Goal: Task Accomplishment & Management: Manage account settings

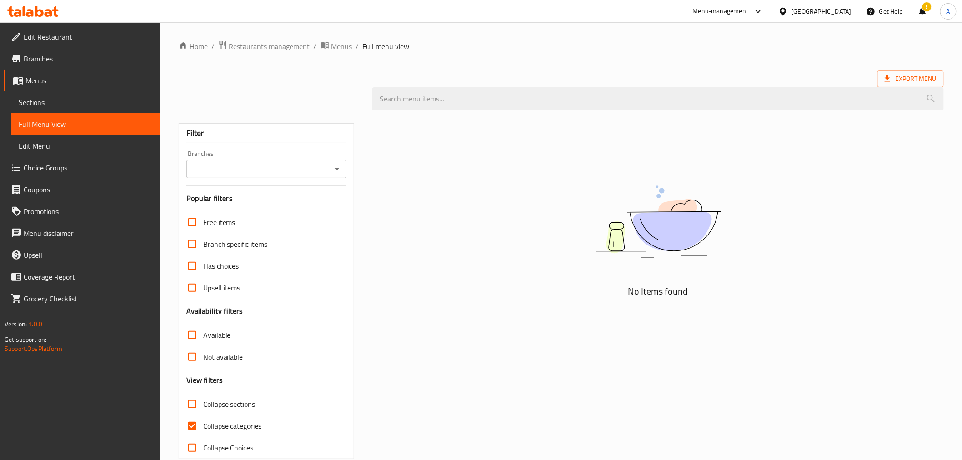
click at [758, 56] on div "Home / Restaurants management / Menus / Full menu view Export Menu Filter Branc…" at bounding box center [561, 249] width 765 height 419
click at [837, 16] on div "Egypt" at bounding box center [815, 11] width 88 height 22
click at [835, 16] on div "Egypt" at bounding box center [821, 11] width 60 height 10
click at [755, 235] on div "[GEOGRAPHIC_DATA]" at bounding box center [753, 238] width 60 height 10
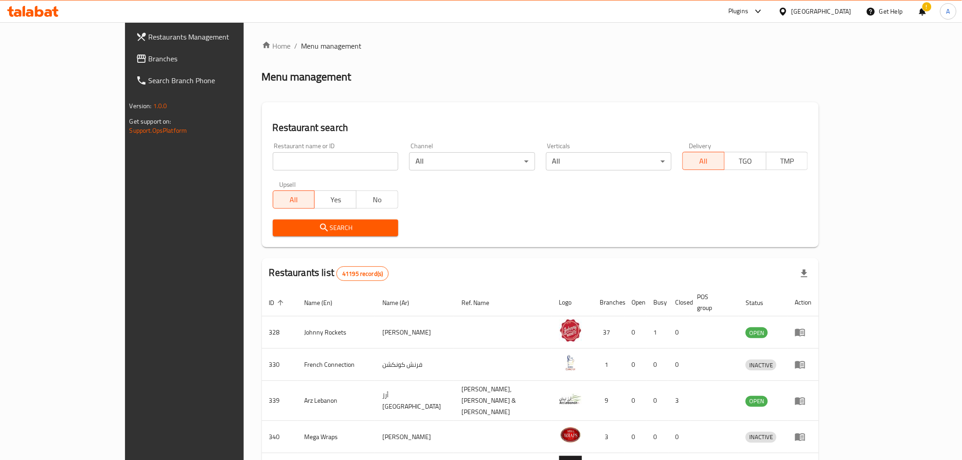
click at [273, 160] on input "search" at bounding box center [335, 161] width 125 height 18
paste input "Frankcastle@999"
click at [297, 160] on input "Frankcastle@999" at bounding box center [335, 161] width 125 height 18
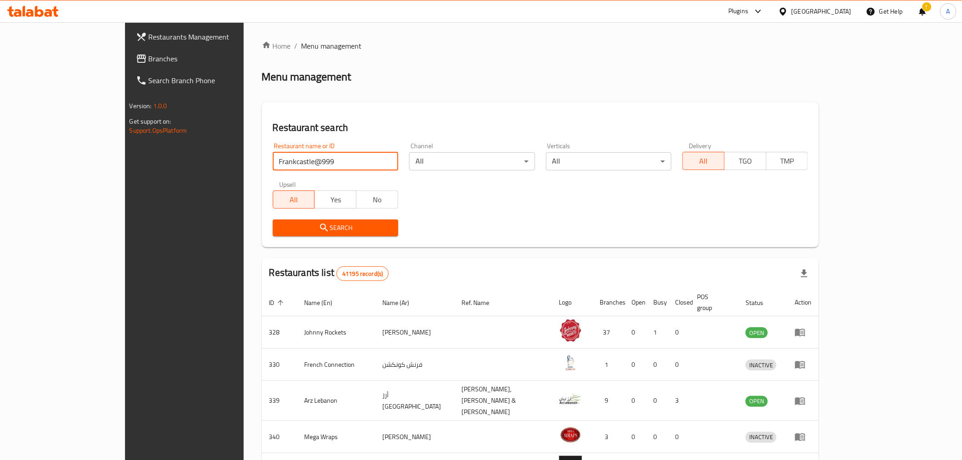
paste input "Aurelle"
type input "Aurelle"
click at [283, 216] on div "Search" at bounding box center [335, 228] width 136 height 28
click at [283, 223] on span "Search" at bounding box center [335, 227] width 111 height 11
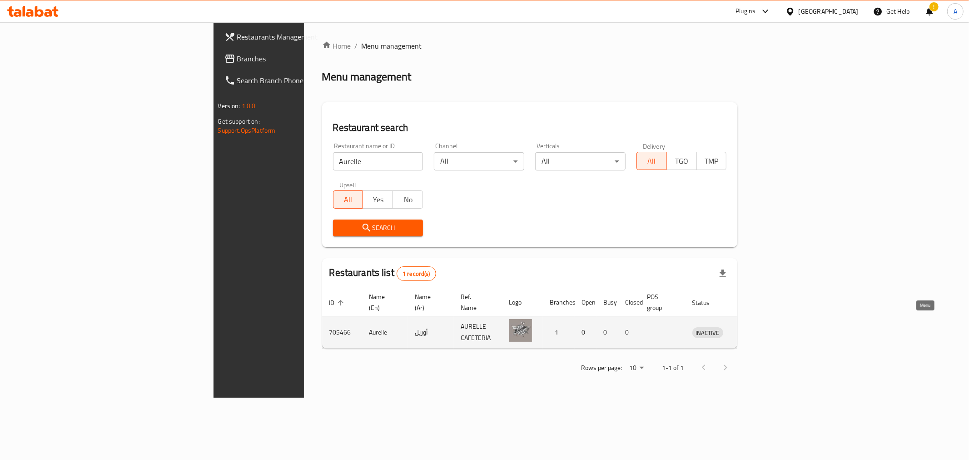
click at [751, 331] on icon "enhanced table" at bounding box center [749, 333] width 3 height 4
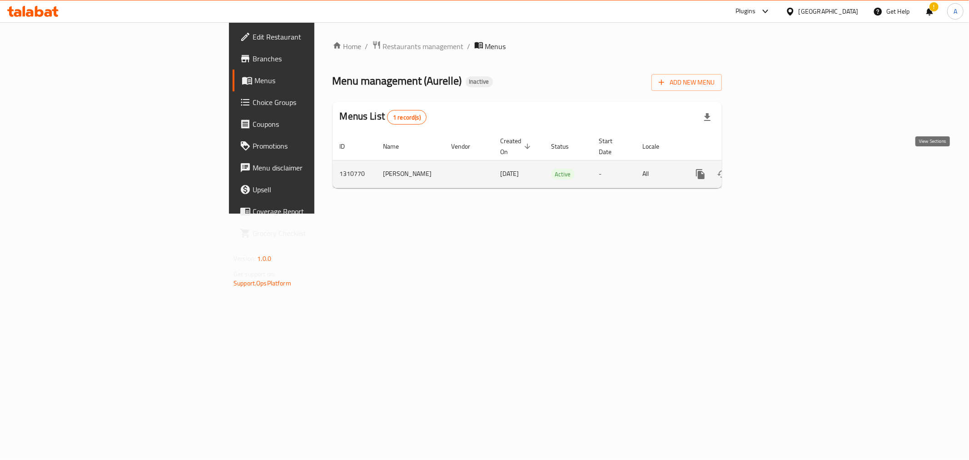
click at [770, 170] on icon "enhanced table" at bounding box center [766, 174] width 8 height 8
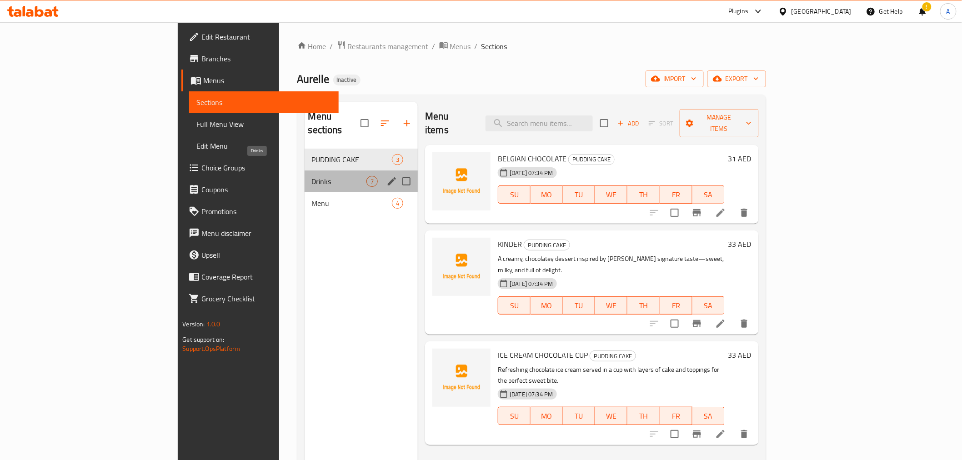
drag, startPoint x: 281, startPoint y: 167, endPoint x: 306, endPoint y: 182, distance: 29.3
click at [312, 176] on span "Drinks" at bounding box center [339, 181] width 55 height 11
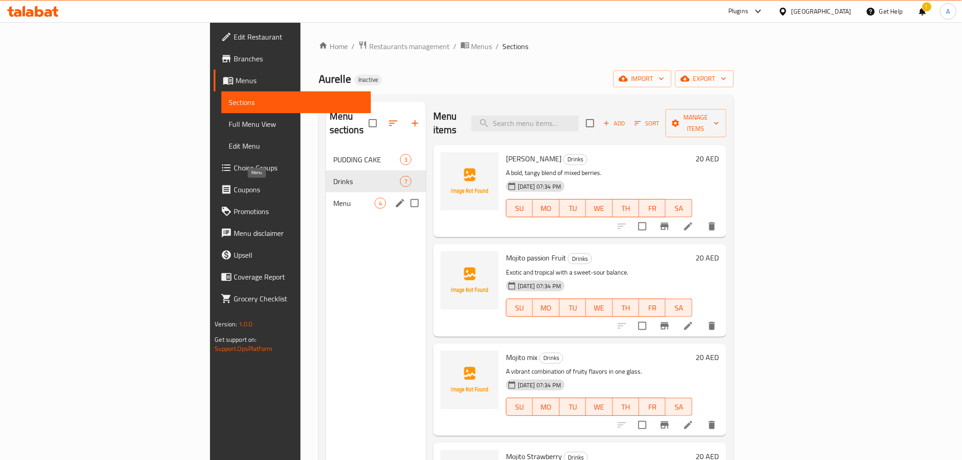
click at [333, 198] on span "Menu" at bounding box center [353, 203] width 41 height 11
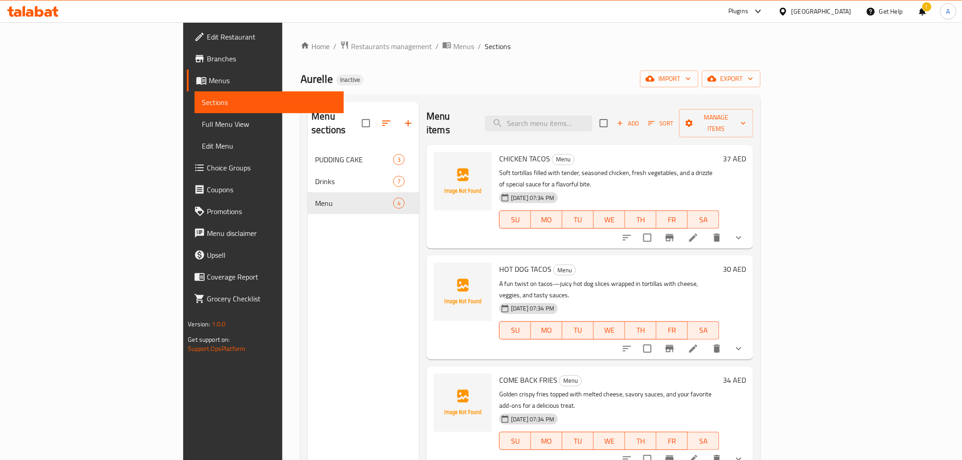
click at [195, 132] on link "Full Menu View" at bounding box center [269, 124] width 149 height 22
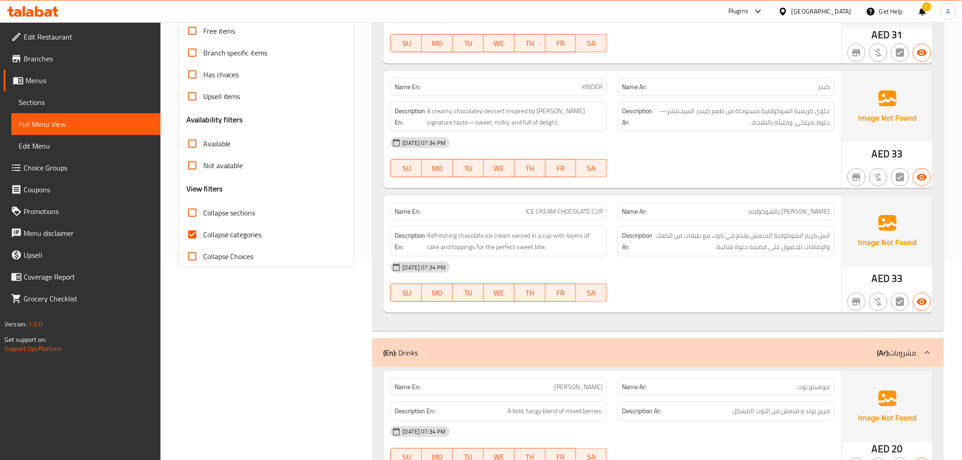
scroll to position [191, 0]
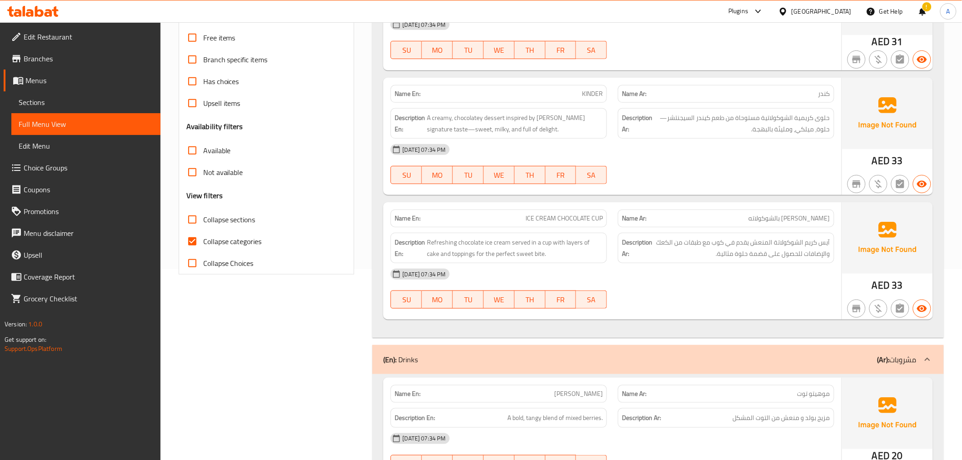
click at [236, 228] on label "Collapse sections" at bounding box center [218, 220] width 74 height 22
click at [203, 228] on input "Collapse sections" at bounding box center [192, 220] width 22 height 22
checkbox input "true"
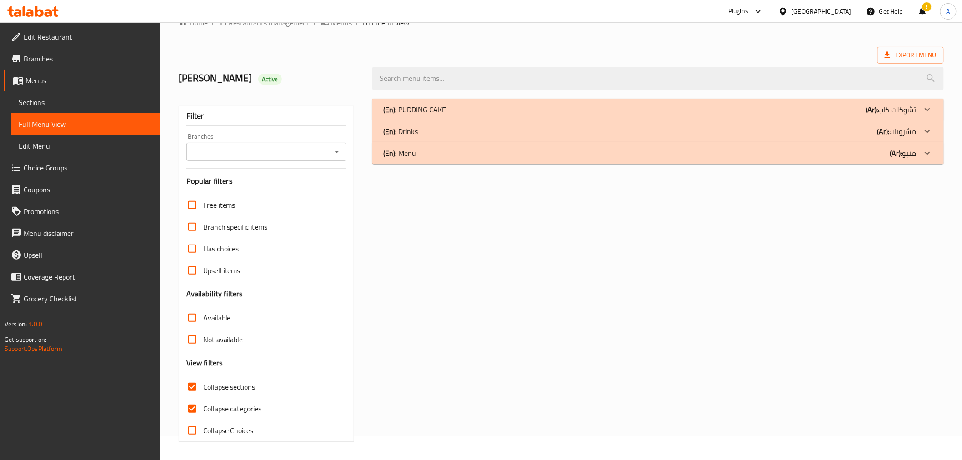
scroll to position [24, 0]
click at [232, 238] on label "Has choices" at bounding box center [210, 249] width 58 height 22
click at [203, 238] on input "Has choices" at bounding box center [192, 249] width 22 height 22
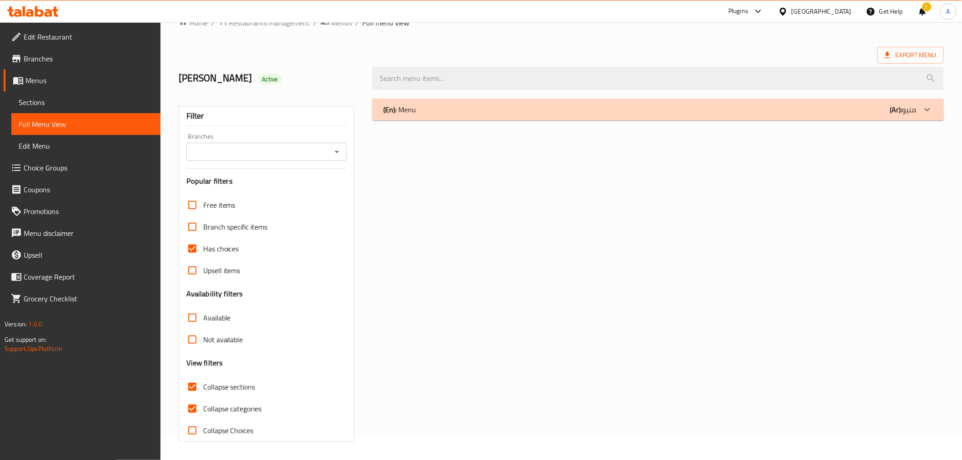
click at [223, 255] on label "Has choices" at bounding box center [210, 249] width 58 height 22
click at [203, 255] on input "Has choices" at bounding box center [192, 249] width 22 height 22
checkbox input "false"
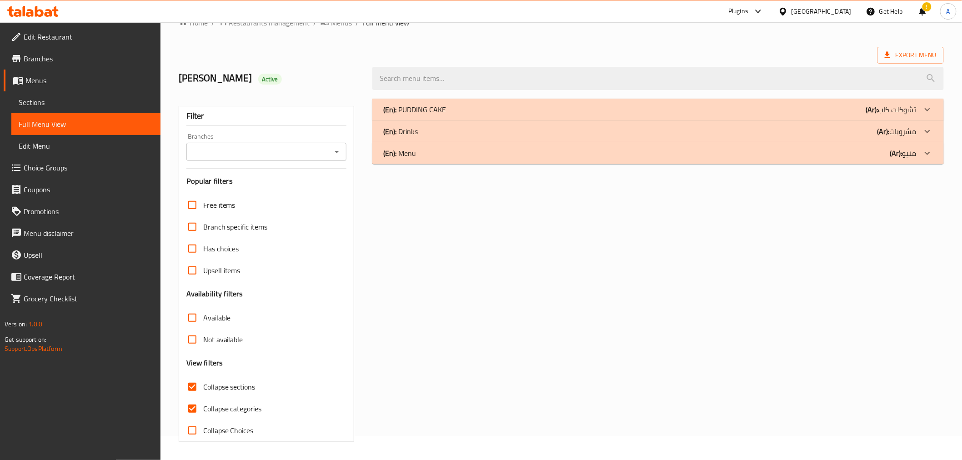
click at [242, 408] on span "Collapse categories" at bounding box center [232, 408] width 59 height 11
click at [203, 408] on input "Collapse categories" at bounding box center [192, 409] width 22 height 22
checkbox input "false"
click at [485, 114] on div "(En): PUDDING CAKE (Ar): تشوكلت كاب" at bounding box center [649, 109] width 533 height 11
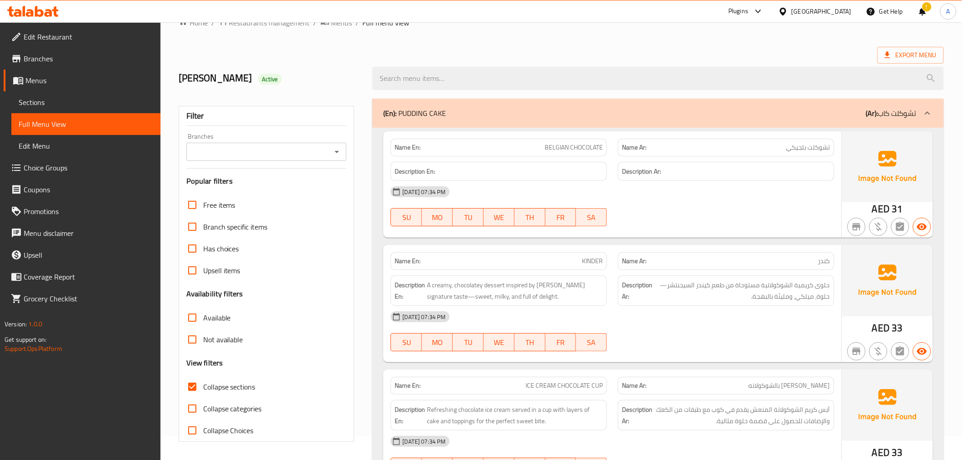
click at [484, 114] on div "(En): PUDDING CAKE (Ar): تشوكلت كاب" at bounding box center [649, 113] width 533 height 11
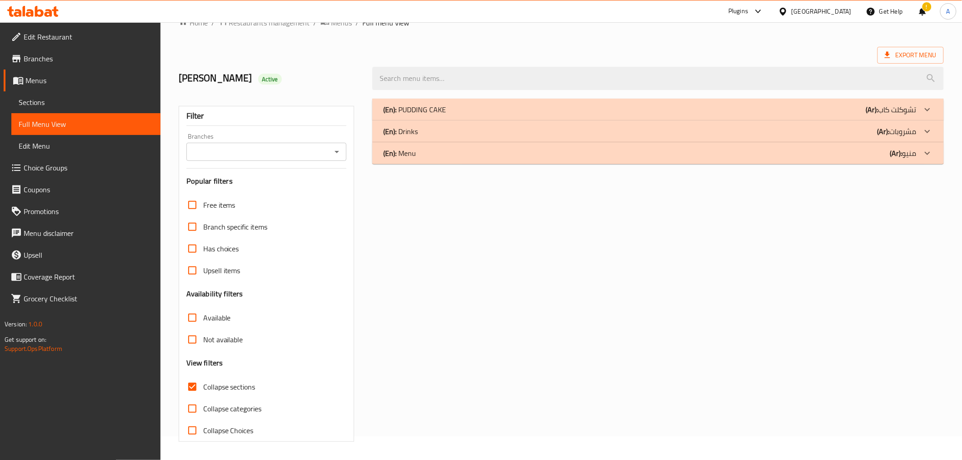
click at [500, 109] on div "(En): PUDDING CAKE (Ar): تشوكلت كاب" at bounding box center [649, 109] width 533 height 11
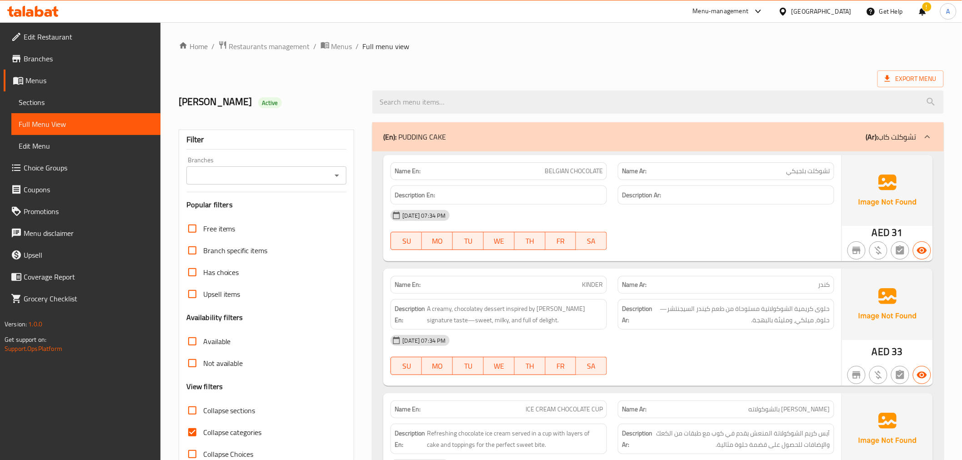
click at [60, 109] on link "Sections" at bounding box center [85, 102] width 149 height 22
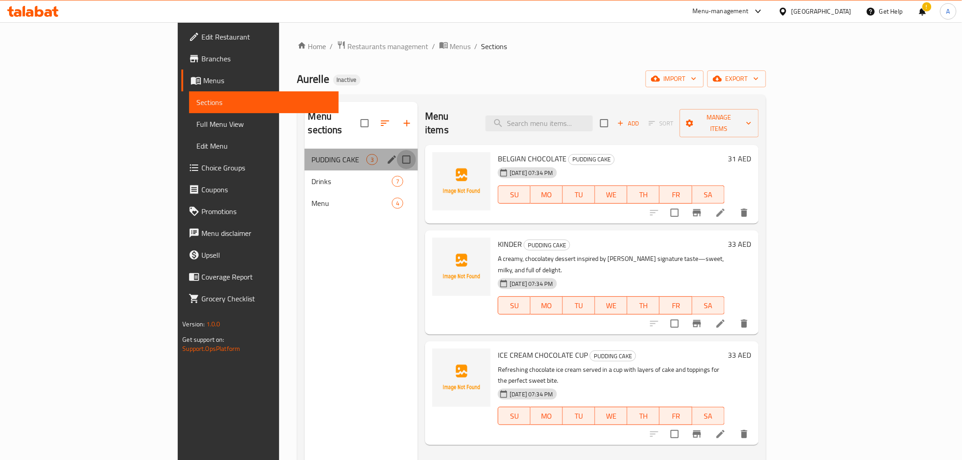
click at [397, 150] on input "Menu sections" at bounding box center [406, 159] width 19 height 19
checkbox input "true"
click at [386, 154] on icon "edit" at bounding box center [391, 159] width 11 height 11
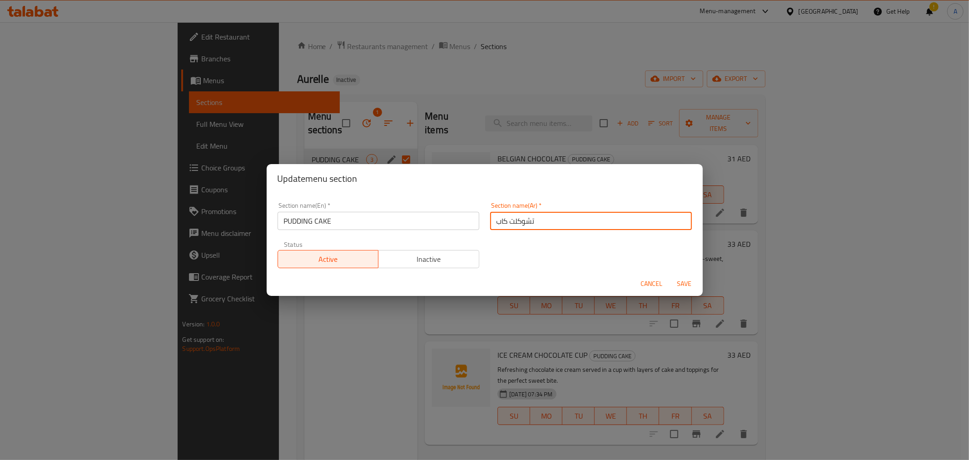
click at [532, 220] on input "تشوكلت كاب" at bounding box center [591, 221] width 202 height 18
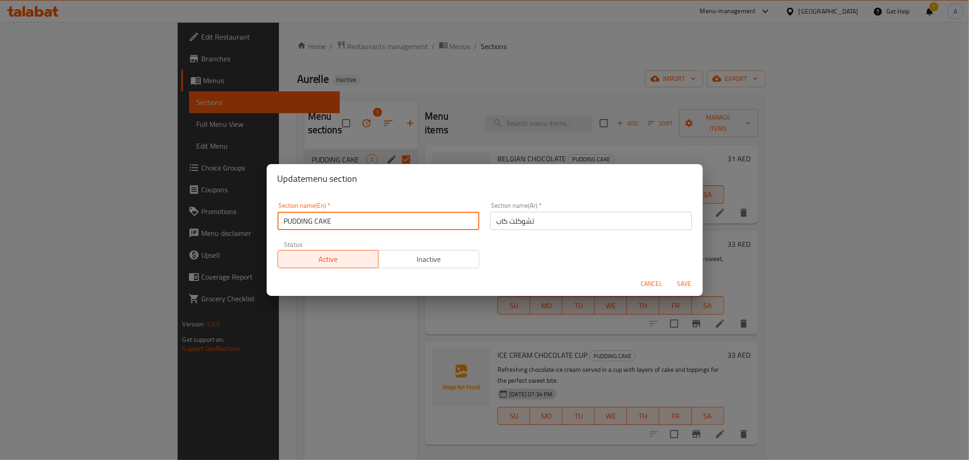
click at [333, 215] on input "PUDDING CAKE" at bounding box center [379, 221] width 202 height 18
paste input "Chocolate cap"
click at [323, 215] on input "Chocolate cap" at bounding box center [379, 221] width 202 height 18
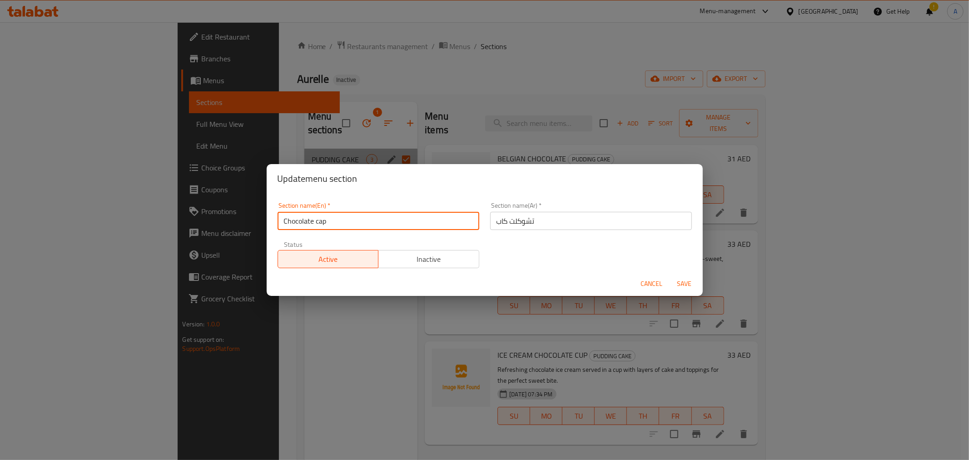
click at [323, 215] on input "Chocolate cap" at bounding box center [379, 221] width 202 height 18
type input "Chocolate Cup"
click at [679, 282] on span "Save" at bounding box center [685, 283] width 22 height 11
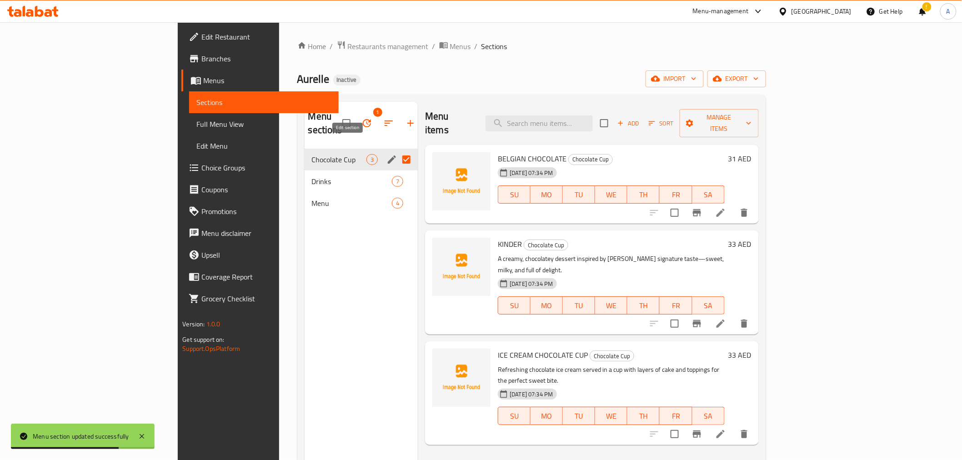
click at [386, 154] on icon "edit" at bounding box center [391, 159] width 11 height 11
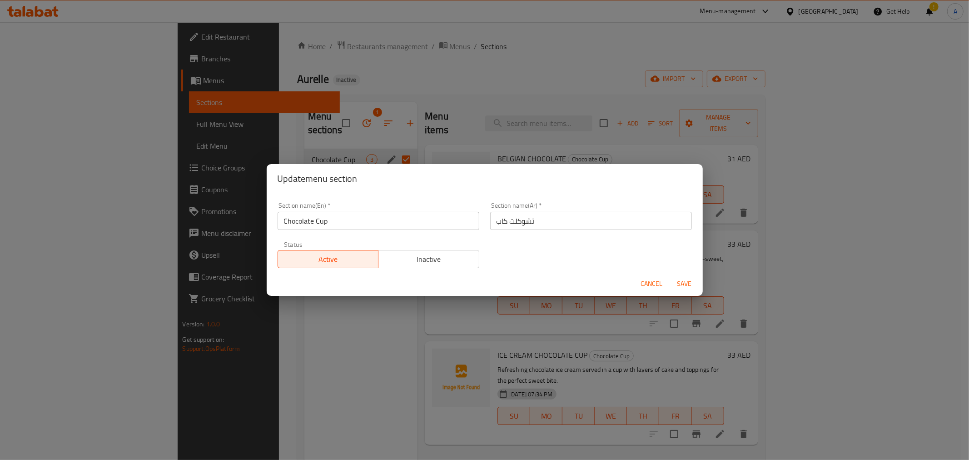
click at [317, 224] on input "Chocolate Cup" at bounding box center [379, 221] width 202 height 18
click at [308, 221] on input "Chocolate Cup" at bounding box center [379, 221] width 202 height 18
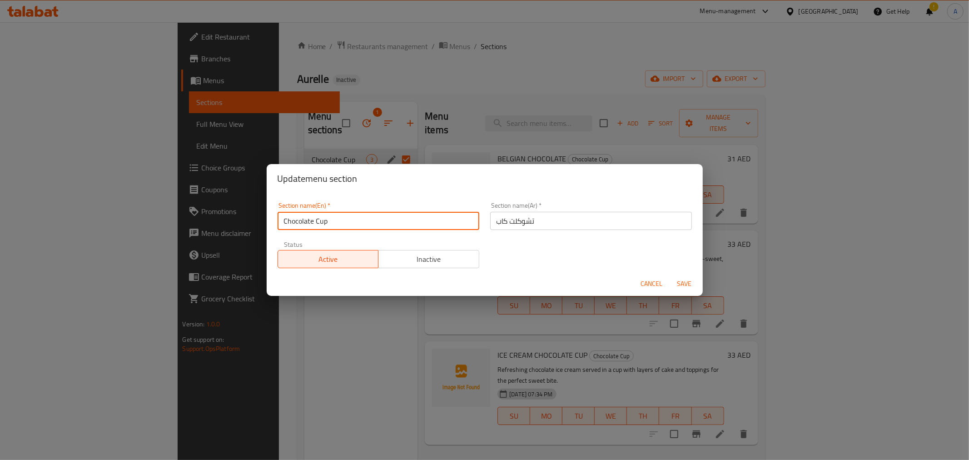
click at [330, 221] on input "Chocolate Cup" at bounding box center [379, 221] width 202 height 18
click at [312, 229] on input "Chocolate Cup" at bounding box center [379, 221] width 202 height 18
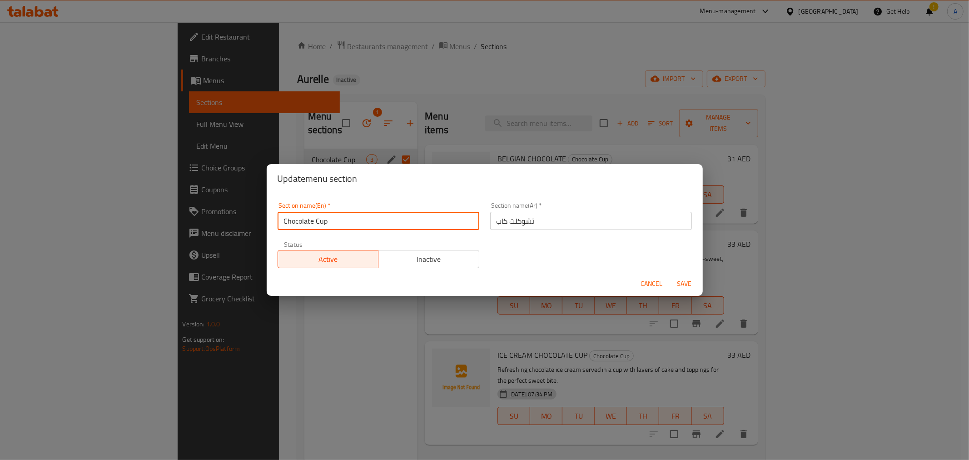
paste input "PUDDING CAKE"
type input "PUDDING CAKE"
click at [517, 220] on input "تشوكلت كاب" at bounding box center [591, 221] width 202 height 18
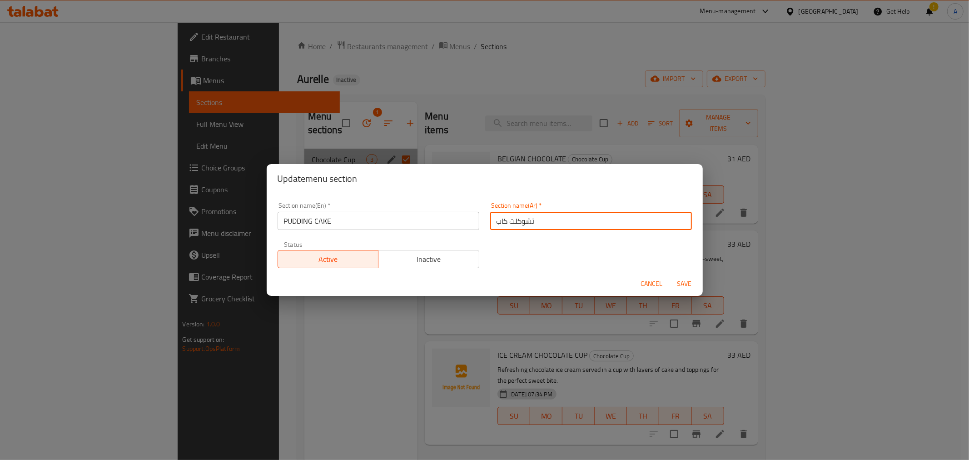
click at [517, 220] on input "تشوكلت كاب" at bounding box center [591, 221] width 202 height 18
paste input "كعكة البودنج"
drag, startPoint x: 509, startPoint y: 221, endPoint x: 555, endPoint y: 221, distance: 45.4
click at [555, 221] on input "كعكة البودنج" at bounding box center [591, 221] width 202 height 18
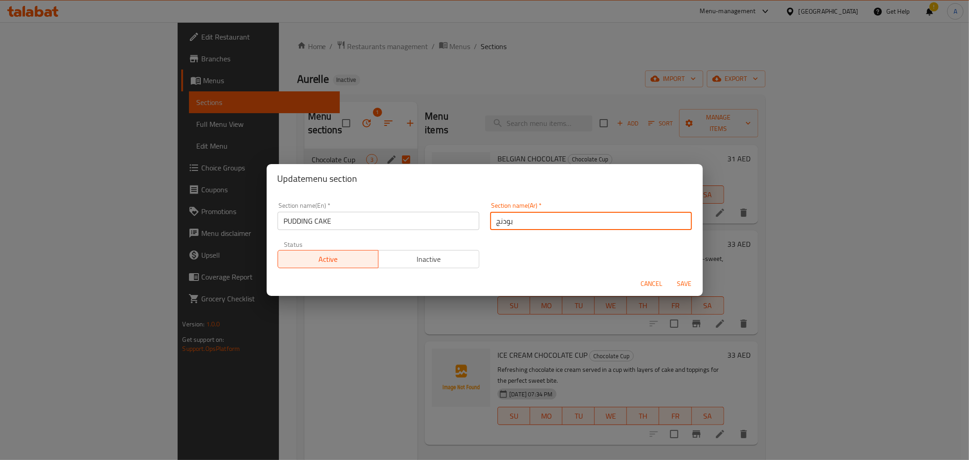
click at [546, 220] on input "بودنج" at bounding box center [591, 221] width 202 height 18
type input "بودنج كيك"
click at [685, 283] on span "Save" at bounding box center [685, 283] width 22 height 11
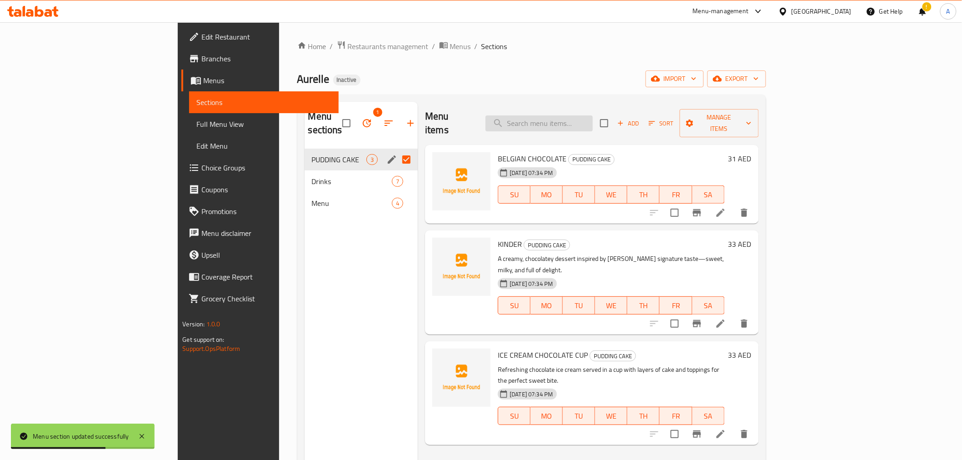
click at [593, 116] on input "search" at bounding box center [538, 123] width 107 height 16
paste input "ICE CREAM CHOCOLATE CUP"
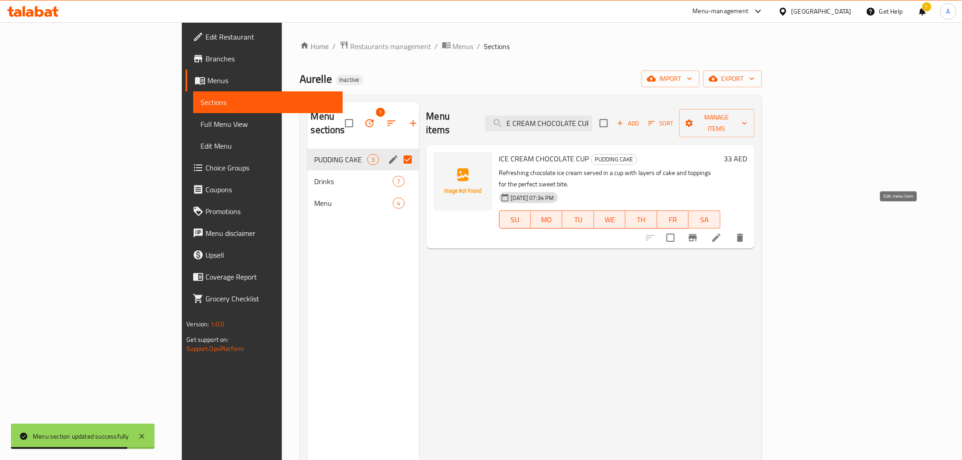
type input "ICE CREAM CHOCOLATE CUP"
click at [722, 232] on icon at bounding box center [716, 237] width 11 height 11
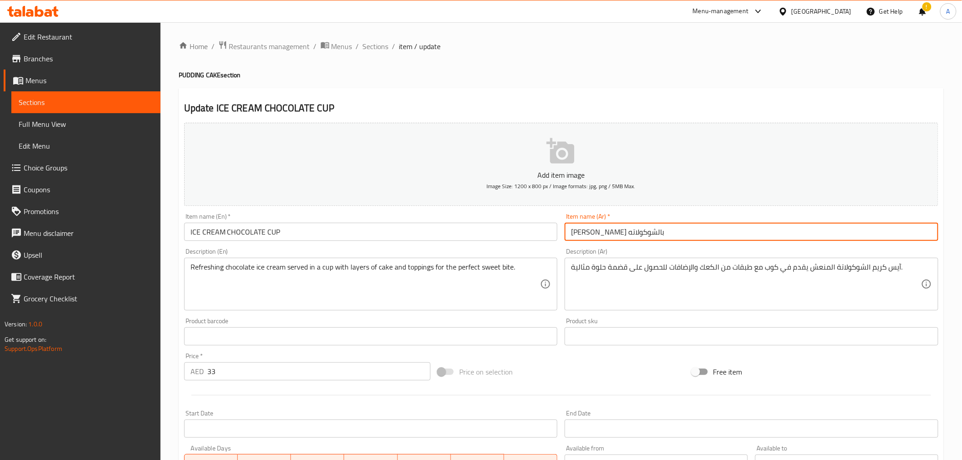
click at [639, 229] on input "ایسکریم كيك بالشوكولاته" at bounding box center [751, 232] width 374 height 18
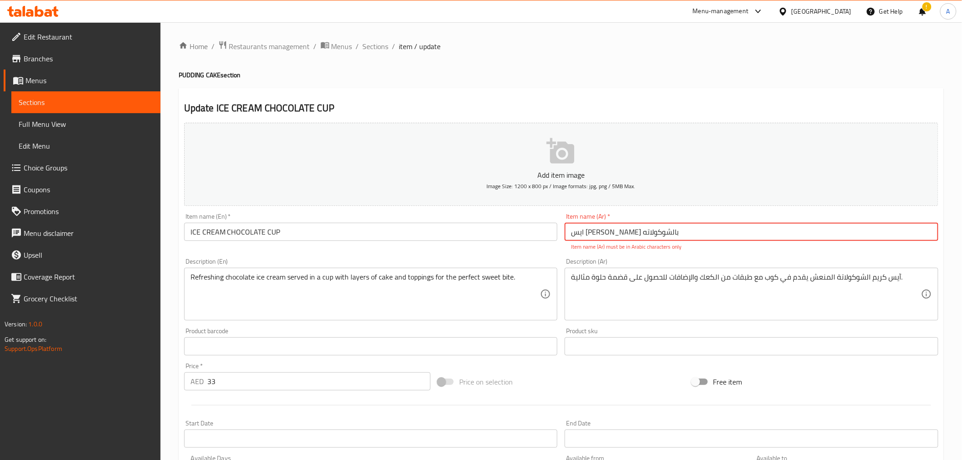
click at [615, 232] on input "ایس کریم كيك بالشوكولاته" at bounding box center [751, 232] width 374 height 18
drag, startPoint x: 600, startPoint y: 234, endPoint x: 607, endPoint y: 243, distance: 11.4
click at [607, 243] on div "Item name (Ar)   * ایس کریم كاب بالشوكولاته Item name (Ar) * Item name (Ar) mus…" at bounding box center [751, 232] width 374 height 38
click at [604, 234] on input "ایس کریم كاب شوكولاته" at bounding box center [751, 232] width 374 height 18
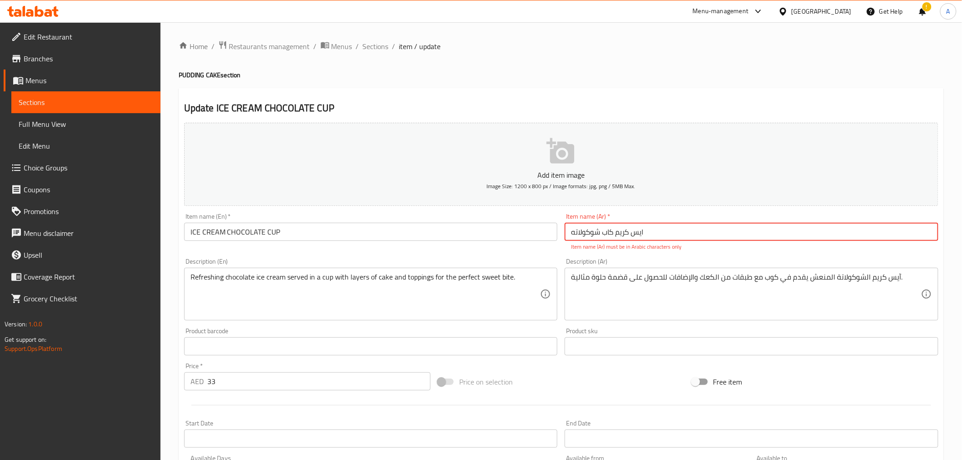
click at [604, 234] on input "ایس کریم كاب شوكولاته" at bounding box center [751, 232] width 374 height 18
click at [606, 235] on input "ایس کریم كاب شوكولاته" at bounding box center [751, 232] width 374 height 18
click at [644, 235] on input "ایس کریم شوكولاته" at bounding box center [751, 232] width 374 height 18
paste input "كاب"
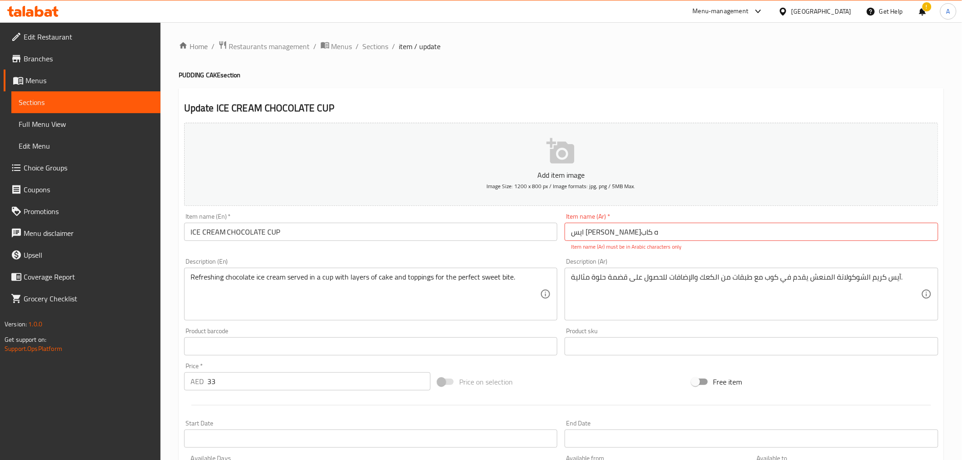
click at [579, 258] on div "Description (Ar) آيس كريم الشوكولاتة المنعش يقدم في كوب مع طبقات من الكعك والإض…" at bounding box center [751, 290] width 381 height 70
click at [589, 246] on p "Item name (Ar) must be in Arabic characters only" at bounding box center [751, 247] width 361 height 8
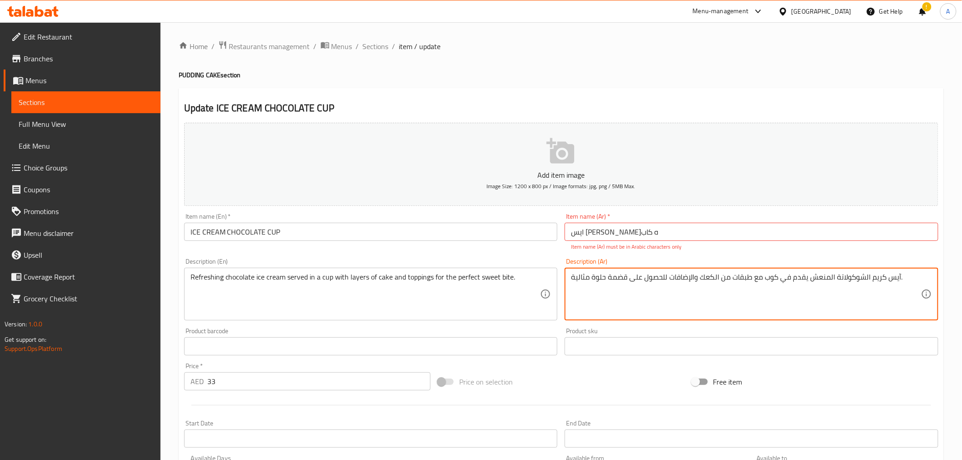
scroll to position [191, 0]
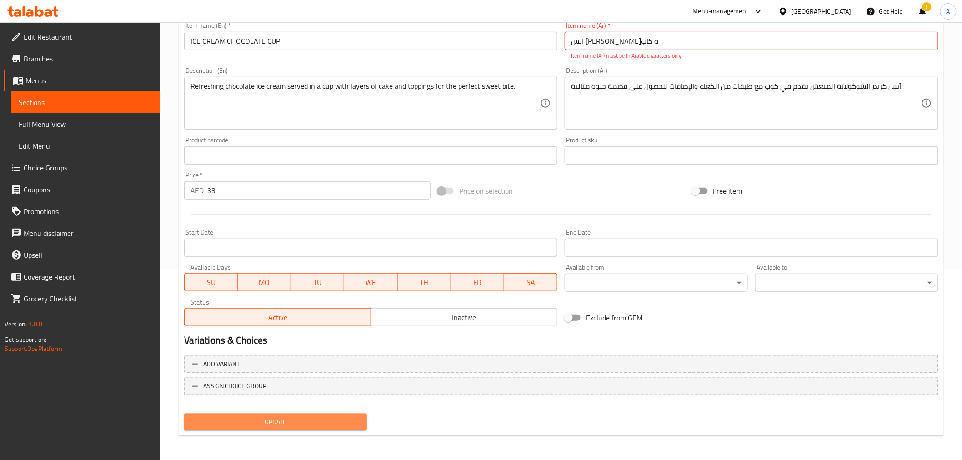
drag, startPoint x: 229, startPoint y: 422, endPoint x: 262, endPoint y: 419, distance: 32.9
click at [231, 422] on span "Update" at bounding box center [275, 421] width 169 height 11
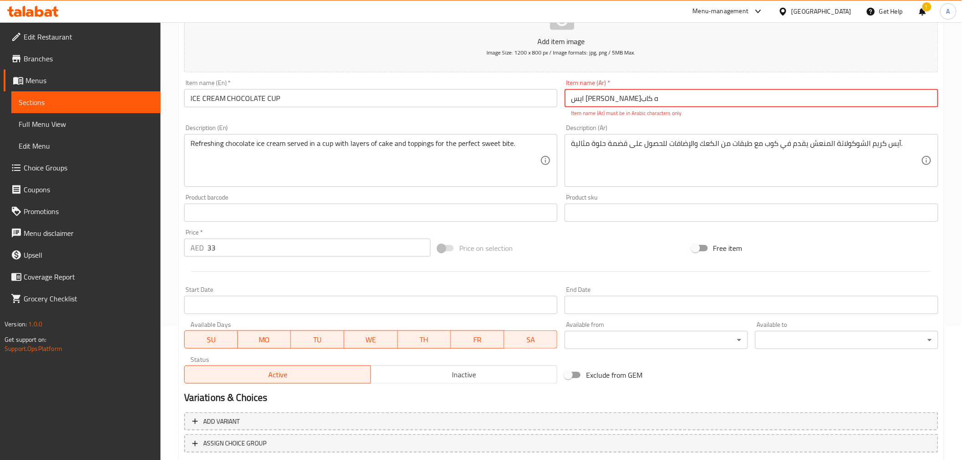
scroll to position [130, 0]
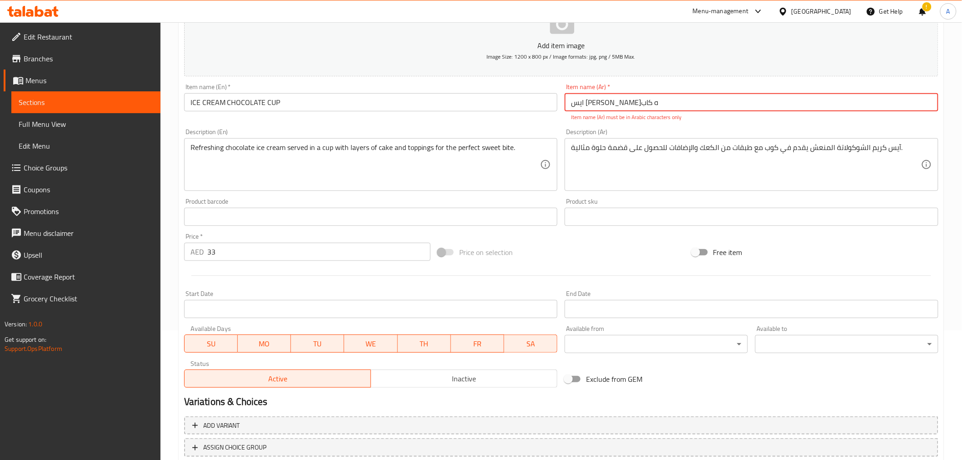
click at [638, 114] on p "Item name (Ar) must be in Arabic characters only" at bounding box center [751, 117] width 361 height 8
click at [584, 98] on input "ایس کریم شوكولاته كاب" at bounding box center [751, 102] width 374 height 18
click at [335, 138] on div "Description (En) Refreshing chocolate ice cream served in a cup with layers of …" at bounding box center [371, 160] width 374 height 62
click at [326, 116] on div "Item name (En)   * ICE CREAM CHOCOLATE CUP Item name (En) *" at bounding box center [370, 102] width 381 height 45
click at [326, 110] on input "ICE CREAM CHOCOLATE CUP" at bounding box center [371, 102] width 374 height 18
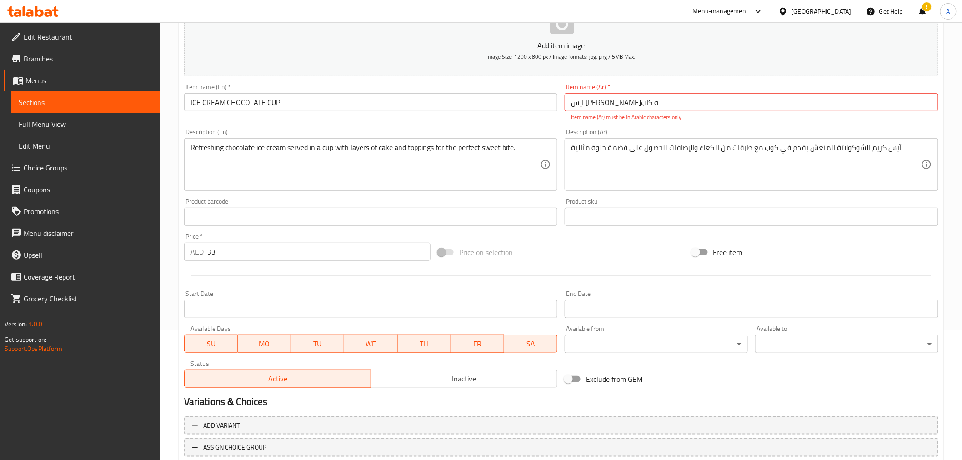
click at [326, 110] on input "ICE CREAM CHOCOLATE CUP" at bounding box center [371, 102] width 374 height 18
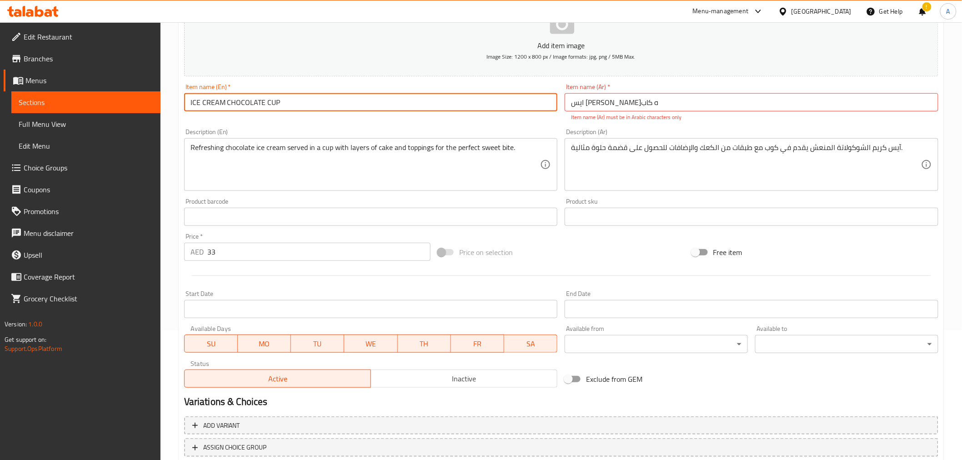
click at [326, 110] on input "ICE CREAM CHOCOLATE CUP" at bounding box center [371, 102] width 374 height 18
click at [665, 107] on input "ایس کریم شوكولاته كاب" at bounding box center [751, 102] width 374 height 18
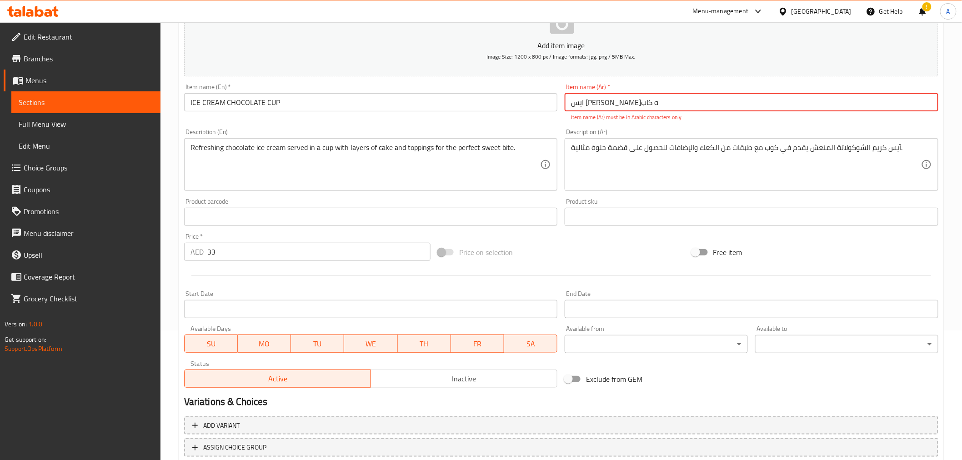
click at [665, 107] on input "ایس کریم شوكولاته كاب" at bounding box center [751, 102] width 374 height 18
paste input "كوب آيس كريم شوكولاتة"
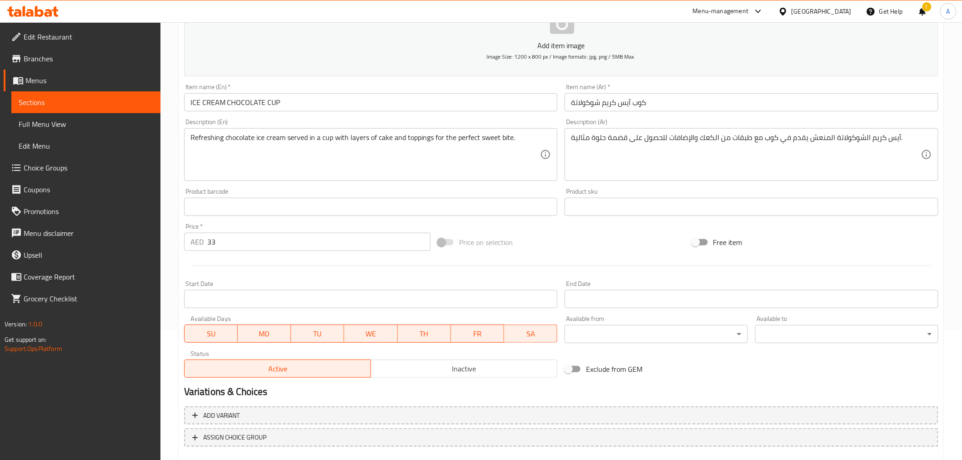
click at [630, 125] on div "Description (Ar) آيس كريم الشوكولاتة المنعش يقدم في كوب مع طبقات من الكعك والإض…" at bounding box center [751, 150] width 374 height 62
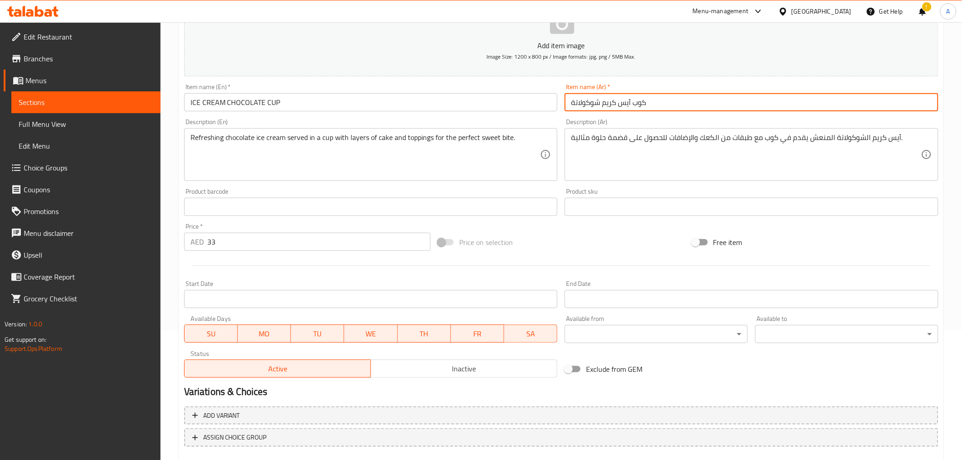
drag, startPoint x: 637, startPoint y: 103, endPoint x: 642, endPoint y: 103, distance: 5.0
click at [642, 103] on input "كوب آيس كريم شوكولاتة" at bounding box center [751, 102] width 374 height 18
type input "كوب آيس كريم شوكولاتة"
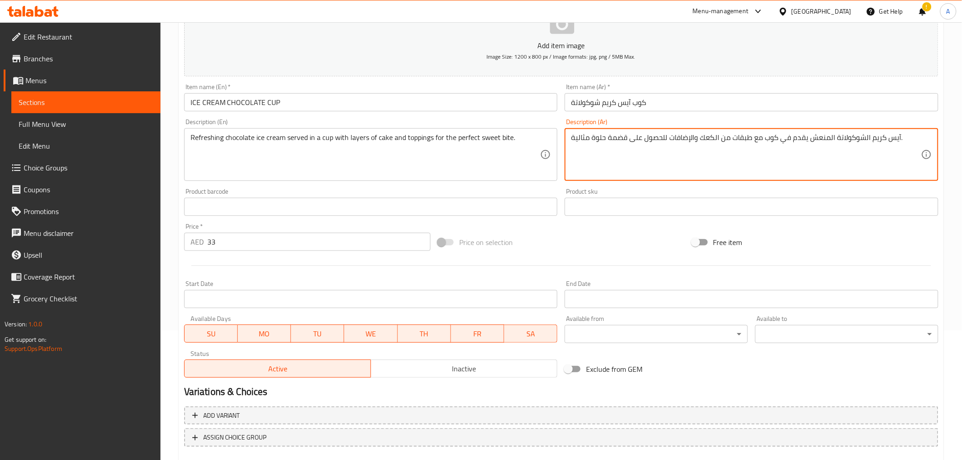
scroll to position [180, 0]
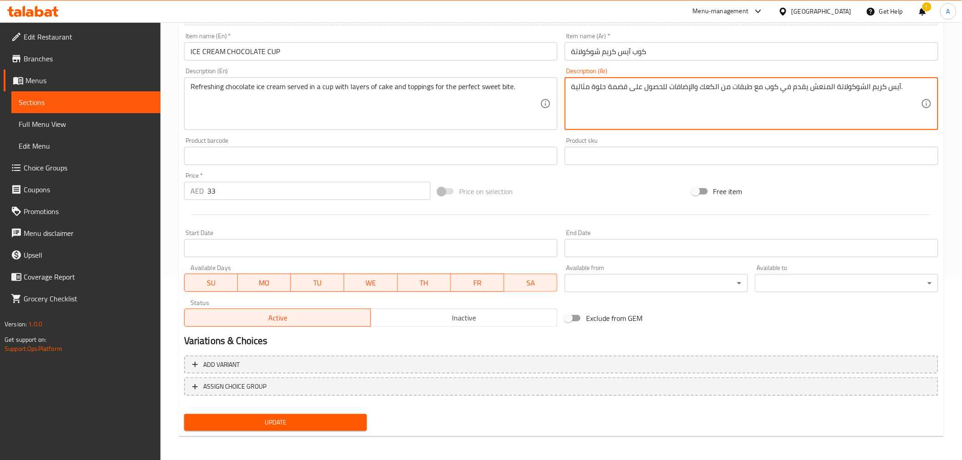
click at [283, 419] on span "Update" at bounding box center [275, 422] width 169 height 11
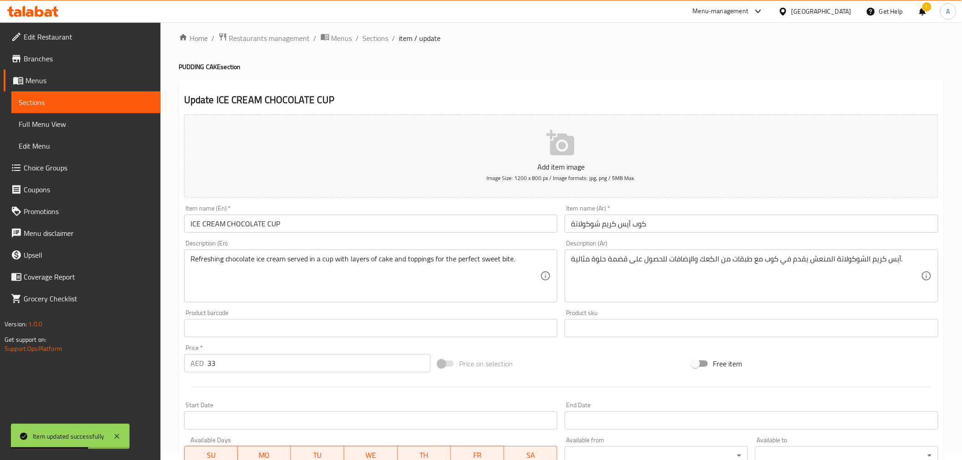
scroll to position [0, 0]
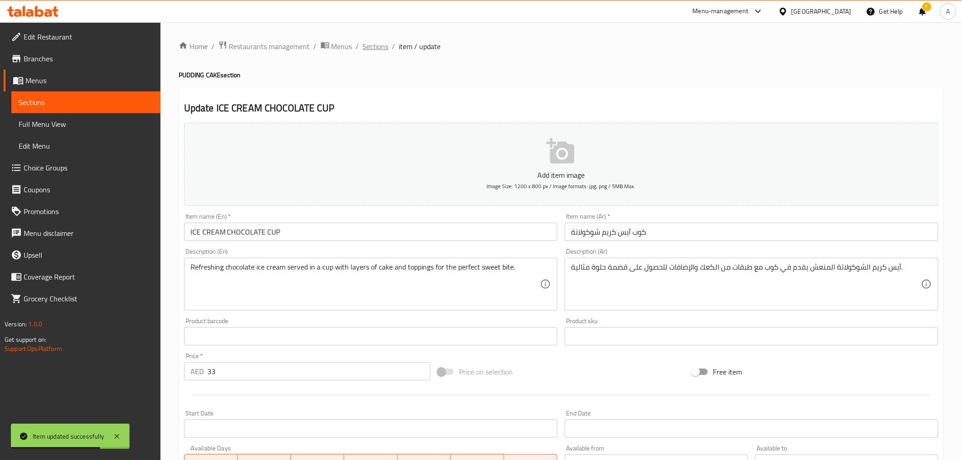
click at [387, 50] on span "Sections" at bounding box center [376, 46] width 26 height 11
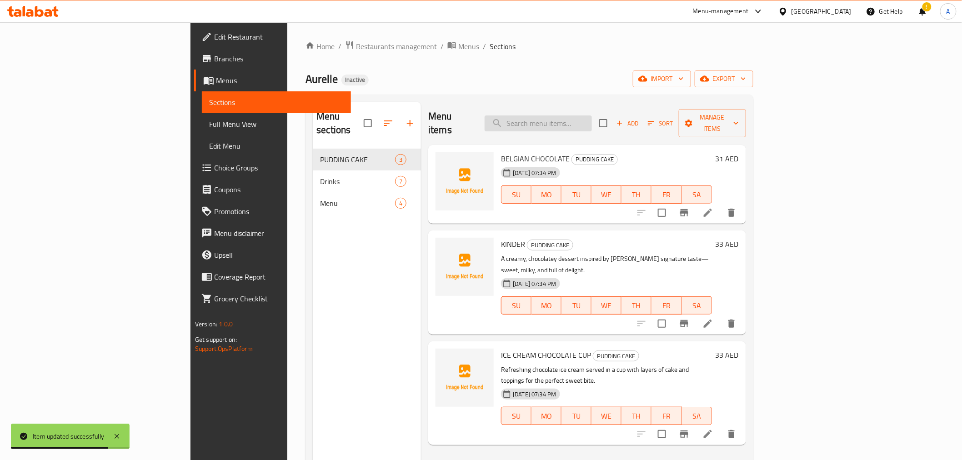
click at [593, 108] on div "Menu items Add Sort Manage items" at bounding box center [586, 123] width 317 height 43
click at [592, 115] on input "search" at bounding box center [537, 123] width 107 height 16
paste input "HOT DOG TACOS"
drag, startPoint x: 619, startPoint y: 115, endPoint x: 651, endPoint y: 115, distance: 32.3
click at [592, 115] on input "HOT DOG TACOS" at bounding box center [537, 123] width 107 height 16
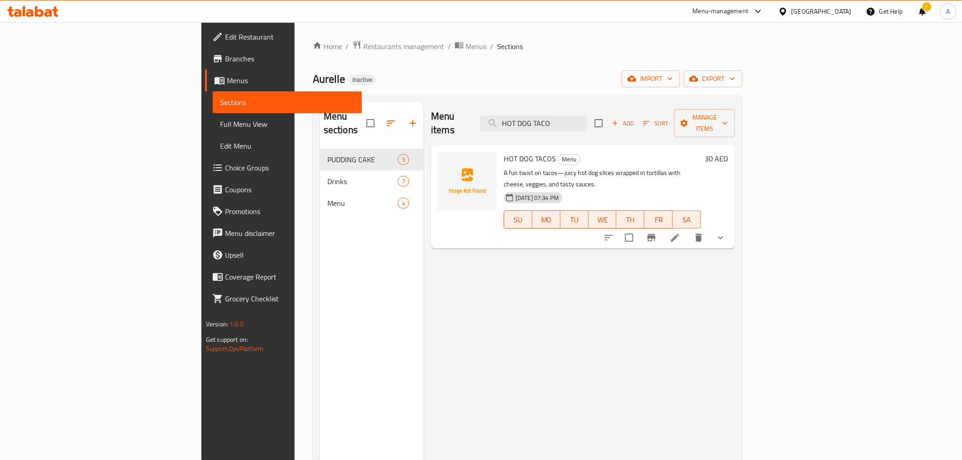
type input "HOT DOG TACO"
click at [680, 232] on icon at bounding box center [674, 237] width 11 height 11
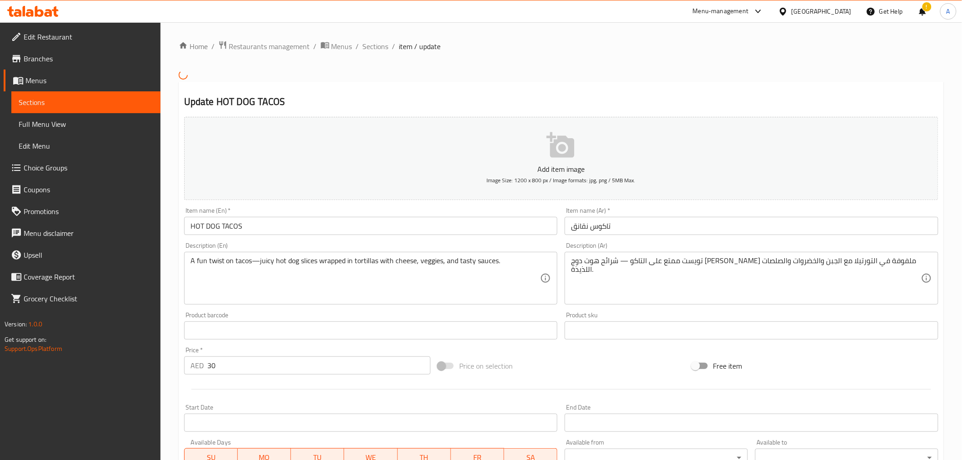
click at [405, 217] on input "HOT DOG TACOS" at bounding box center [371, 226] width 374 height 18
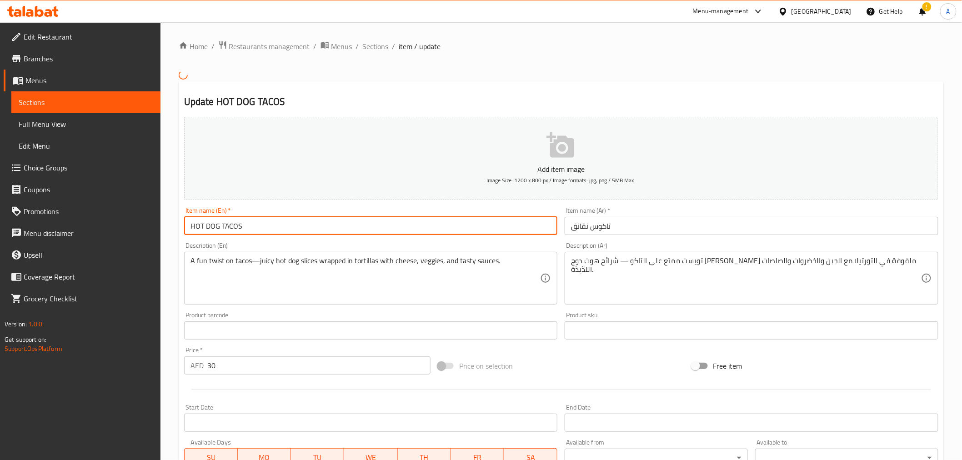
click at [405, 217] on input "HOT DOG TACOS" at bounding box center [371, 226] width 374 height 18
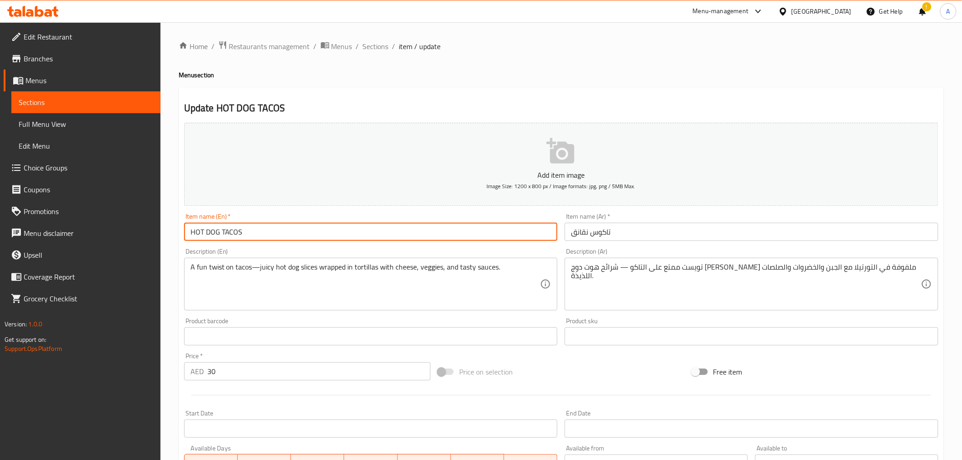
click at [584, 236] on input "تاكوس نقانق" at bounding box center [751, 232] width 374 height 18
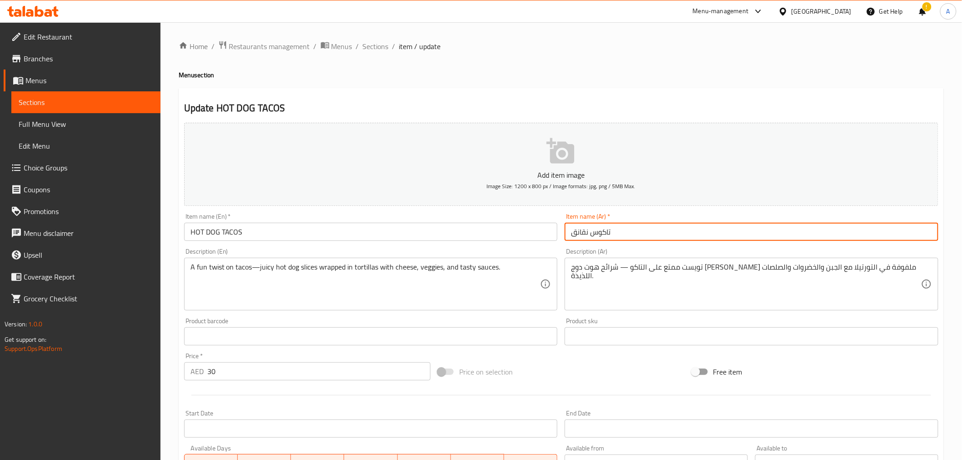
click at [583, 235] on input "تاكوس نقانق" at bounding box center [751, 232] width 374 height 18
click at [573, 232] on input "تاكوس نقانق" at bounding box center [751, 232] width 374 height 18
click at [578, 233] on input "تاكوس نقانق" at bounding box center [751, 232] width 374 height 18
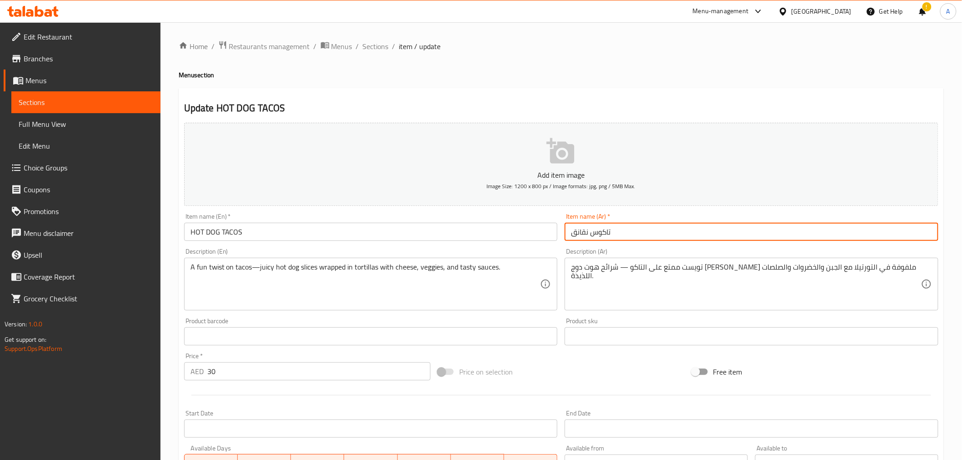
paste input "وت دوج"
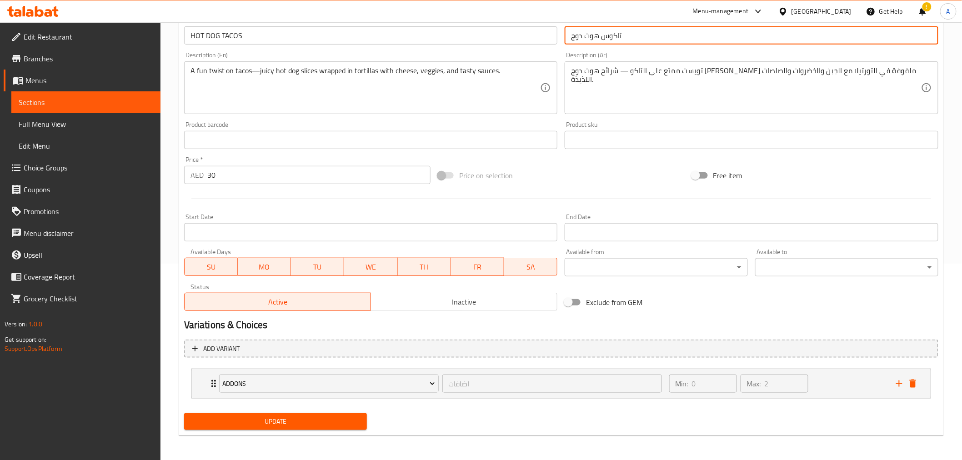
type input "تاكوس هوت دوج"
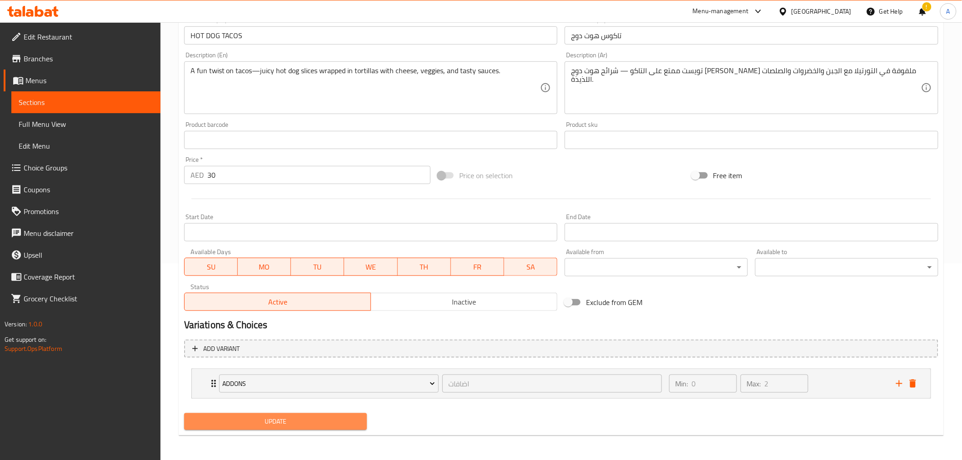
click at [271, 425] on span "Update" at bounding box center [275, 421] width 169 height 11
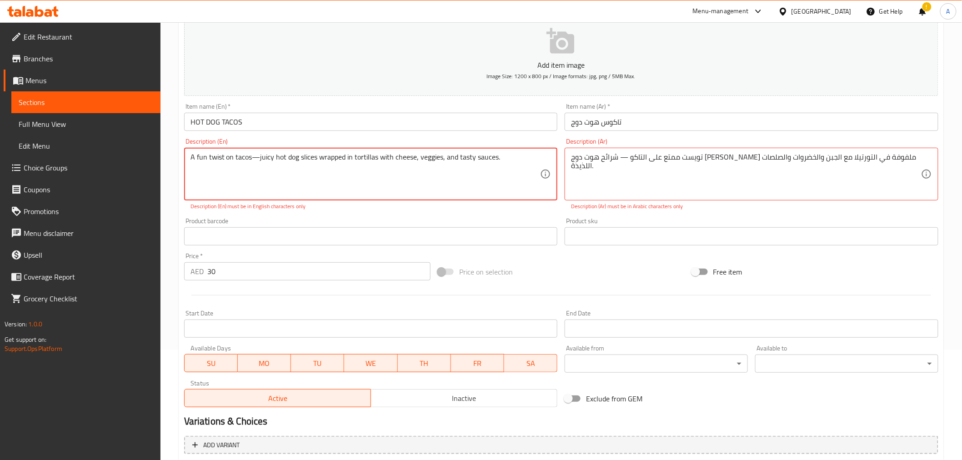
scroll to position [83, 0]
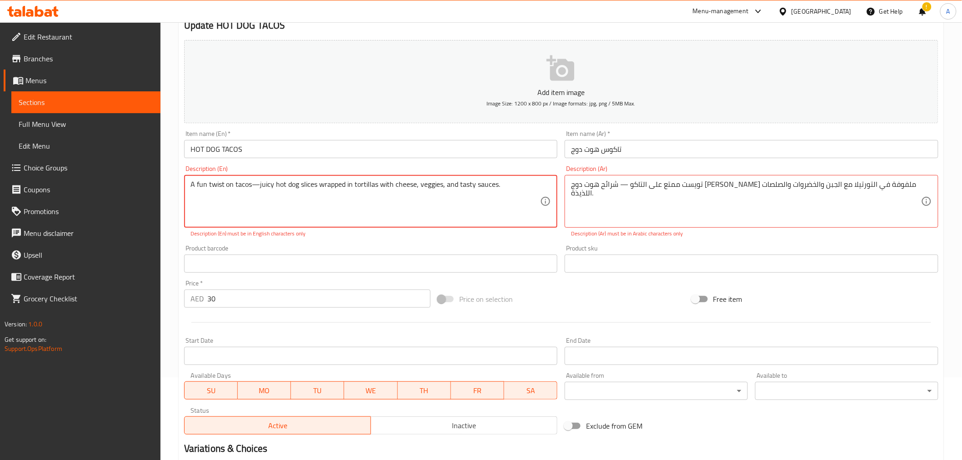
click at [255, 187] on textarea "A fun twist on tacos—juicy hot dog slices wrapped in tortillas with cheese, veg…" at bounding box center [365, 201] width 350 height 43
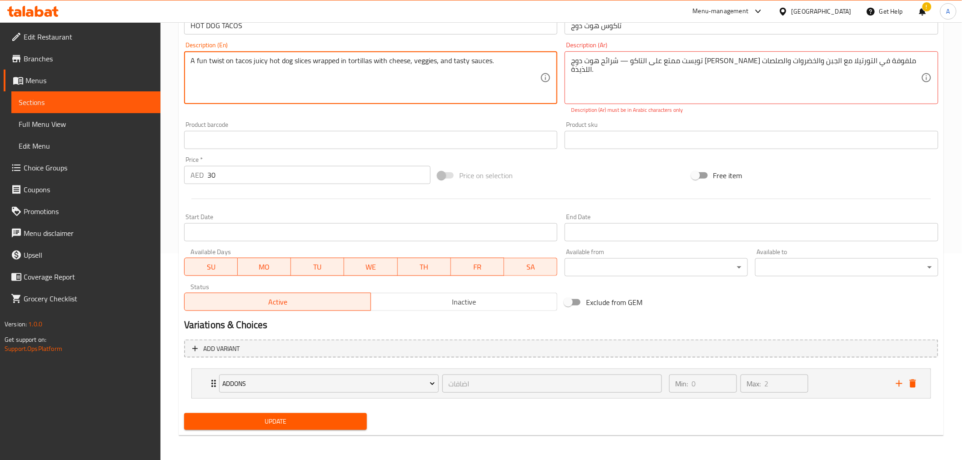
type textarea "A fun twist on tacos juicy hot dog slices wrapped in tortillas with cheese, veg…"
click at [289, 432] on div "Update" at bounding box center [275, 421] width 190 height 24
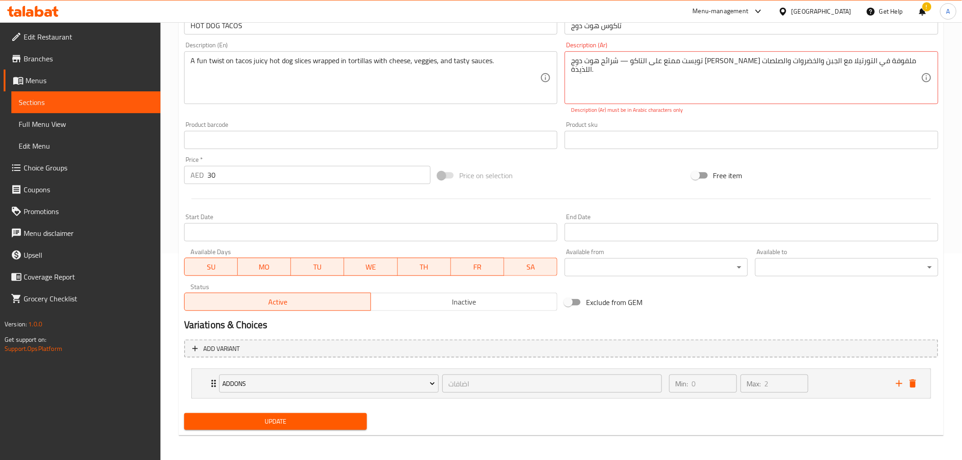
click at [289, 432] on div "Update" at bounding box center [275, 421] width 190 height 24
click at [291, 428] on button "Update" at bounding box center [275, 421] width 183 height 17
click at [298, 420] on span "Update" at bounding box center [275, 421] width 169 height 11
drag, startPoint x: 823, startPoint y: 61, endPoint x: 832, endPoint y: 65, distance: 10.2
click at [832, 65] on textarea "تويست ممتع على التاكو — شرائح هوت دوج الجوسي ملفوفة في التورتيلا مع الجبن والخض…" at bounding box center [746, 77] width 350 height 43
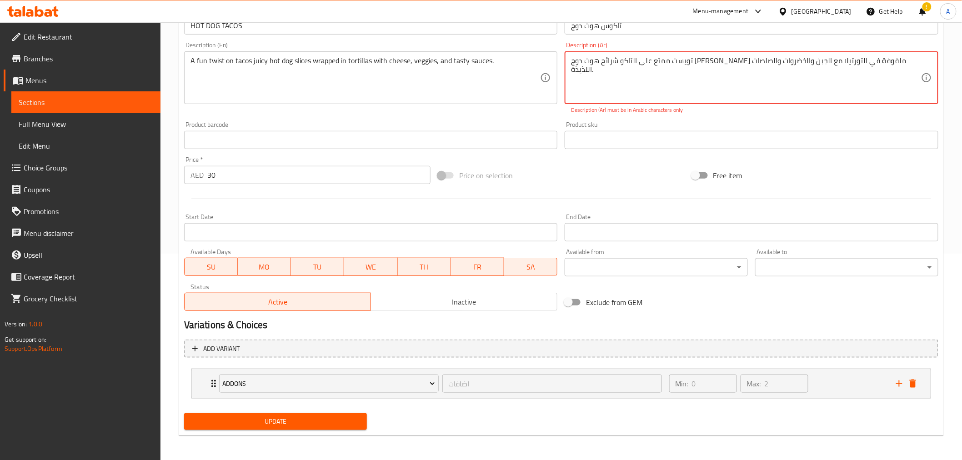
scroll to position [196, 0]
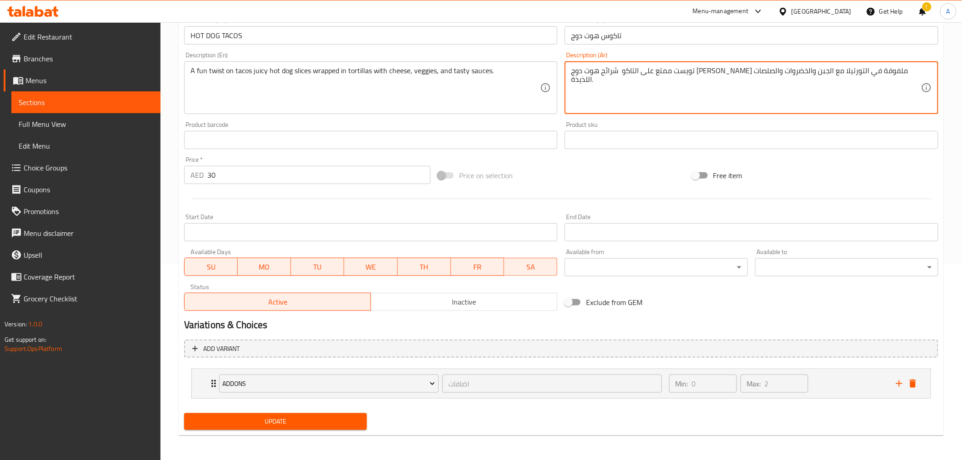
type textarea "تويست ممتع على التاكو شرائح هوت دوج الجوسي ملفوفة في التورتيلا مع الجبن والخضرو…"
click at [297, 424] on span "Update" at bounding box center [275, 421] width 169 height 11
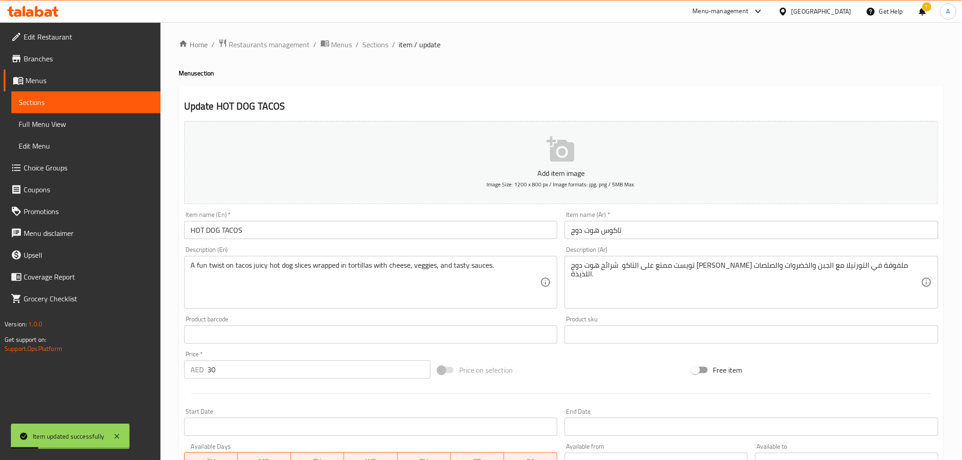
scroll to position [0, 0]
click at [386, 43] on span "Sections" at bounding box center [376, 46] width 26 height 11
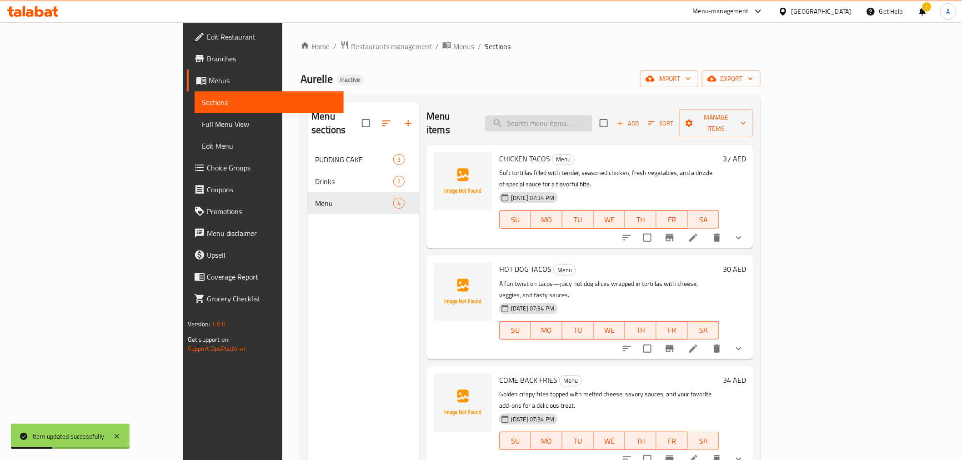
click at [592, 116] on input "search" at bounding box center [538, 123] width 107 height 16
paste input "COME BACK FRIES"
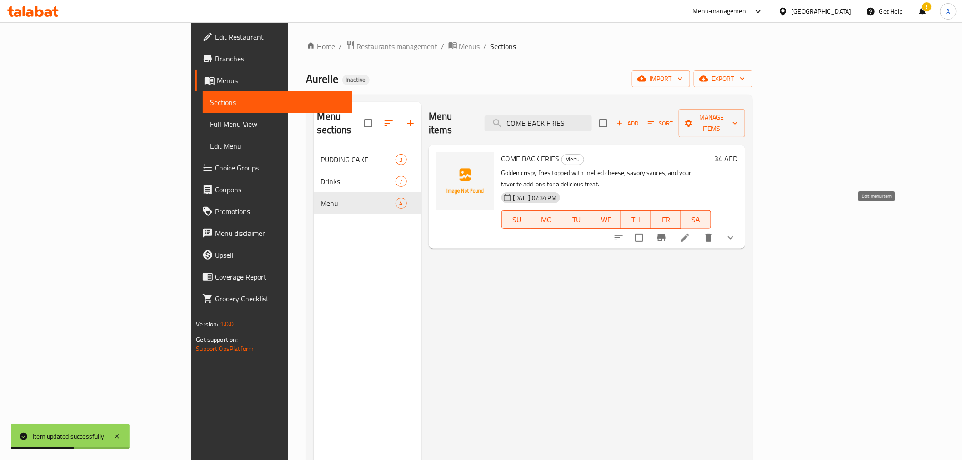
type input "COME BACK FRIES"
click at [690, 232] on icon at bounding box center [684, 237] width 11 height 11
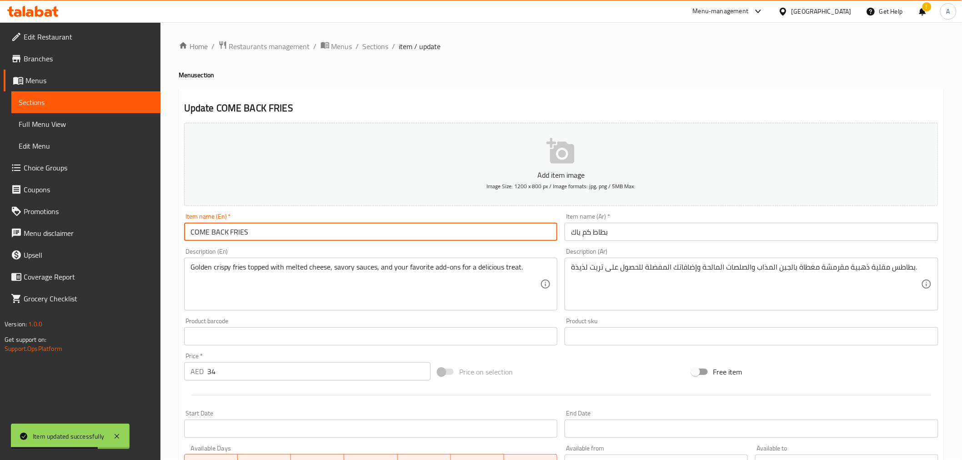
click at [235, 229] on input "COME BACK FRIES" at bounding box center [371, 232] width 374 height 18
click at [235, 228] on input "COME BACK FRIES" at bounding box center [371, 232] width 374 height 18
click at [597, 236] on input "بطاط كم باك" at bounding box center [751, 232] width 374 height 18
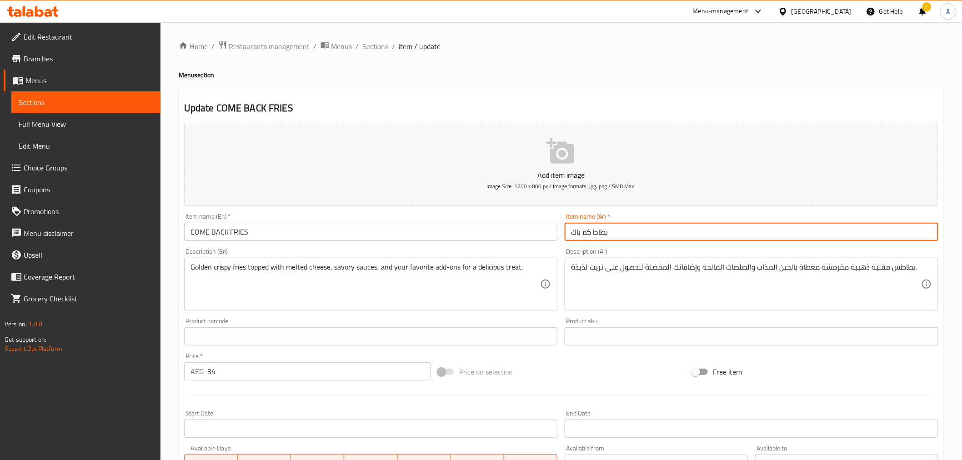
click at [597, 235] on input "بطاط كم باك" at bounding box center [751, 232] width 374 height 18
click at [674, 239] on input "فرايز كم باك" at bounding box center [751, 232] width 374 height 18
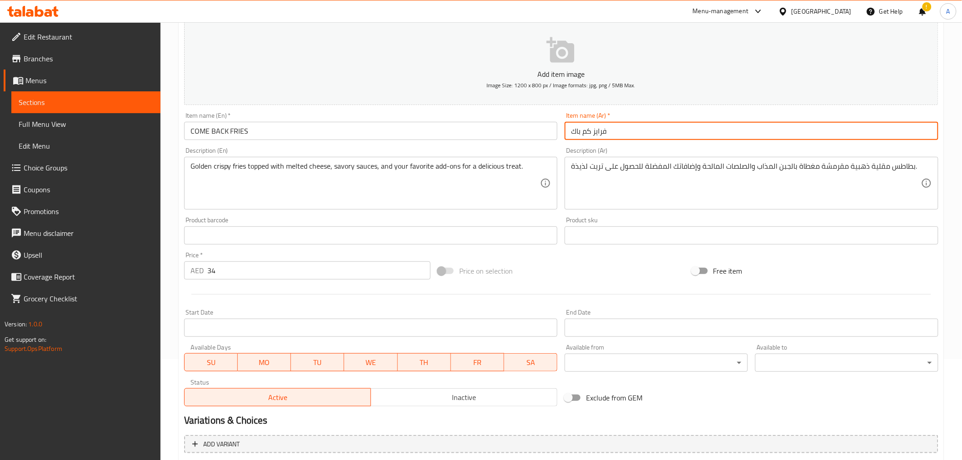
scroll to position [196, 0]
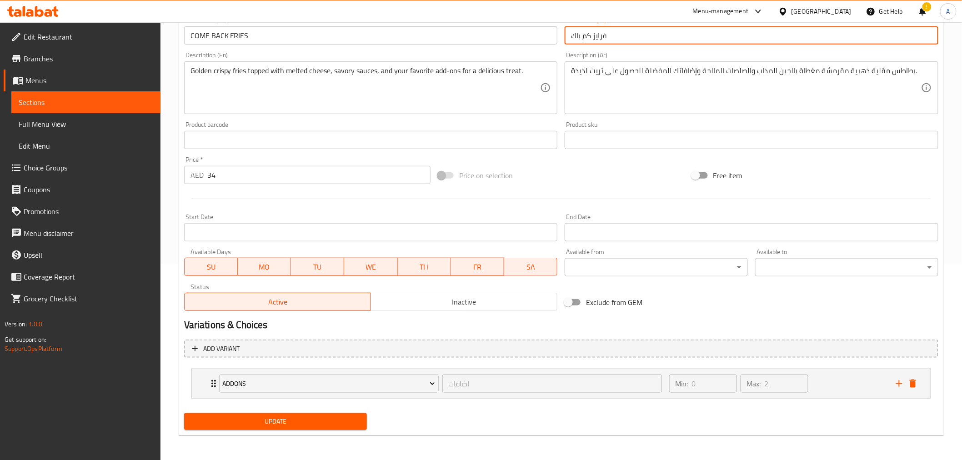
type input "فرايز كم باك"
click at [270, 424] on span "Update" at bounding box center [275, 421] width 169 height 11
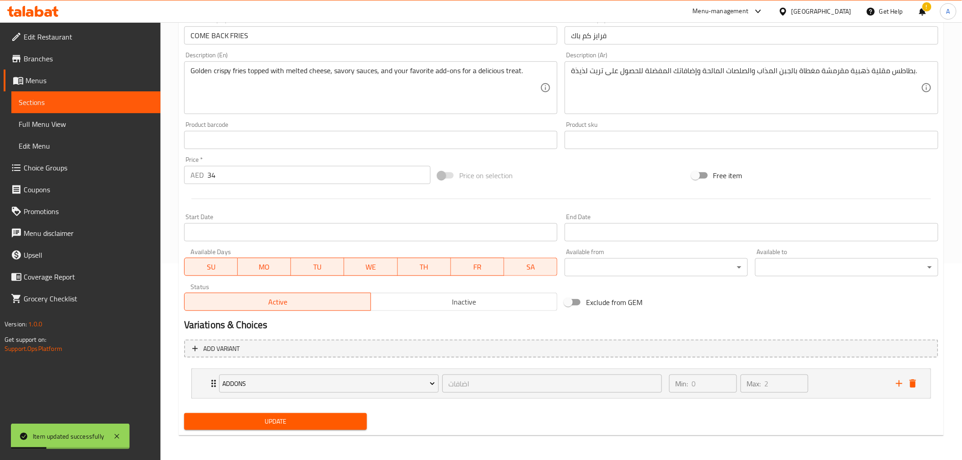
click at [47, 165] on span "Choice Groups" at bounding box center [89, 167] width 130 height 11
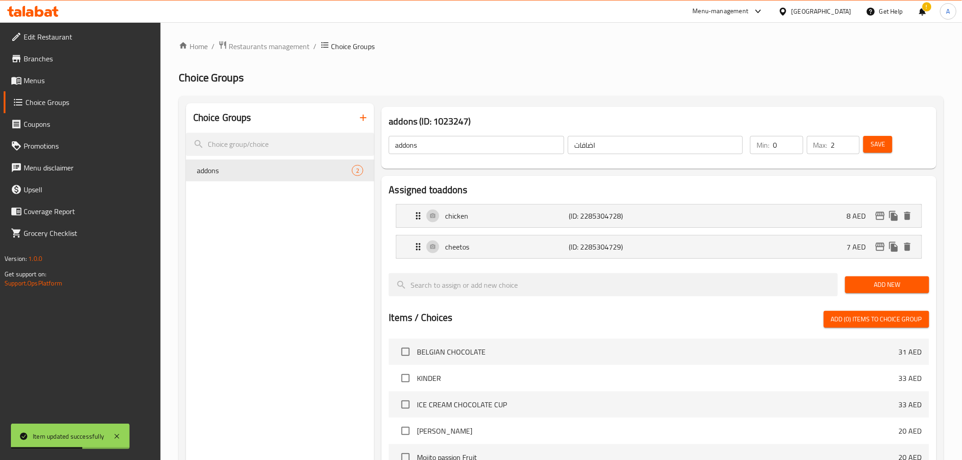
click at [407, 147] on input "addons" at bounding box center [476, 145] width 175 height 18
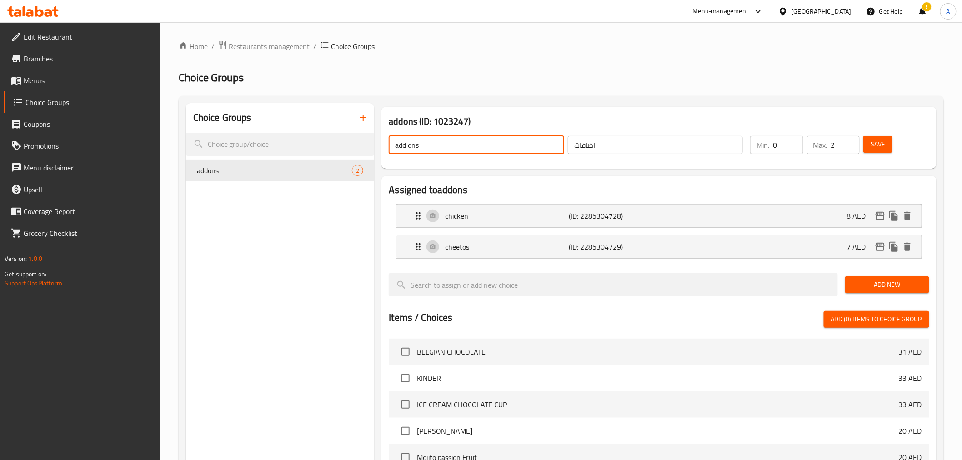
type input "add ons"
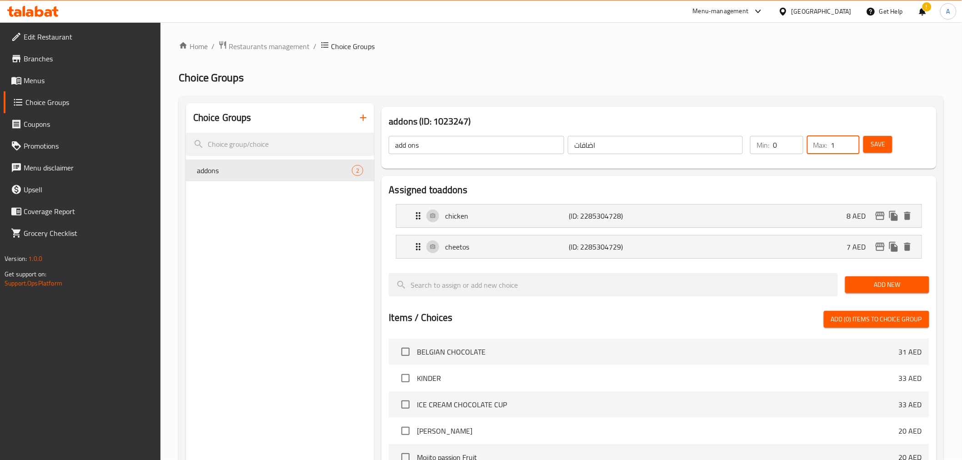
click at [852, 145] on input "1" at bounding box center [845, 145] width 29 height 18
type input "0"
click at [852, 145] on input "0" at bounding box center [845, 145] width 29 height 18
click at [860, 145] on div "Max: 0 ​" at bounding box center [833, 145] width 56 height 22
click at [873, 145] on span "Save" at bounding box center [877, 144] width 15 height 11
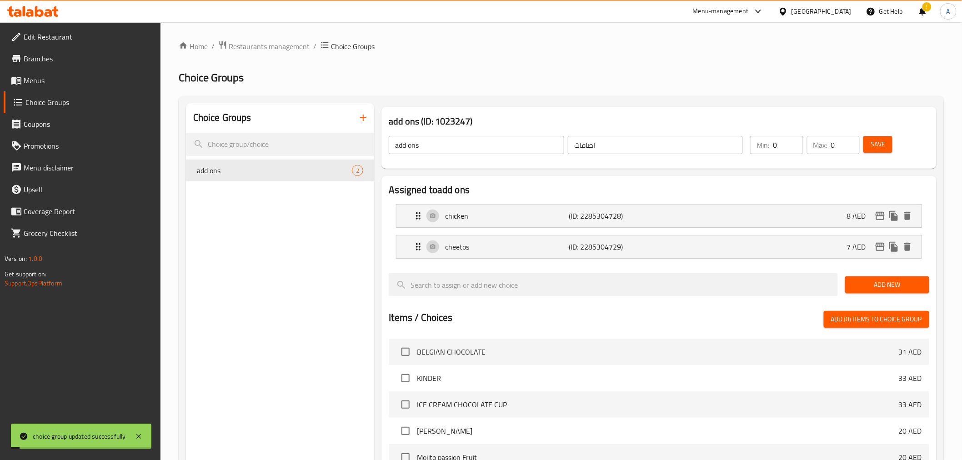
click at [517, 219] on p "chicken" at bounding box center [507, 215] width 124 height 11
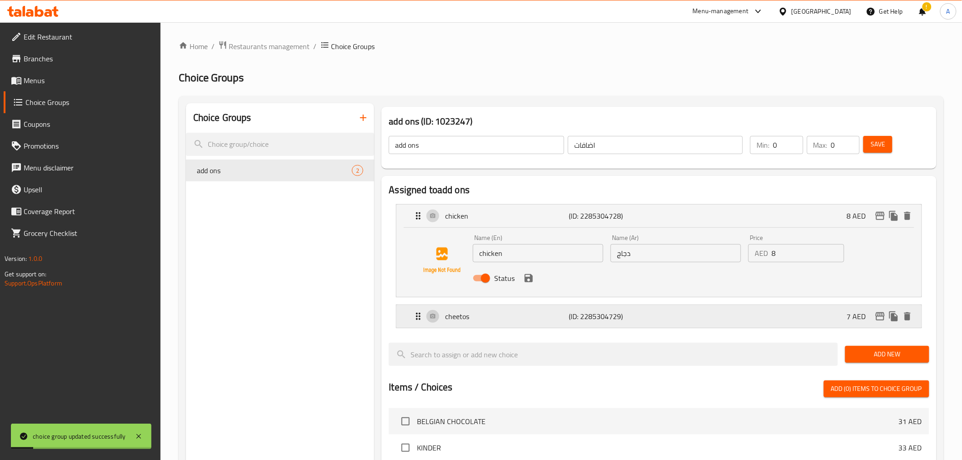
click at [523, 319] on p "cheetos" at bounding box center [507, 316] width 124 height 11
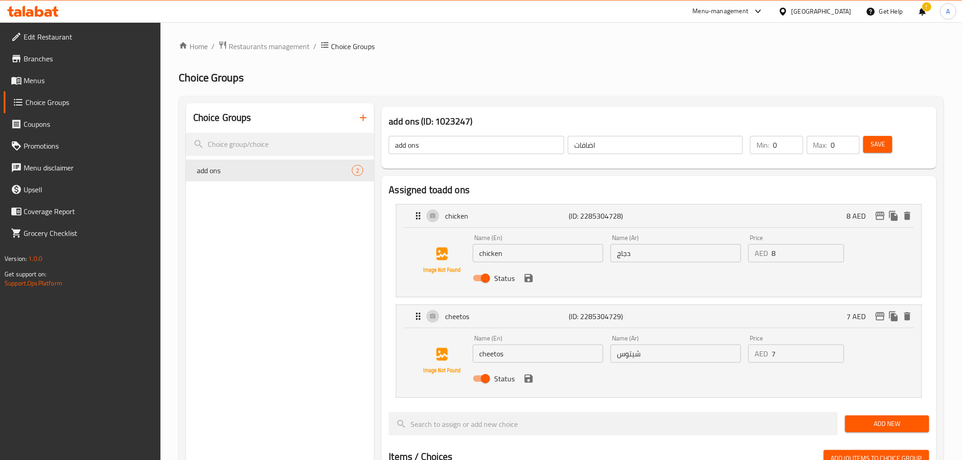
click at [61, 76] on span "Menus" at bounding box center [89, 80] width 130 height 11
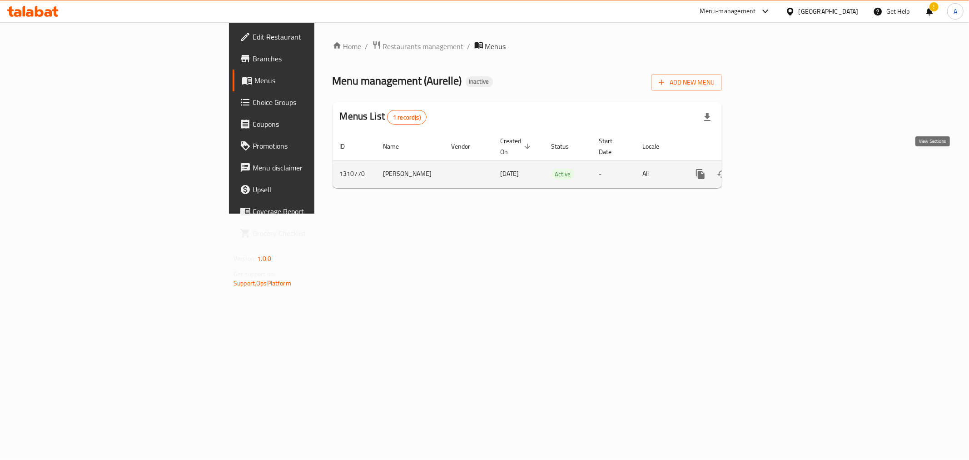
click at [772, 169] on icon "enhanced table" at bounding box center [766, 174] width 11 height 11
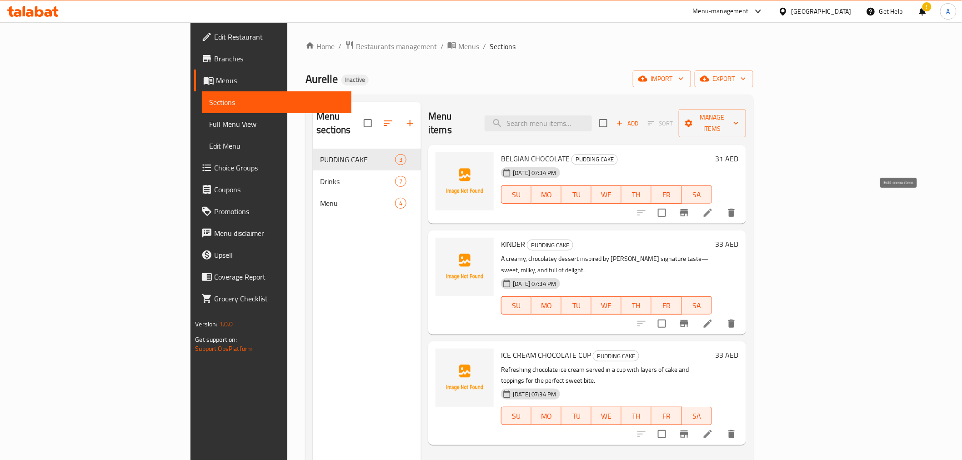
click at [713, 207] on icon at bounding box center [707, 212] width 11 height 11
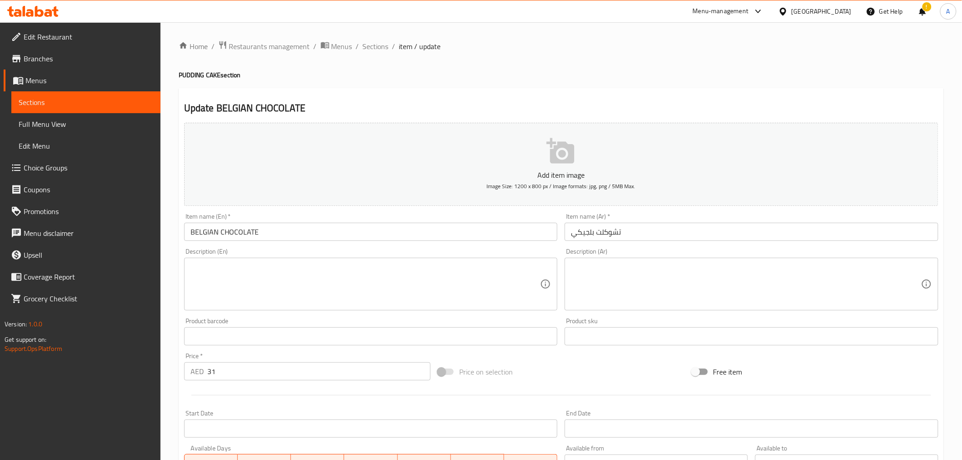
click at [253, 274] on textarea at bounding box center [365, 284] width 350 height 43
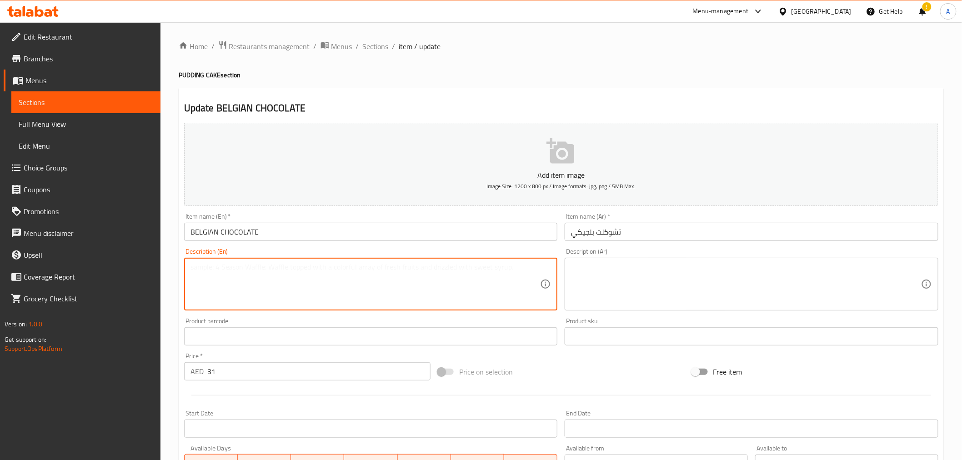
paste textarea "Rich Belgian chocolate cake with a soft, pudding-like texture—smooth, indulgent…"
drag, startPoint x: 375, startPoint y: 269, endPoint x: 380, endPoint y: 270, distance: 4.6
click at [380, 270] on textarea "Rich Belgian chocolate cake with a soft, pudding-like texture—smooth, indulgent…" at bounding box center [365, 284] width 350 height 43
click at [374, 275] on textarea "Rich Belgian chocolate cake with a soft, pudding-like texture smooth, indulgent…" at bounding box center [365, 284] width 350 height 43
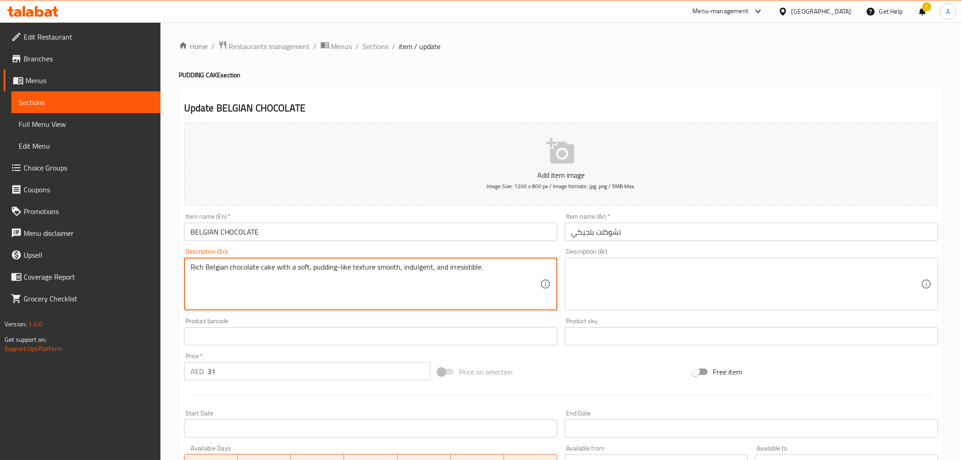
click at [339, 269] on textarea "Rich Belgian chocolate cake with a soft, pudding-like texture smooth, indulgent…" at bounding box center [365, 284] width 350 height 43
click at [343, 270] on textarea "Rich Belgian chocolate cake with a soft, pudding like texture smooth, indulgent…" at bounding box center [365, 284] width 350 height 43
type textarea "Rich Belgian chocolate cake with a soft, pudding like texture smooth, indulgent…"
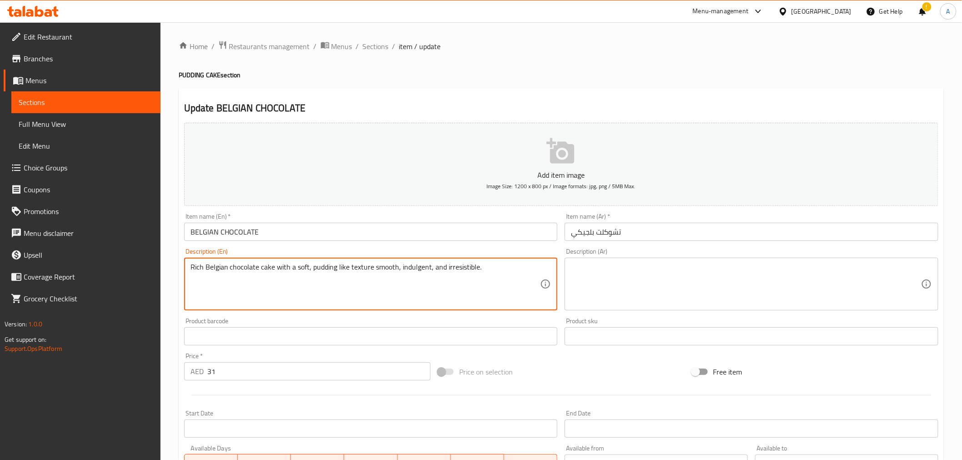
click at [644, 272] on textarea at bounding box center [746, 284] width 350 height 43
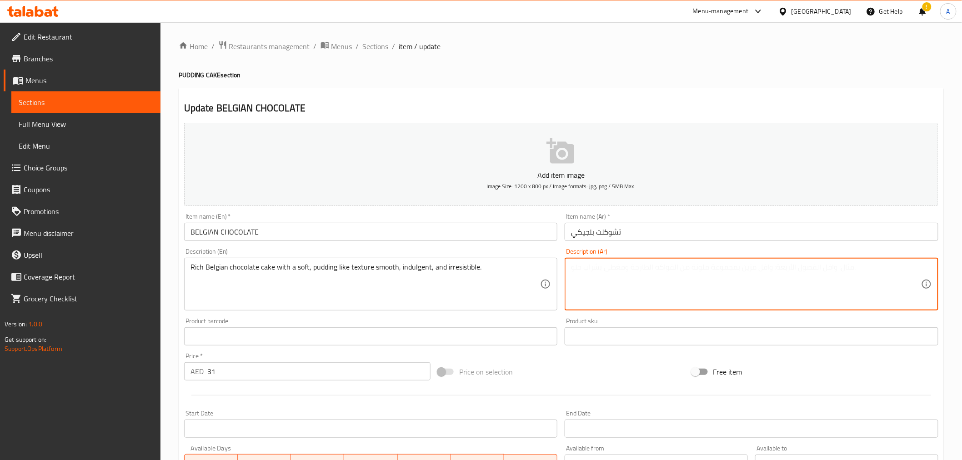
paste textarea "كعكة الشوكولاتة البلجيكية الغنية ذات الملمس الناعم الذي يشبه البودنج، ناعمة، وم…"
click at [853, 266] on textarea "كعكة الشوكولاتة البلجيكية الغنية ذات الملمس الناعم الذي يشبه البودنج، ناعمة، وم…" at bounding box center [746, 284] width 350 height 43
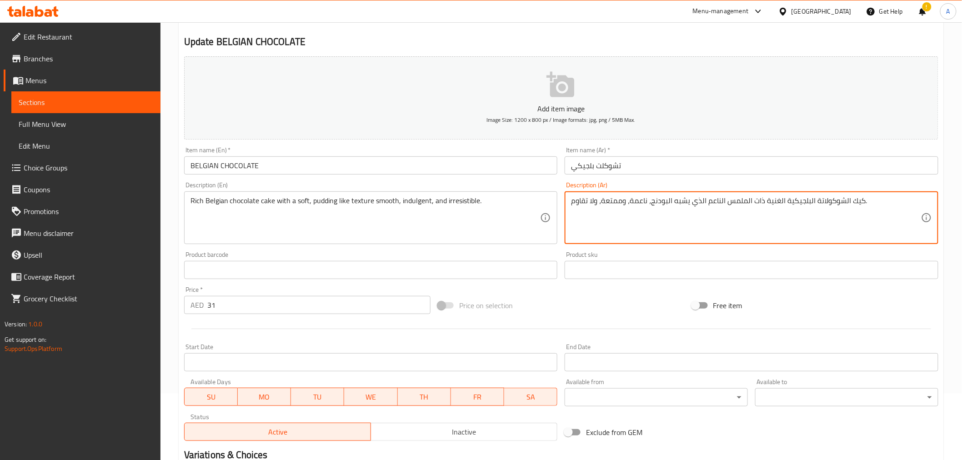
scroll to position [180, 0]
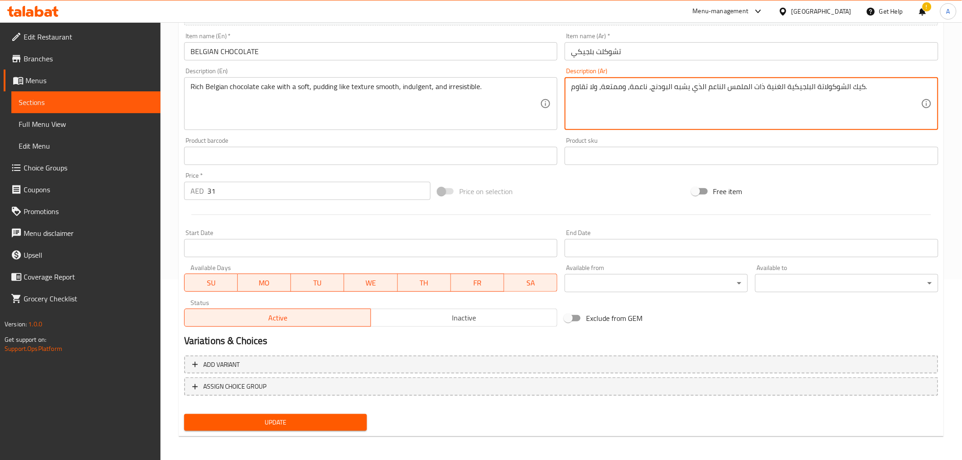
type textarea "كيك الشوكولاتة البلجيكية الغنية ذات الملمس الناعم الذي يشبه البودنج، ناعمة، ومم…"
click at [301, 417] on span "Update" at bounding box center [275, 422] width 169 height 11
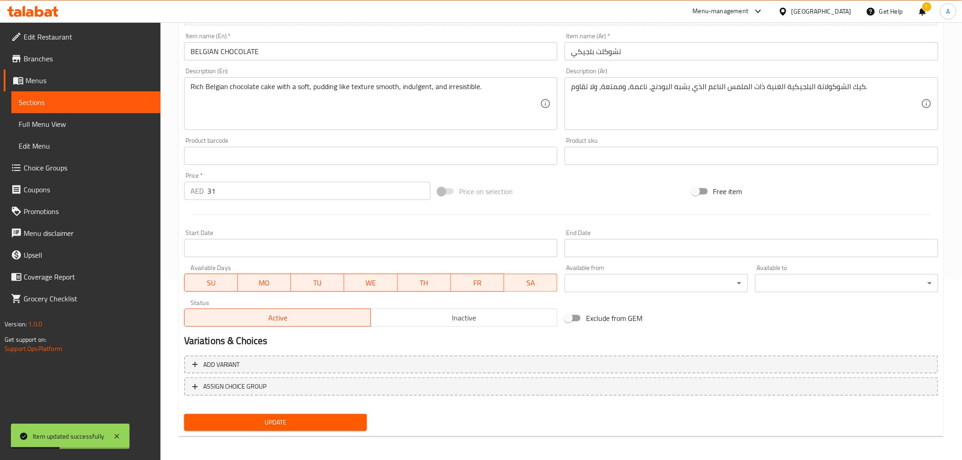
scroll to position [0, 0]
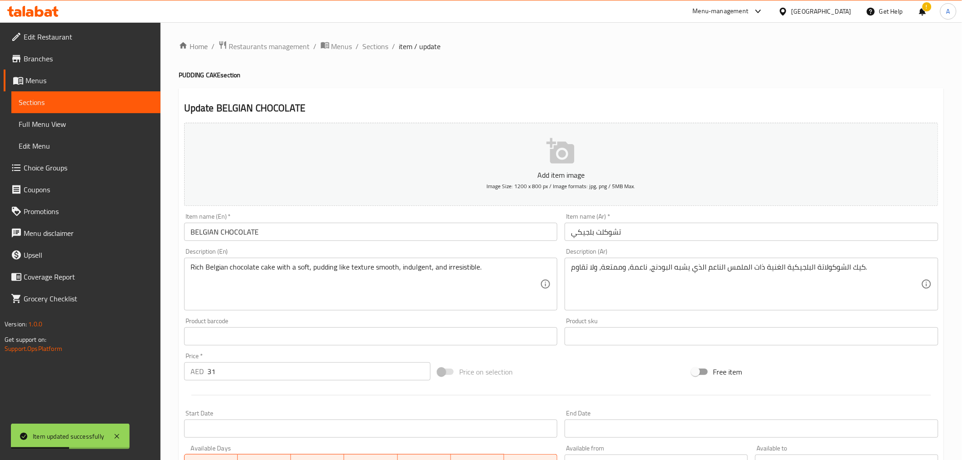
click at [379, 56] on div "Home / Restaurants management / Menus / Sections / item / update PUDDING CAKE s…" at bounding box center [561, 332] width 765 height 584
click at [379, 55] on div "Home / Restaurants management / Menus / Sections / item / update PUDDING CAKE s…" at bounding box center [561, 332] width 765 height 584
click at [377, 49] on span "Sections" at bounding box center [376, 46] width 26 height 11
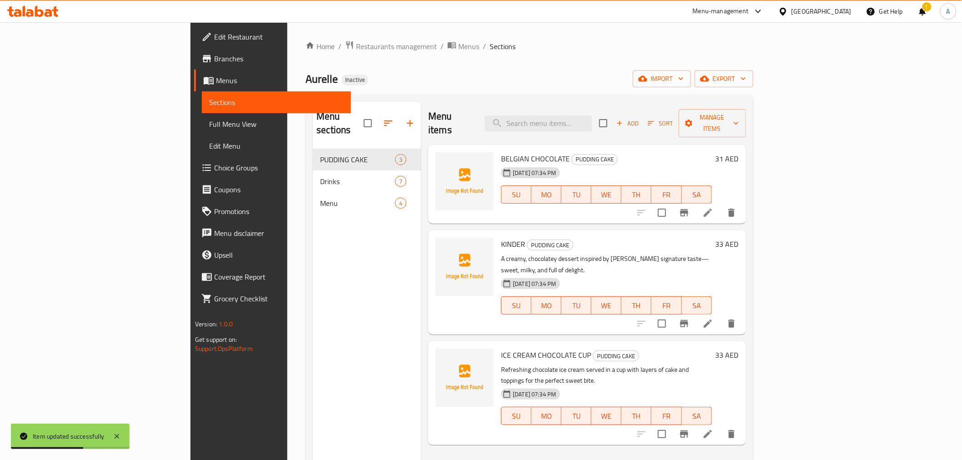
click at [650, 125] on div "Menu items Add Sort Manage items" at bounding box center [586, 123] width 317 height 43
paste input "ICE CREAM CHOCOLATE CUP"
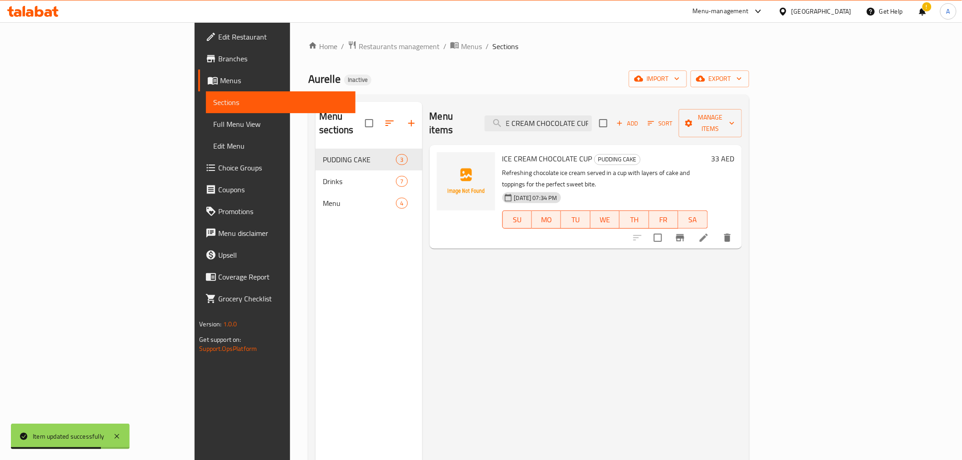
type input "ICE CREAM CHOCOLATE CUP"
click at [716, 230] on li at bounding box center [703, 238] width 25 height 16
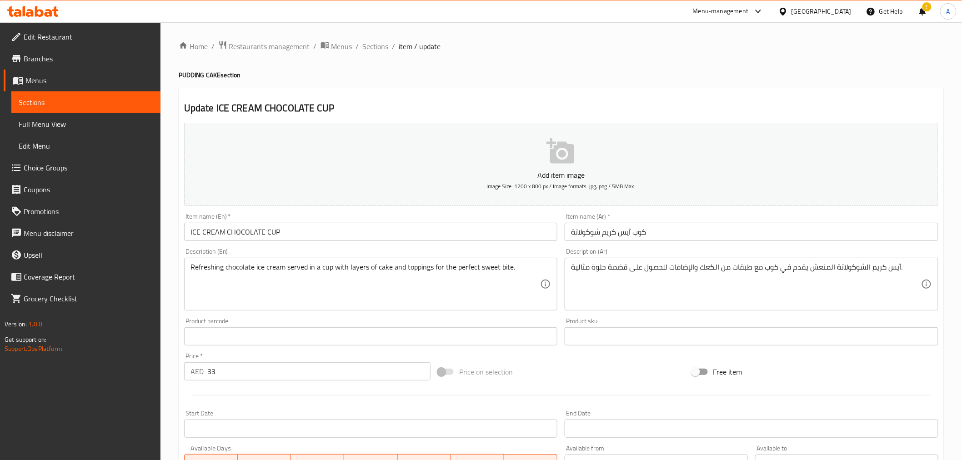
click at [703, 264] on textarea "آيس كريم الشوكولاتة المنعش يقدم في كوب مع طبقات من الكعك والإضافات للحصول على ق…" at bounding box center [746, 284] width 350 height 43
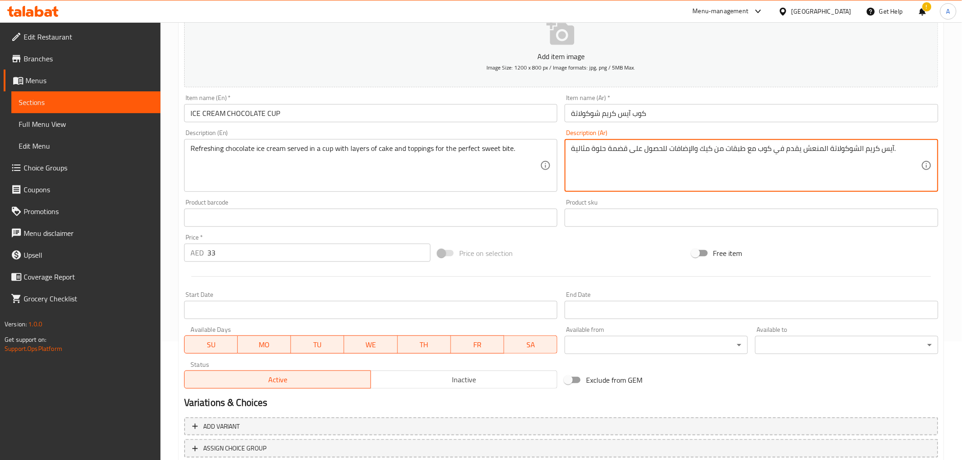
scroll to position [180, 0]
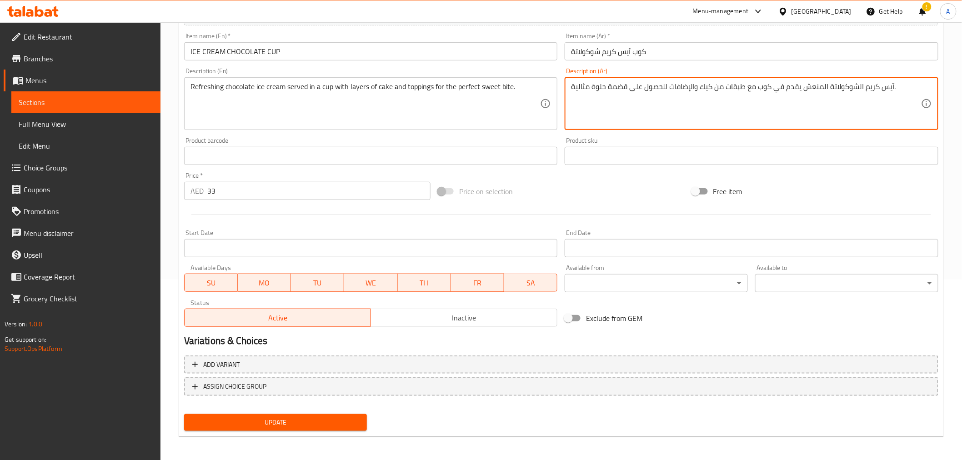
type textarea "آيس كريم الشوكولاتة المنعش يقدم في كوب مع طبقات من كيك والإضافات للحصول على قضم…"
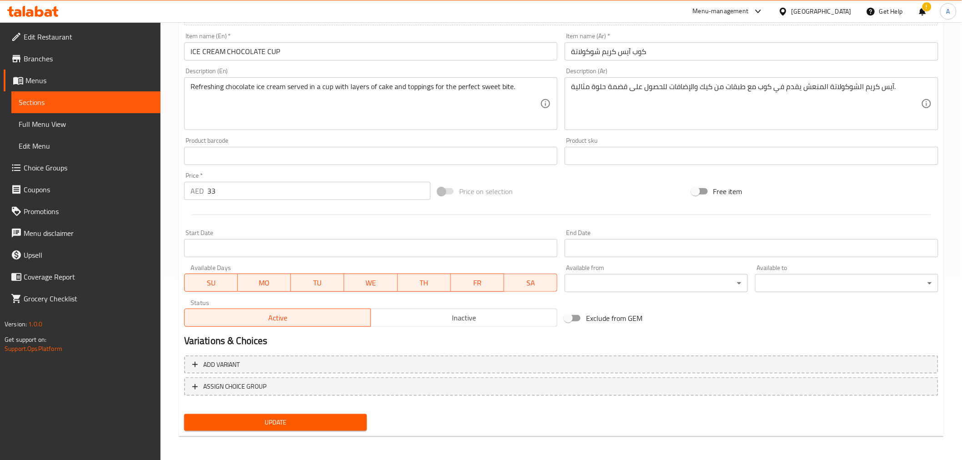
click at [321, 429] on div "Update" at bounding box center [275, 422] width 190 height 24
click at [324, 425] on span "Update" at bounding box center [275, 422] width 169 height 11
click at [104, 103] on span "Sections" at bounding box center [86, 102] width 135 height 11
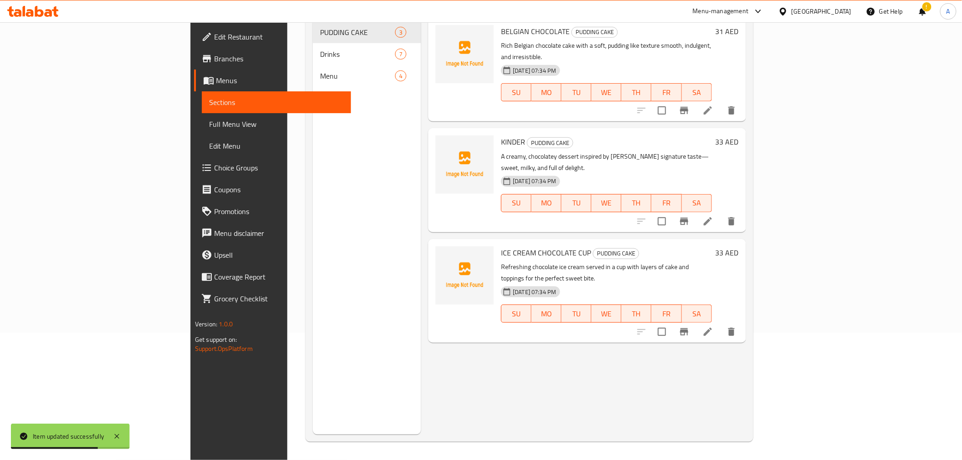
scroll to position [127, 0]
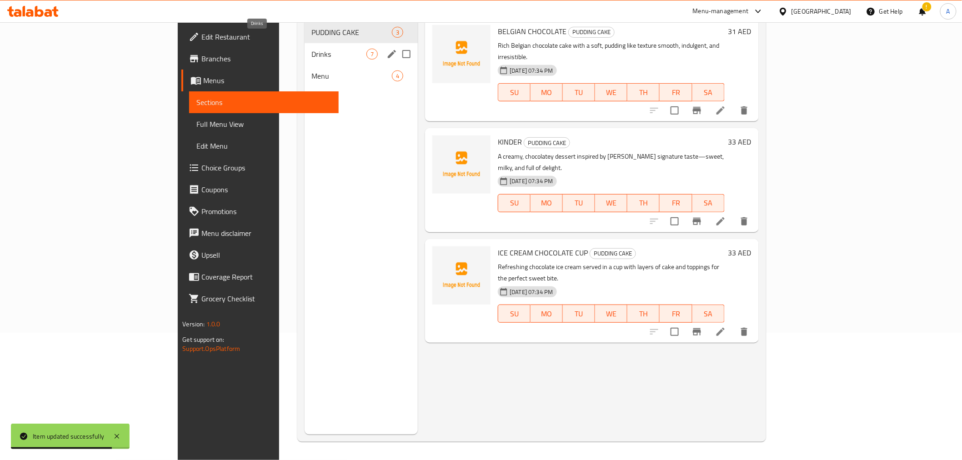
click at [312, 49] on span "Drinks" at bounding box center [339, 54] width 55 height 11
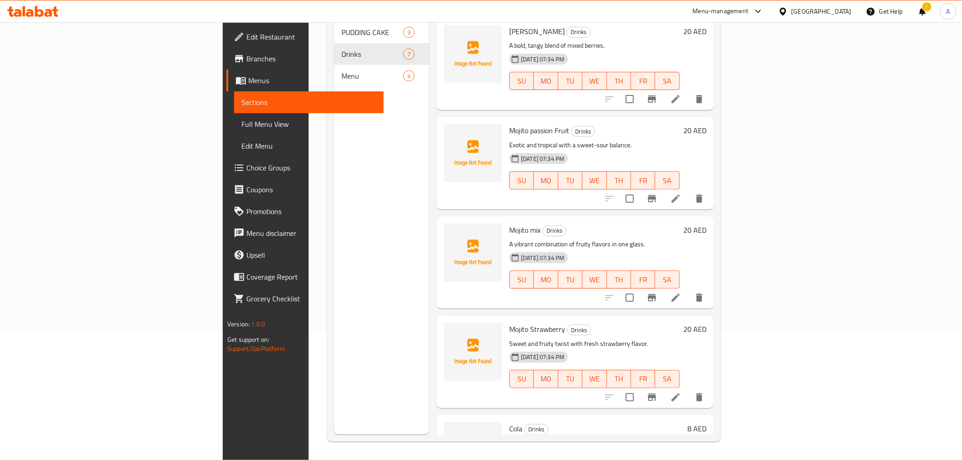
click at [720, 170] on div "Menu sections PUDDING CAKE 3 Drinks 7 Menu 4 Menu items Add Sort Manage items M…" at bounding box center [524, 204] width 394 height 474
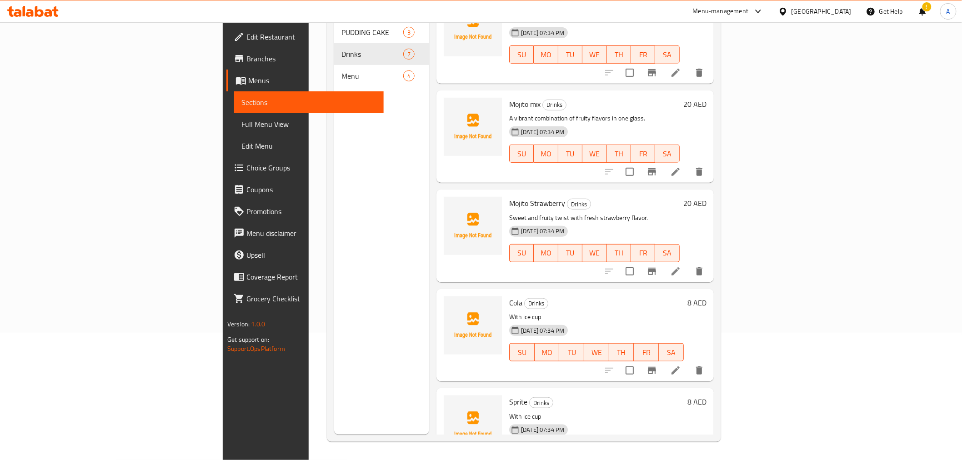
scroll to position [257, 0]
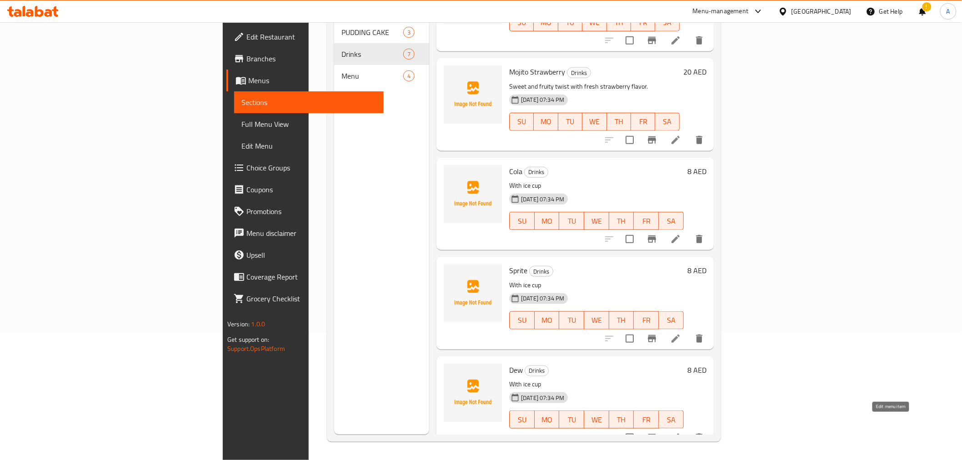
drag, startPoint x: 884, startPoint y: 421, endPoint x: 891, endPoint y: 426, distance: 8.5
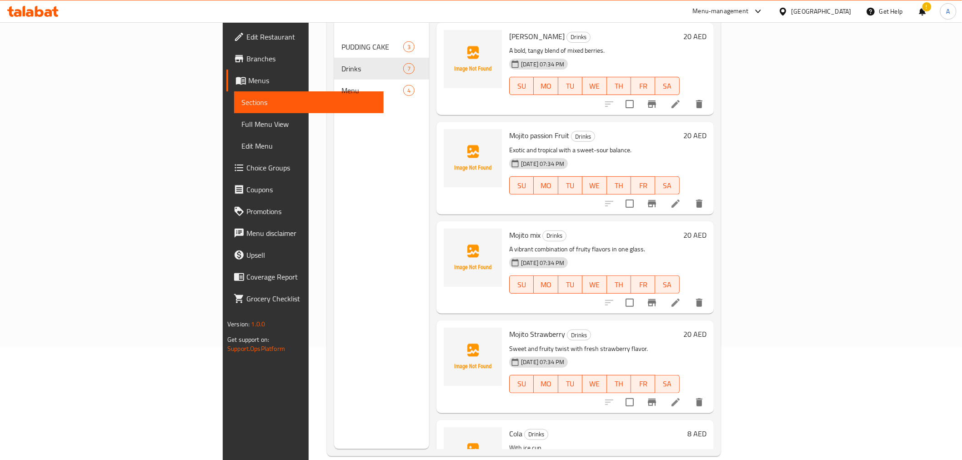
scroll to position [127, 0]
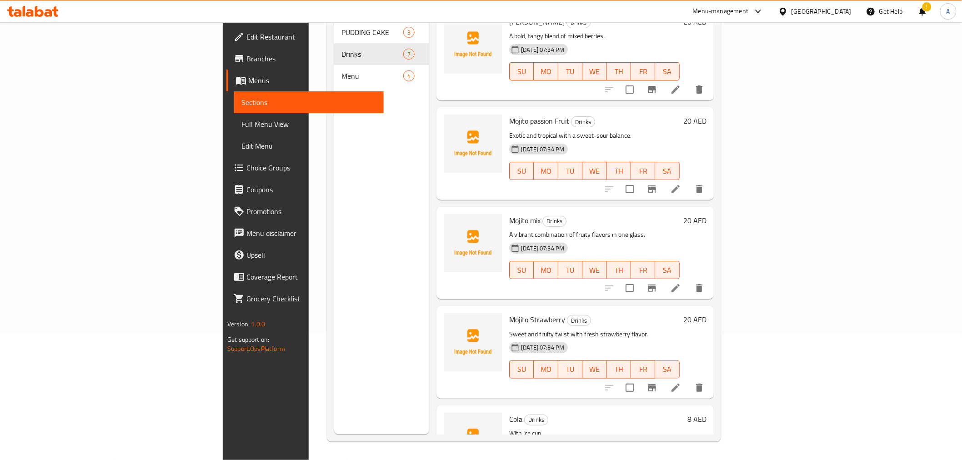
click at [241, 98] on span "Sections" at bounding box center [308, 102] width 135 height 11
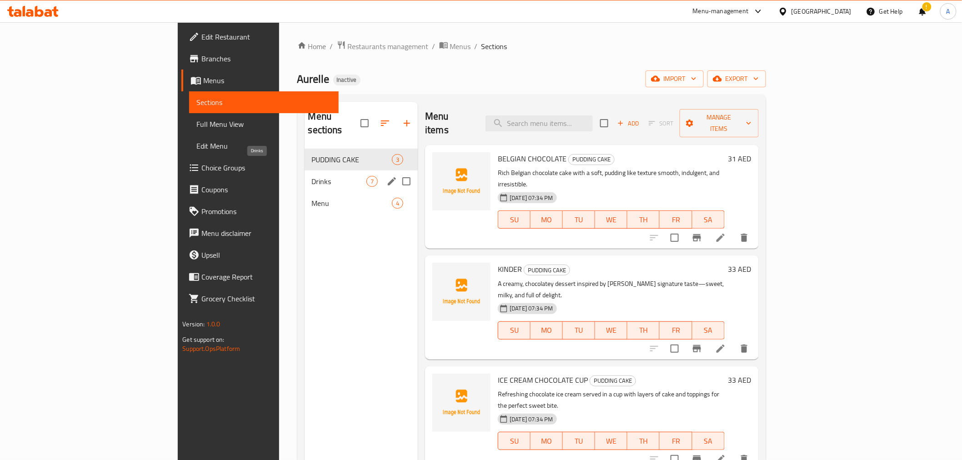
click at [312, 176] on span "Drinks" at bounding box center [339, 181] width 55 height 11
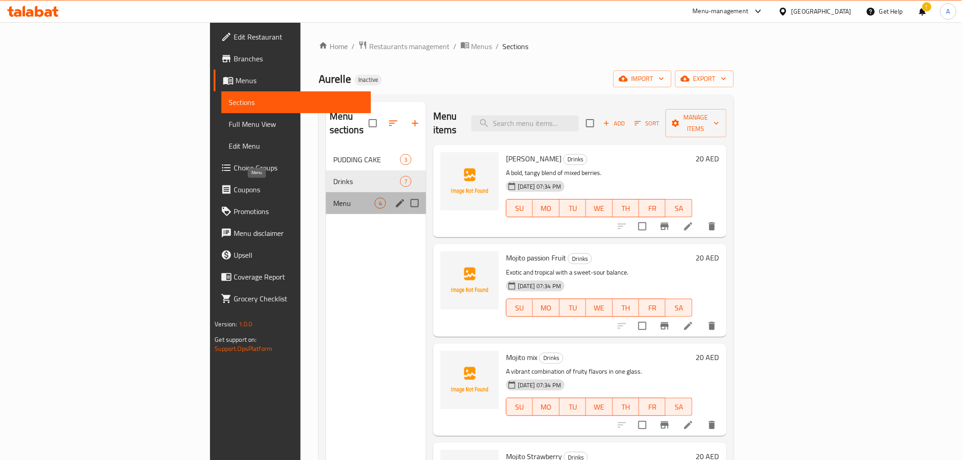
click at [333, 198] on span "Menu" at bounding box center [353, 203] width 41 height 11
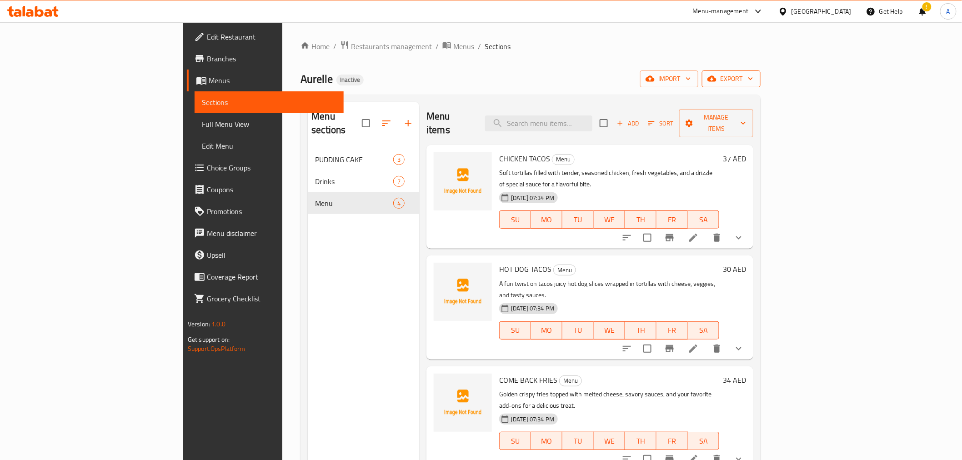
click at [753, 78] on span "export" at bounding box center [731, 78] width 44 height 11
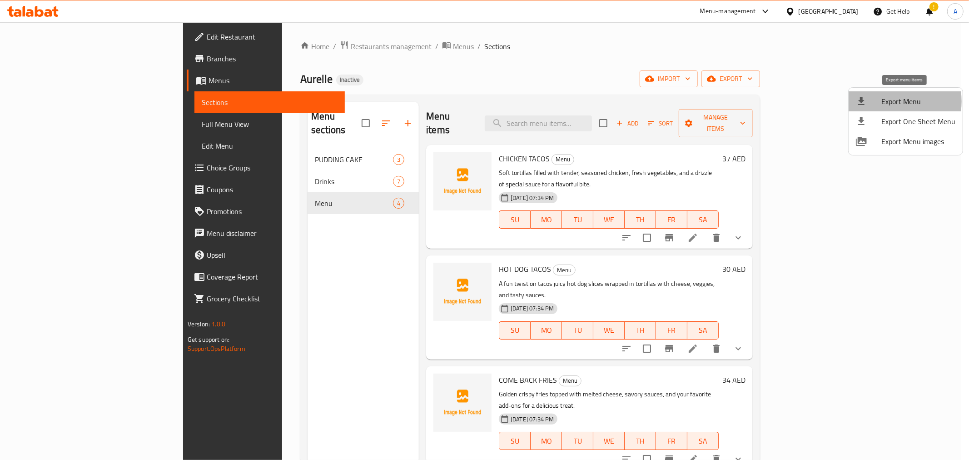
click at [879, 101] on div at bounding box center [868, 101] width 25 height 11
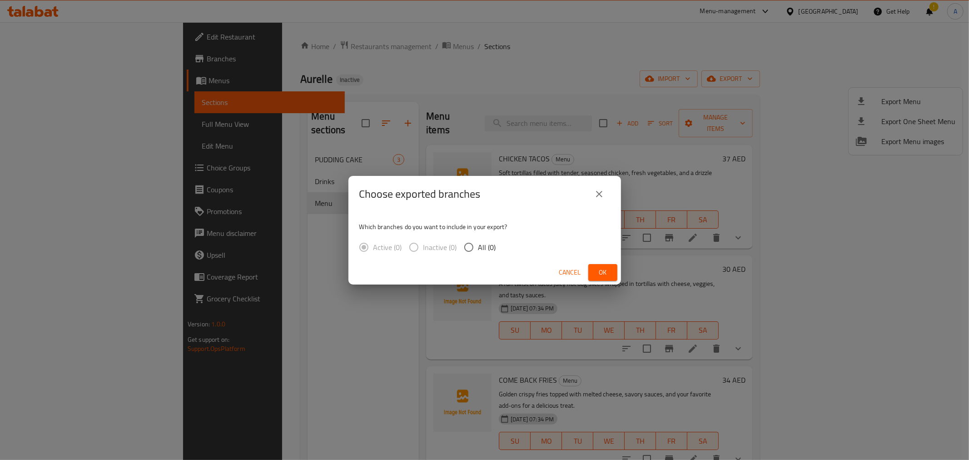
click at [492, 245] on span "All (0)" at bounding box center [488, 247] width 18 height 11
click at [479, 245] on input "All (0)" at bounding box center [468, 247] width 19 height 19
radio input "true"
click at [571, 275] on span "Cancel" at bounding box center [570, 272] width 22 height 11
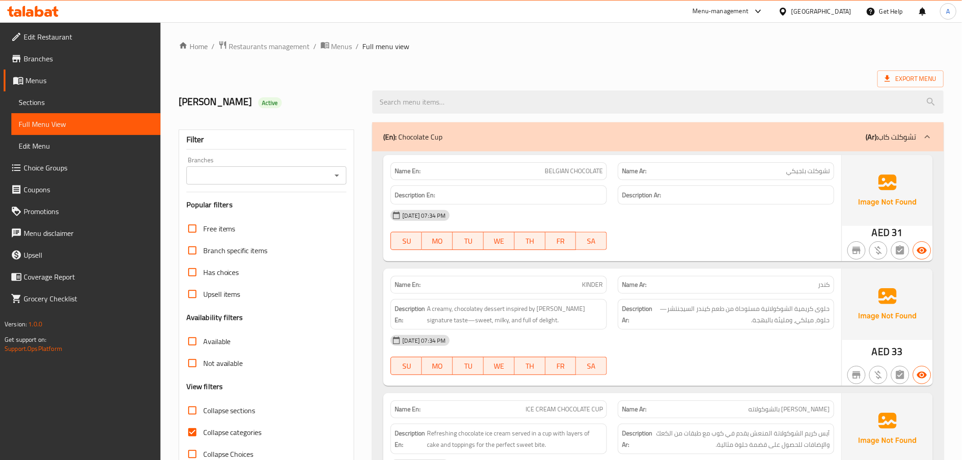
scroll to position [49, 0]
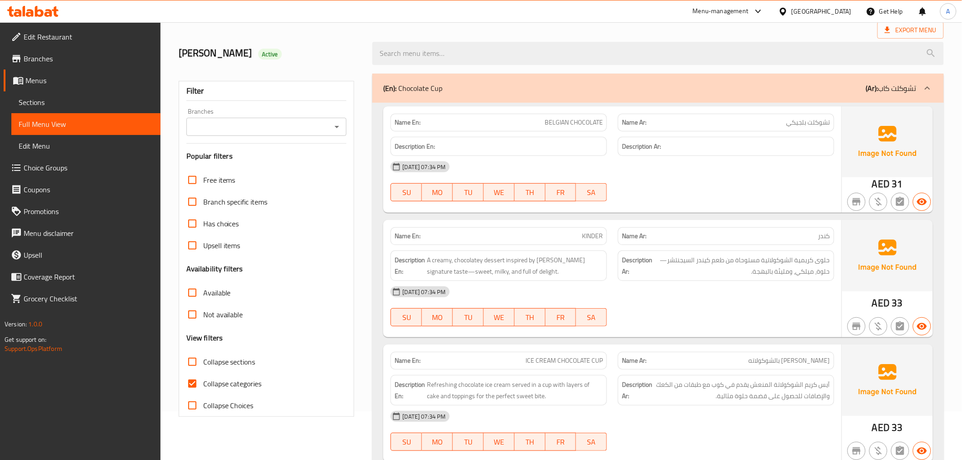
click at [222, 360] on span "Collapse sections" at bounding box center [229, 361] width 52 height 11
click at [203, 360] on input "Collapse sections" at bounding box center [192, 362] width 22 height 22
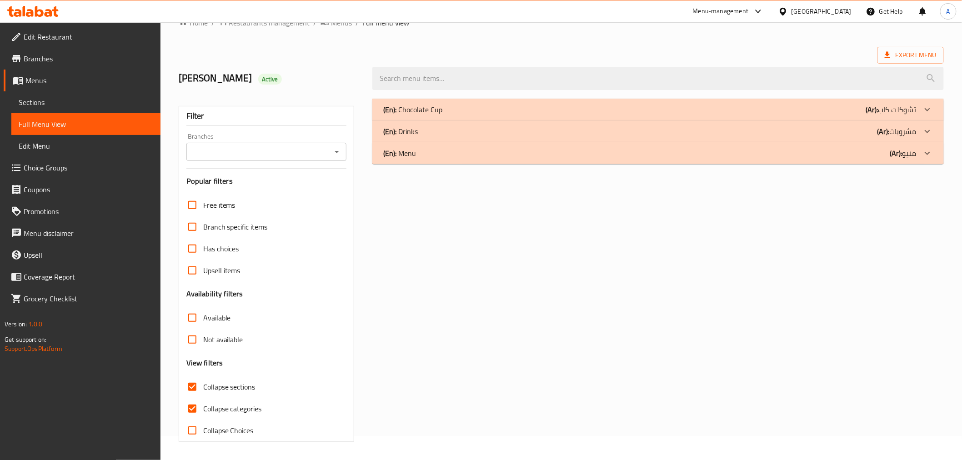
scroll to position [24, 0]
click at [221, 381] on span "Collapse sections" at bounding box center [229, 386] width 52 height 11
click at [203, 381] on input "Collapse sections" at bounding box center [192, 387] width 22 height 22
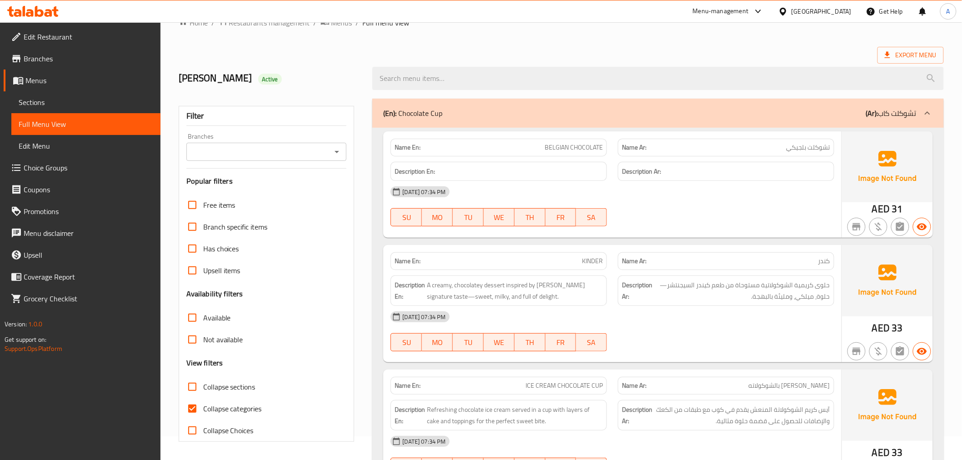
drag, startPoint x: 218, startPoint y: 387, endPoint x: 215, endPoint y: 399, distance: 11.8
click at [218, 388] on span "Collapse sections" at bounding box center [229, 386] width 52 height 11
click at [203, 388] on input "Collapse sections" at bounding box center [192, 387] width 22 height 22
checkbox input "true"
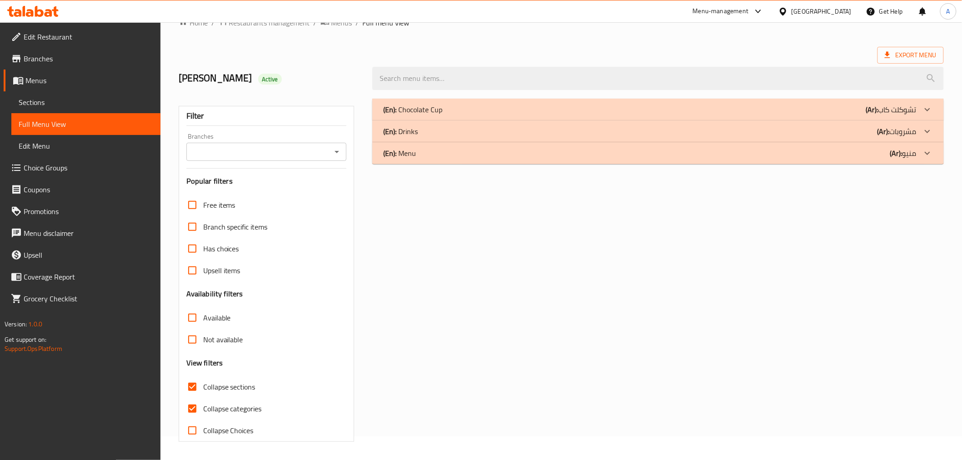
click at [215, 403] on span "Collapse categories" at bounding box center [232, 408] width 59 height 11
click at [203, 402] on input "Collapse categories" at bounding box center [192, 409] width 22 height 22
checkbox input "false"
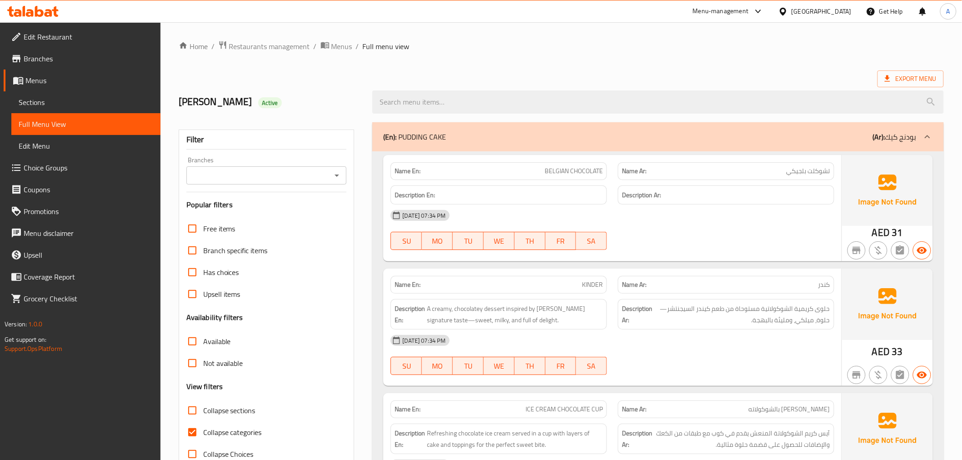
click at [231, 411] on span "Collapse sections" at bounding box center [229, 410] width 52 height 11
click at [203, 411] on input "Collapse sections" at bounding box center [192, 410] width 22 height 22
checkbox input "true"
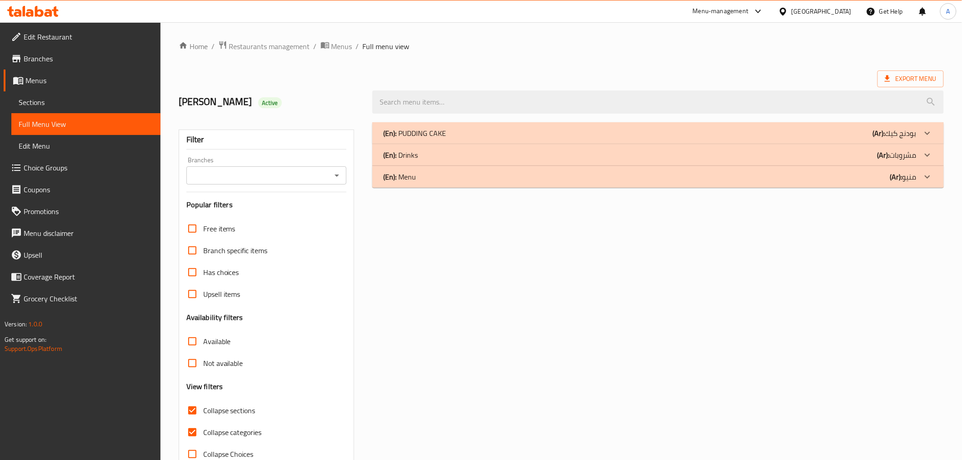
click at [504, 133] on div "(En): PUDDING CAKE (Ar): بودنج كيك" at bounding box center [649, 133] width 533 height 11
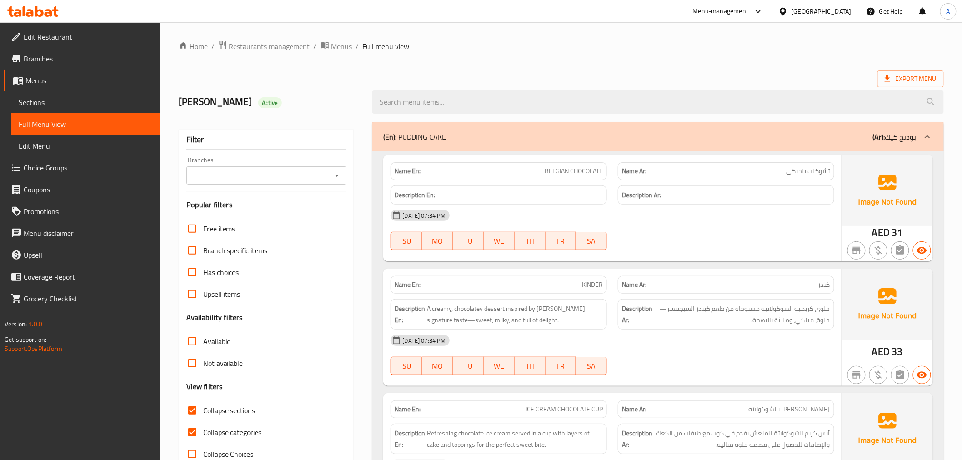
scroll to position [138, 0]
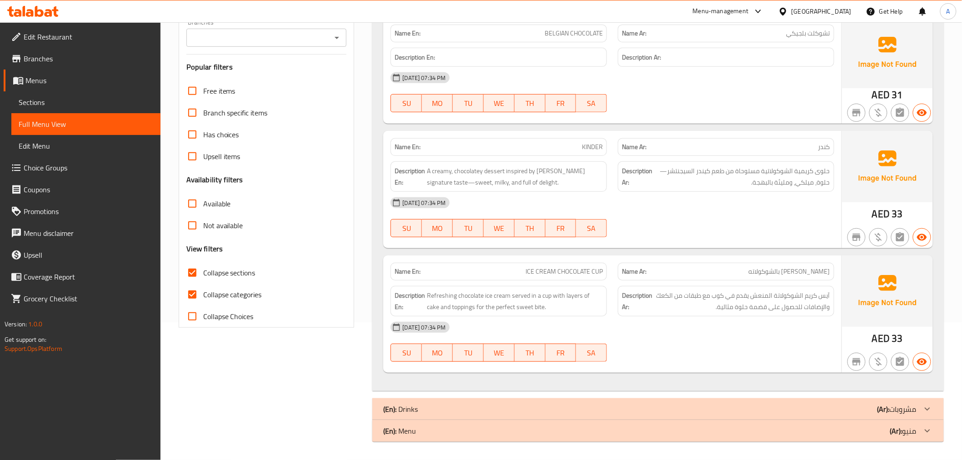
click at [910, 200] on img at bounding box center [887, 166] width 91 height 71
click at [891, 205] on div "AED 33" at bounding box center [887, 189] width 91 height 117
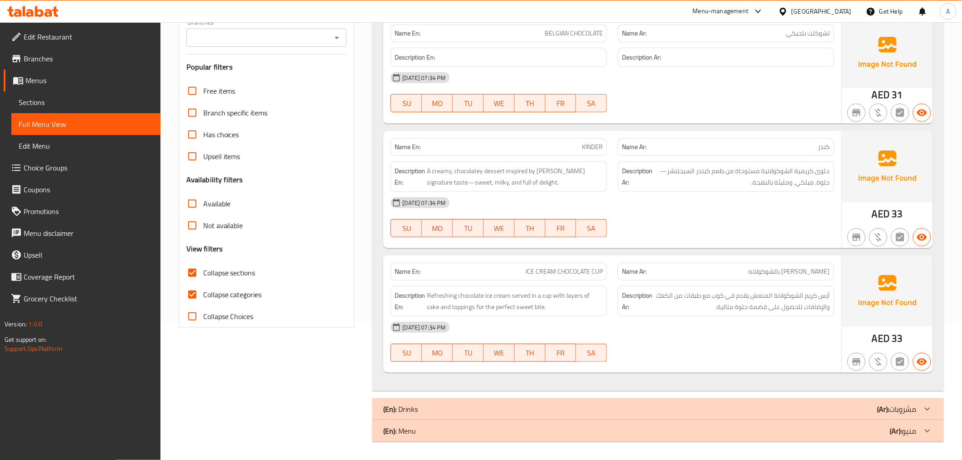
click at [717, 272] on p "Name Ar: ایسکریم كيك بالشوكولاته" at bounding box center [726, 272] width 208 height 10
click at [562, 261] on div "Name En: ICE CREAM CHOCOLATE CUP" at bounding box center [498, 271] width 227 height 29
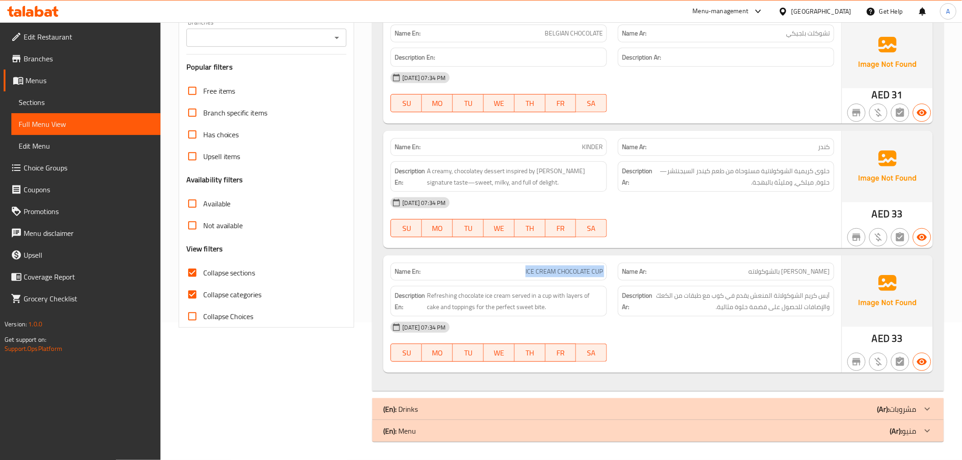
click at [562, 261] on div "Name En: ICE CREAM CHOCOLATE CUP" at bounding box center [498, 271] width 227 height 29
copy span "ICE CREAM CHOCOLATE CUP"
click at [898, 411] on p "(Ar): مشروبات" at bounding box center [896, 409] width 39 height 11
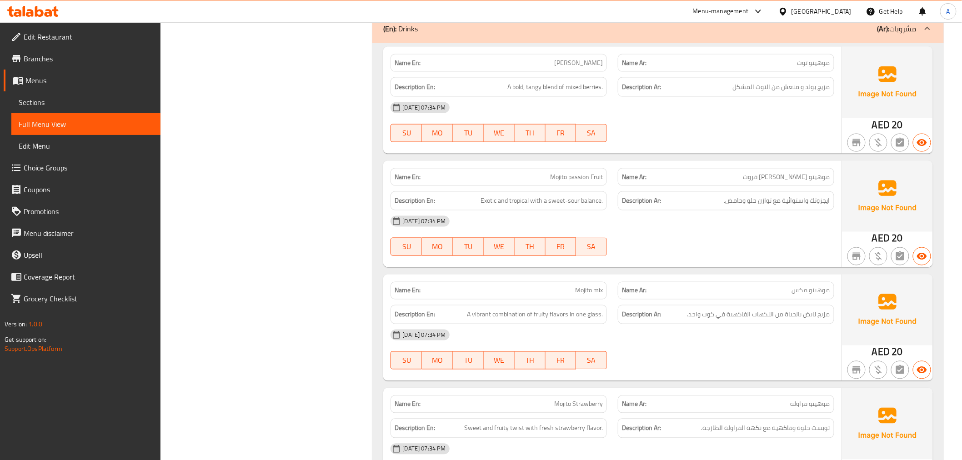
scroll to position [532, 0]
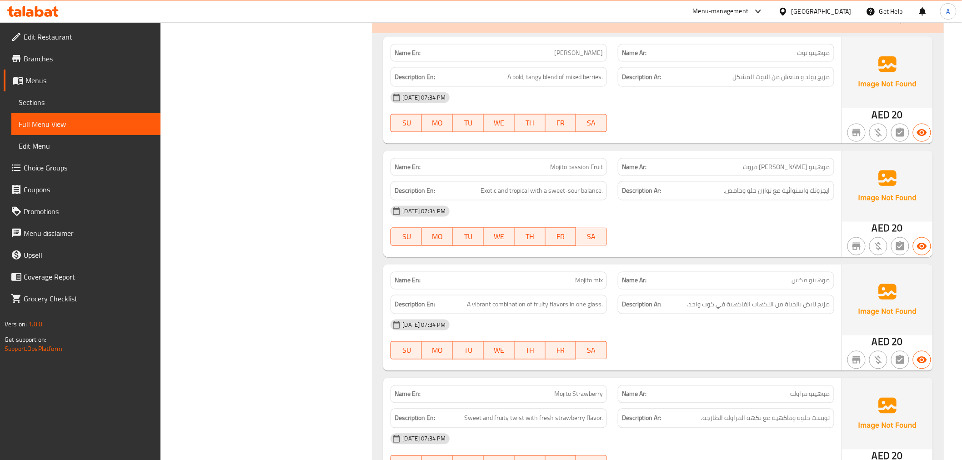
click at [567, 58] on div "Name En: Mojito Berry" at bounding box center [498, 53] width 216 height 18
click at [797, 56] on span "موهیتو توت" at bounding box center [813, 53] width 33 height 10
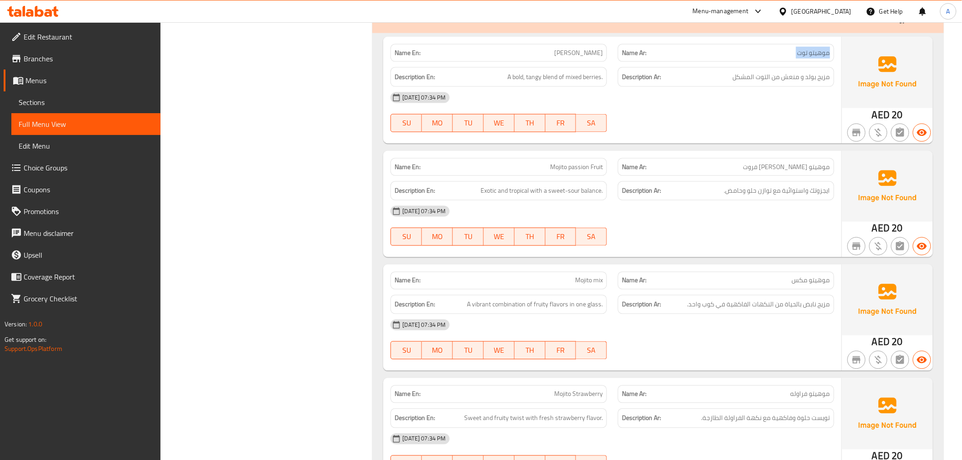
click at [797, 56] on span "موهیتو توت" at bounding box center [813, 53] width 33 height 10
click at [578, 170] on span "Mojito passion Fruit" at bounding box center [576, 167] width 53 height 10
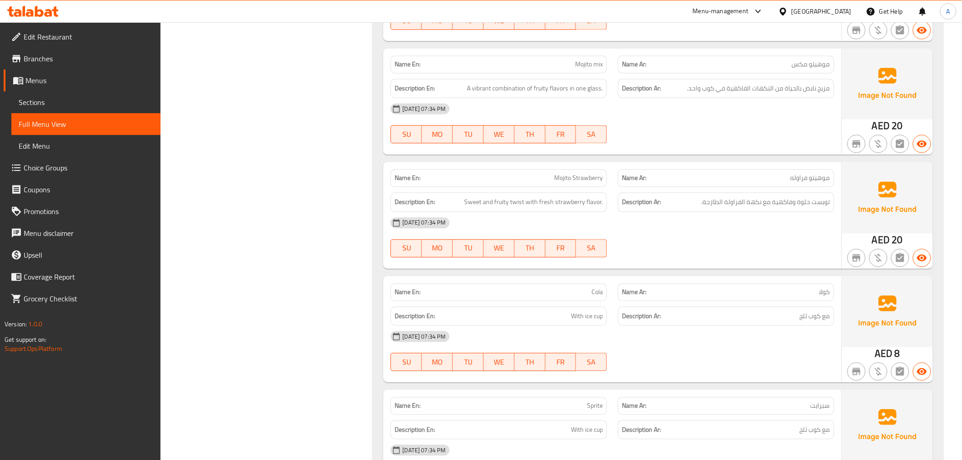
scroll to position [767, 0]
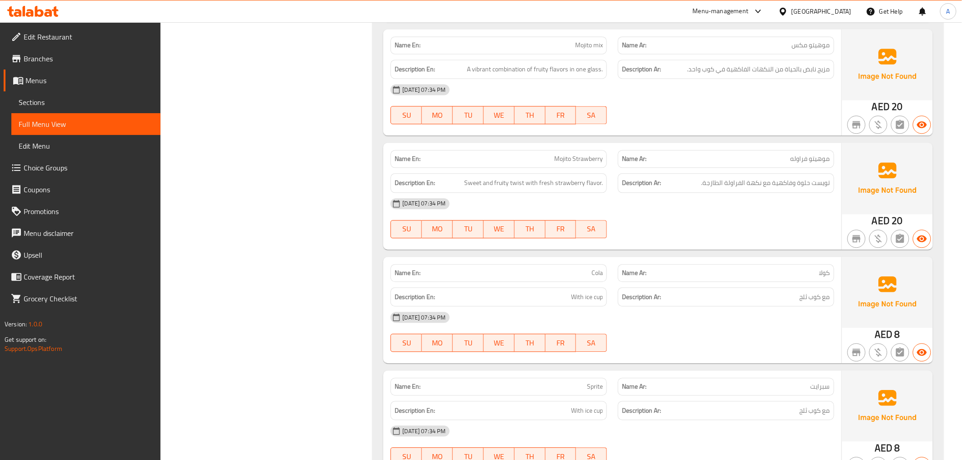
click at [598, 54] on div "Description En: A vibrant combination of fruity flavors in one glass." at bounding box center [498, 69] width 227 height 30
click at [754, 160] on p "Name Ar: موهیتو فراوله" at bounding box center [726, 159] width 208 height 10
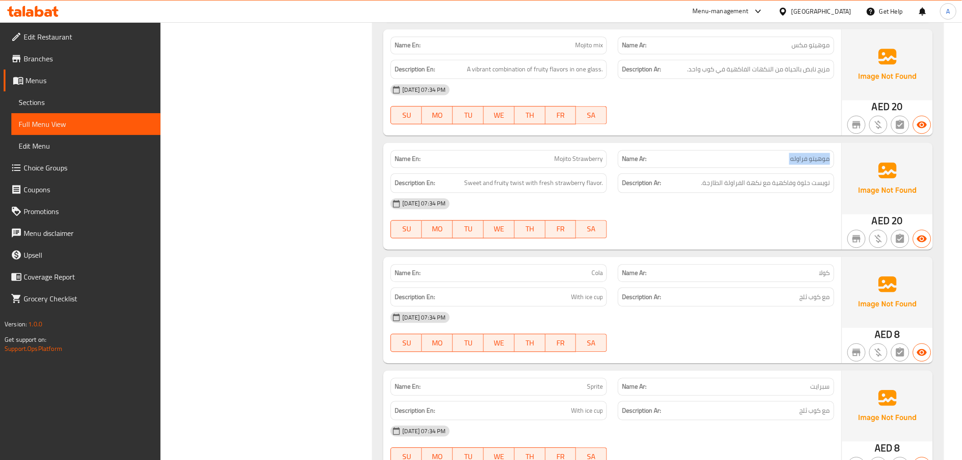
click at [754, 160] on p "Name Ar: موهیتو فراوله" at bounding box center [726, 159] width 208 height 10
click at [599, 164] on span "Mojito Strawberry" at bounding box center [578, 159] width 49 height 10
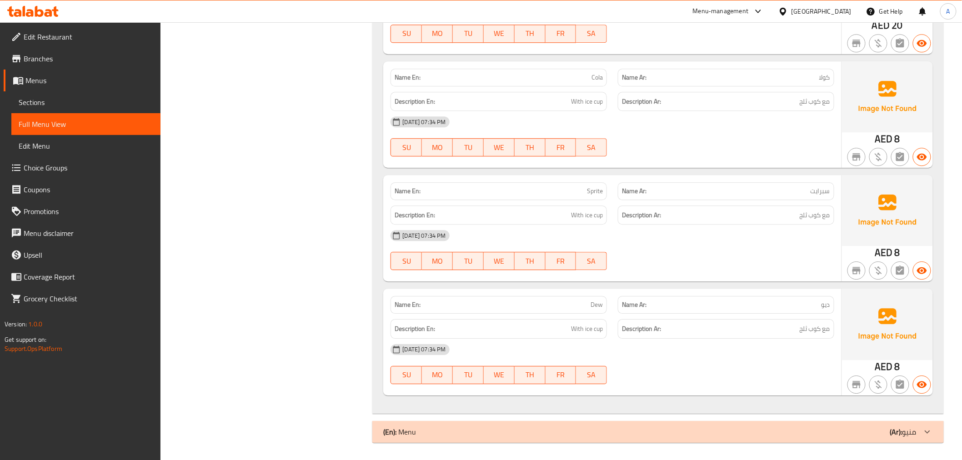
scroll to position [963, 0]
click at [586, 191] on p "Name En: Sprite" at bounding box center [498, 190] width 208 height 10
click at [586, 190] on p "Name En: Sprite" at bounding box center [498, 190] width 208 height 10
click at [712, 195] on div "Name Ar: سبرایت" at bounding box center [726, 190] width 216 height 18
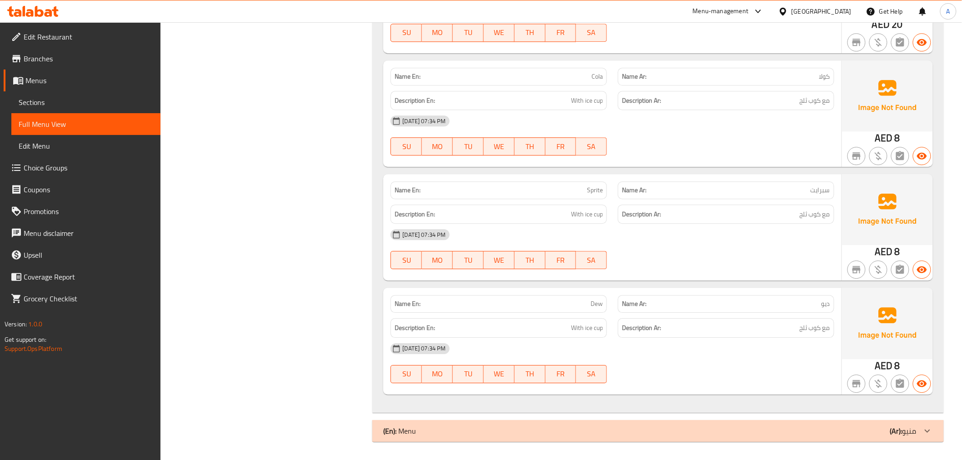
click at [712, 195] on div "Name Ar: سبرایت" at bounding box center [726, 190] width 216 height 18
click at [615, 306] on div "Name Ar: ديو" at bounding box center [725, 303] width 227 height 29
click at [580, 329] on span "With ice cup" at bounding box center [587, 327] width 32 height 11
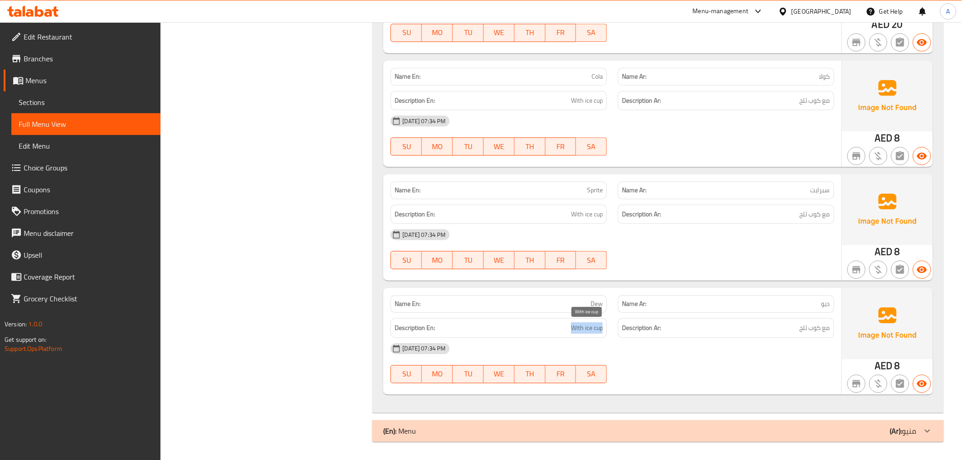
click at [580, 329] on span "With ice cup" at bounding box center [587, 327] width 32 height 11
copy span "With ice cup"
click at [811, 107] on div "Description Ar: مع كوب ثلج" at bounding box center [726, 101] width 216 height 20
click at [810, 107] on div "Description Ar: مع كوب ثلج" at bounding box center [726, 101] width 216 height 20
drag, startPoint x: 810, startPoint y: 107, endPoint x: 819, endPoint y: 207, distance: 100.8
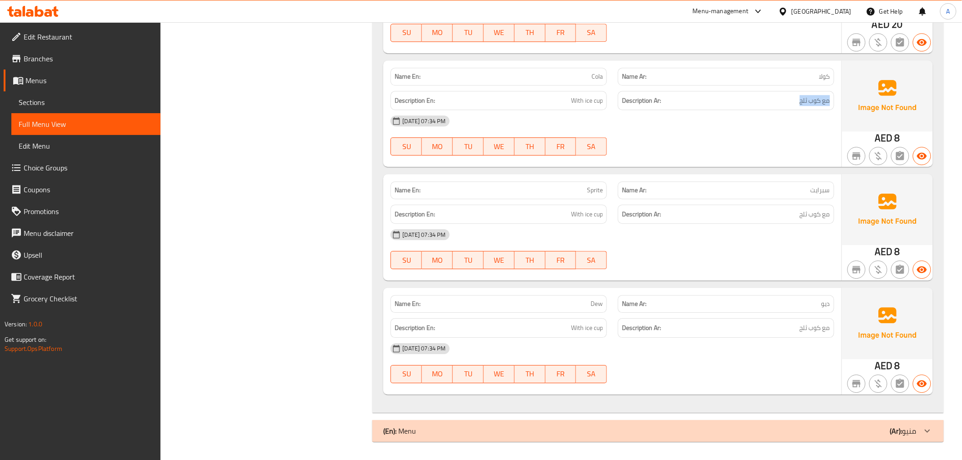
click at [810, 106] on div "Description Ar: مع كوب ثلج" at bounding box center [726, 101] width 216 height 20
click at [812, 232] on div "09-09-2025 07:34 PM" at bounding box center [612, 235] width 454 height 22
drag, startPoint x: 812, startPoint y: 233, endPoint x: 814, endPoint y: 343, distance: 110.0
click at [814, 340] on div "Name En: Mojito Berry Name Ar: موهیتو توت Description En: A bold, tangy blend o…" at bounding box center [657, 6] width 571 height 811
click at [871, 438] on div "(En): Menu (Ar): منيو" at bounding box center [657, 431] width 571 height 22
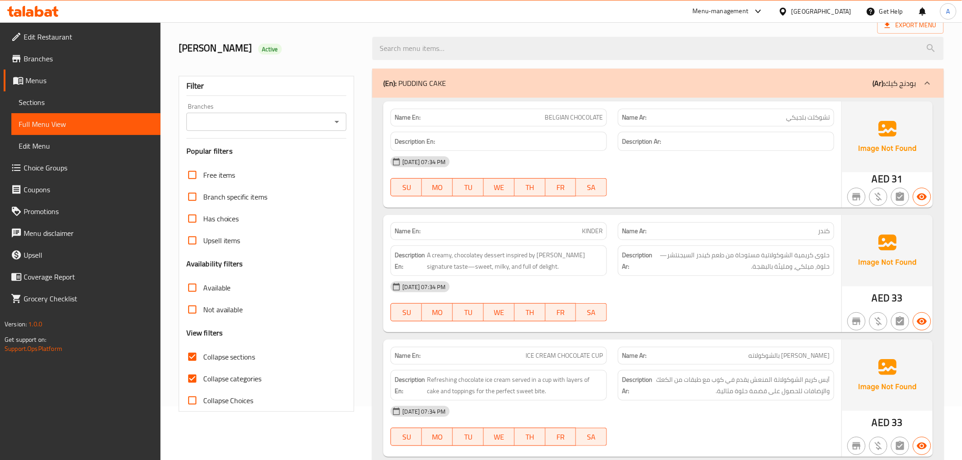
scroll to position [73, 0]
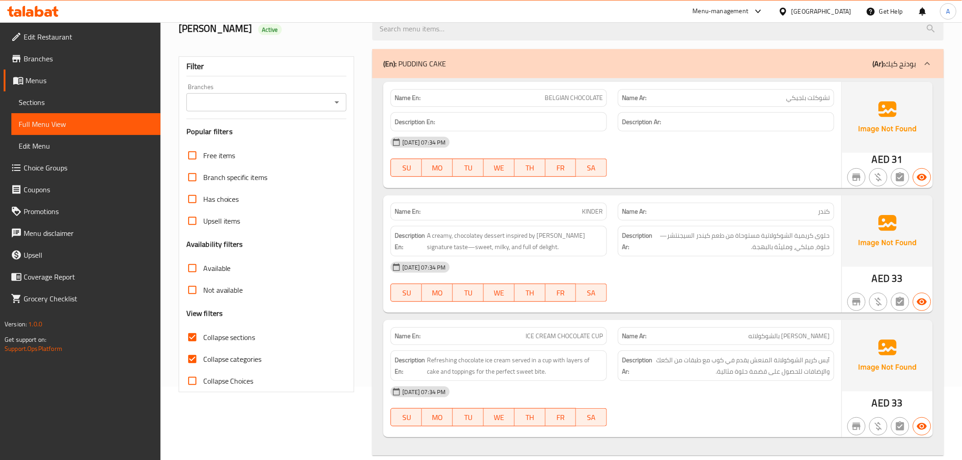
click at [913, 71] on div "(En): PUDDING CAKE (Ar): بودنج كيك" at bounding box center [657, 63] width 571 height 29
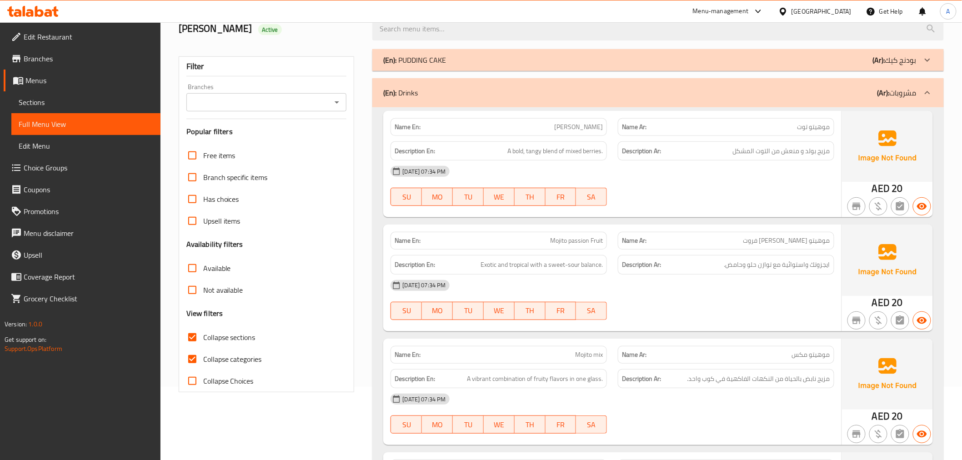
click at [867, 97] on div "(En): Drinks (Ar): مشروبات" at bounding box center [649, 92] width 533 height 11
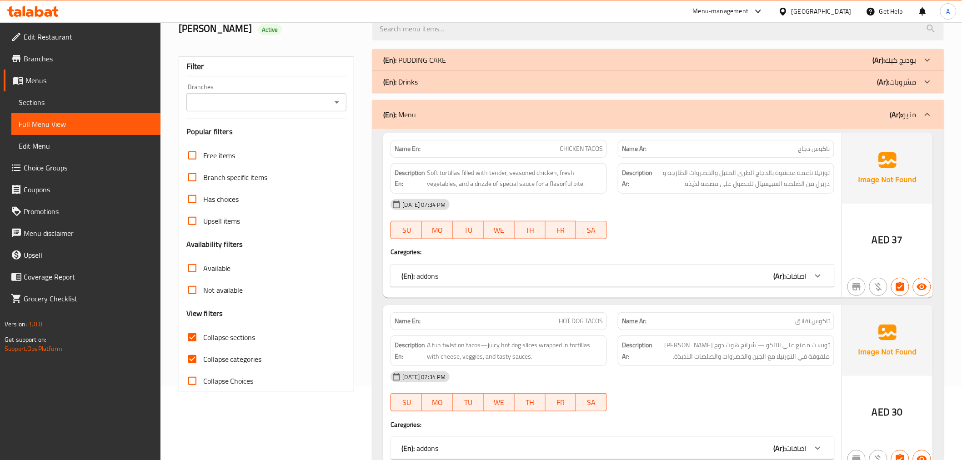
click at [820, 125] on div "(En): Menu (Ar): منيو" at bounding box center [657, 114] width 571 height 29
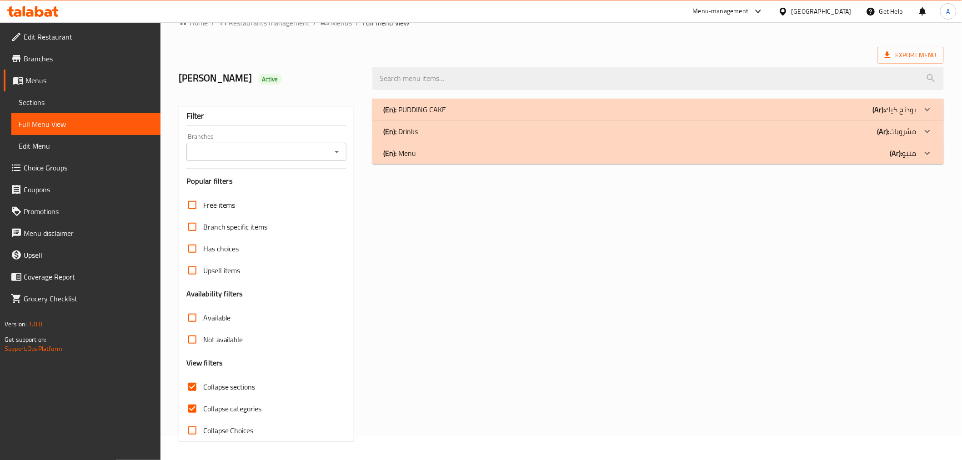
scroll to position [24, 0]
click at [854, 165] on div "(En): PUDDING CAKE (Ar): بودنج كيك Name En: BELGIAN CHOCOLATE Name Ar: تشوكلت ب…" at bounding box center [658, 270] width 582 height 354
click at [217, 410] on span "Collapse categories" at bounding box center [232, 408] width 59 height 11
click at [203, 410] on input "Collapse categories" at bounding box center [192, 409] width 22 height 22
checkbox input "false"
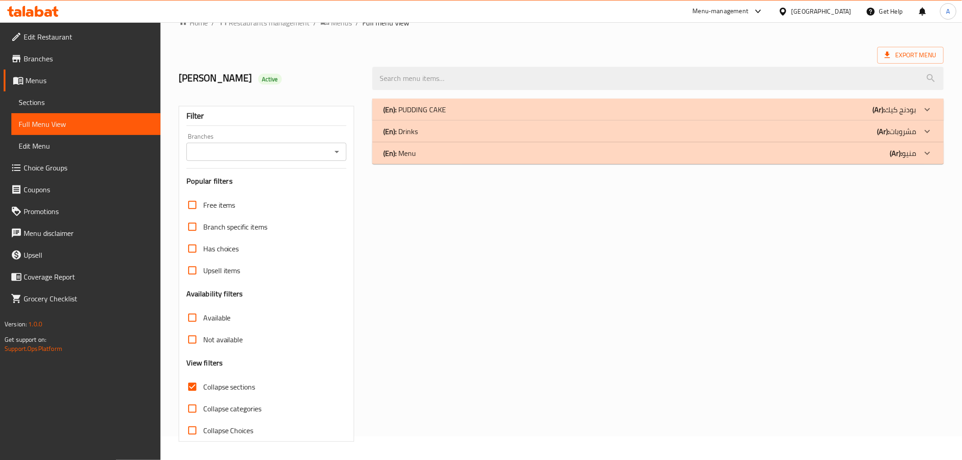
click at [478, 157] on div "(En): Menu (Ar): منيو" at bounding box center [649, 153] width 533 height 11
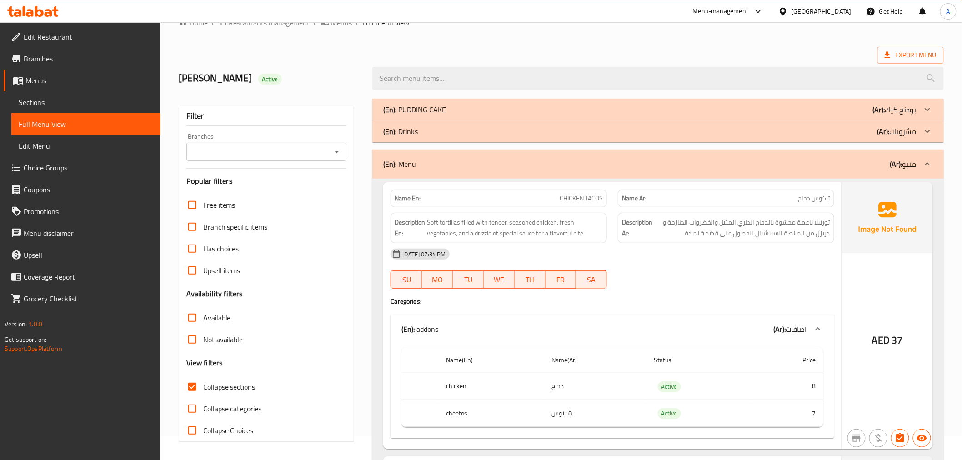
click at [506, 378] on th "chicken" at bounding box center [492, 386] width 106 height 27
click at [514, 419] on th "cheetos" at bounding box center [492, 413] width 106 height 27
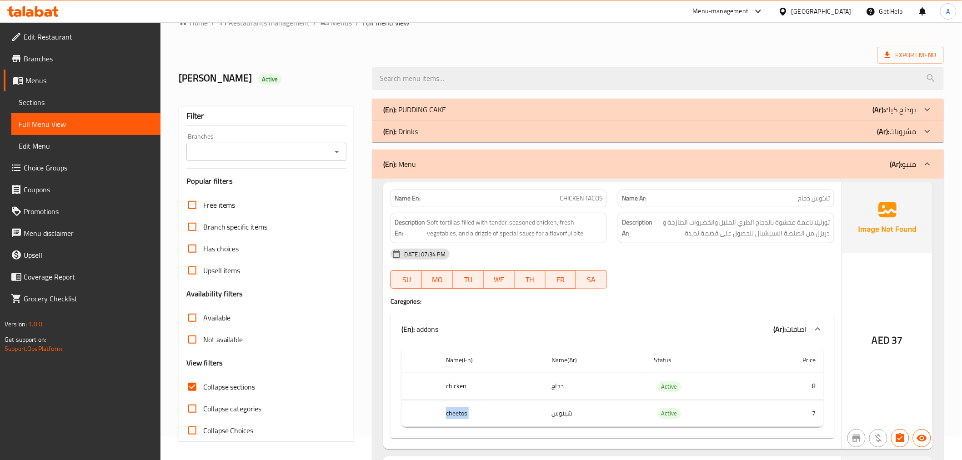
click at [514, 419] on th "cheetos" at bounding box center [492, 413] width 106 height 27
click at [585, 408] on td "شيتوس" at bounding box center [595, 413] width 102 height 27
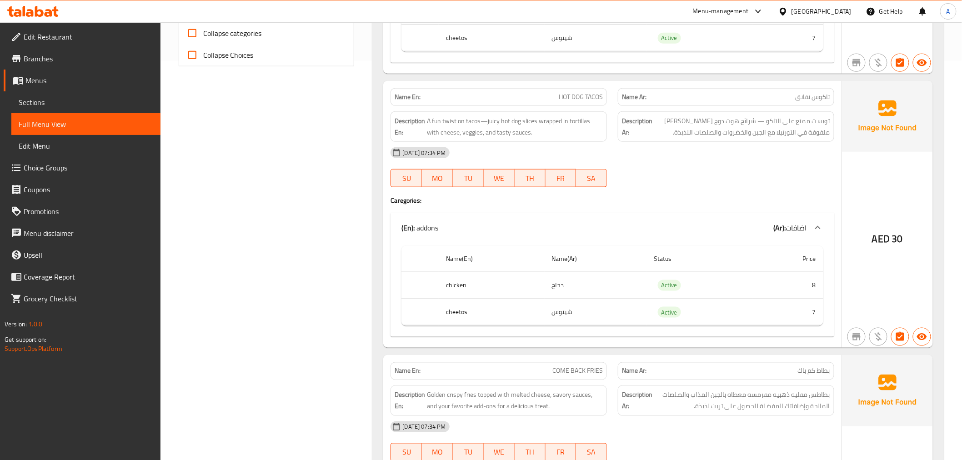
scroll to position [401, 0]
click at [570, 92] on span "HOT DOG TACOS" at bounding box center [581, 95] width 44 height 10
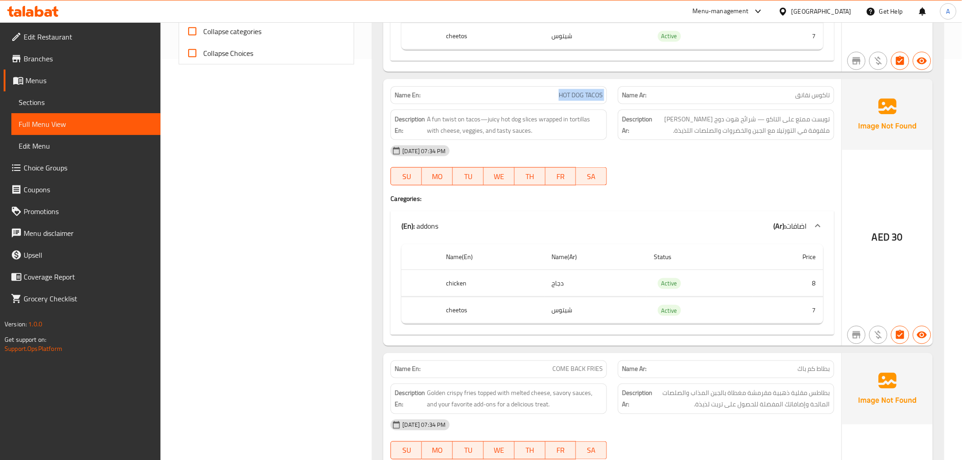
copy span "HOT DOG TACOS"
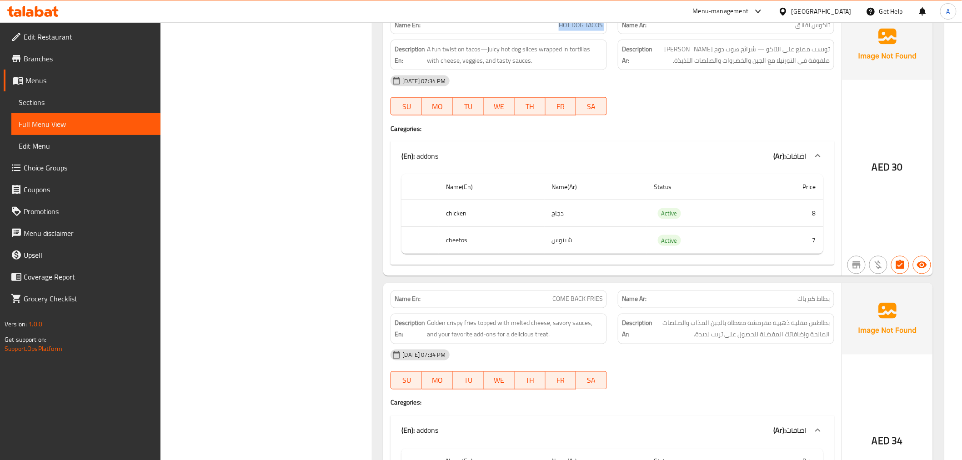
scroll to position [510, 0]
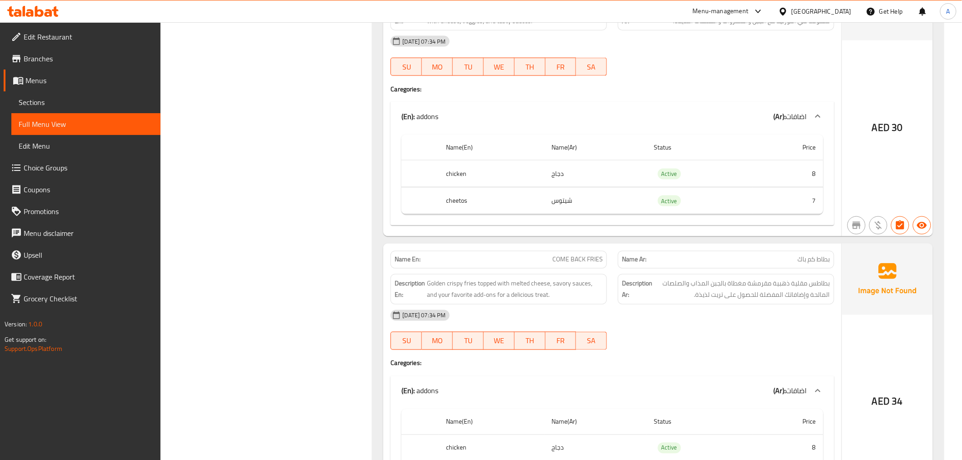
click at [601, 201] on td "شيتوس" at bounding box center [595, 200] width 102 height 27
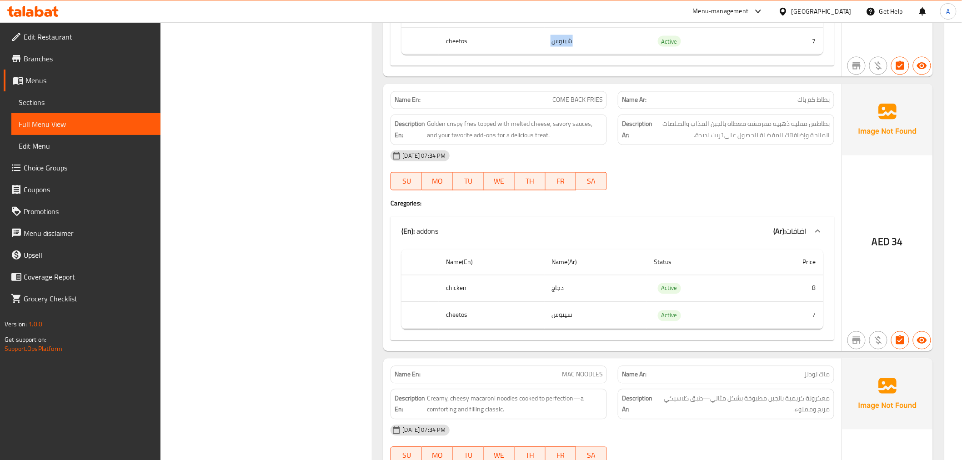
scroll to position [708, 0]
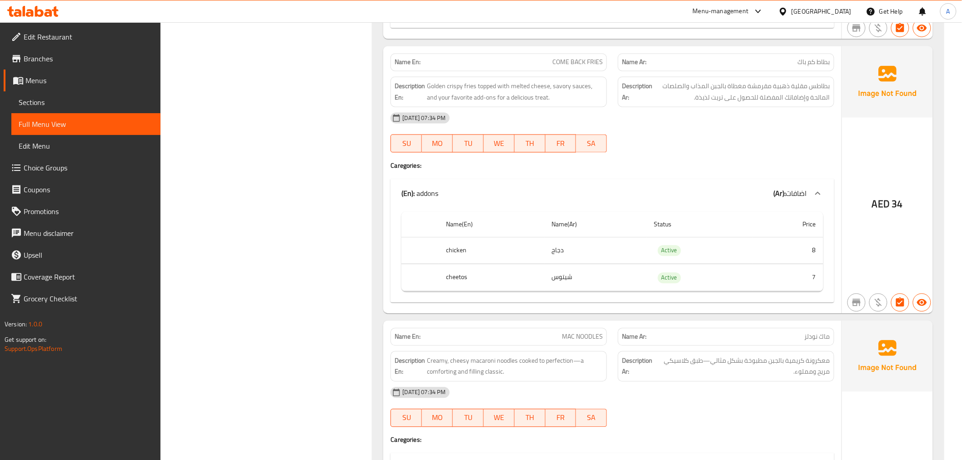
click at [585, 58] on span "COME BACK FRIES" at bounding box center [577, 63] width 50 height 10
copy span "COME BACK FRIES"
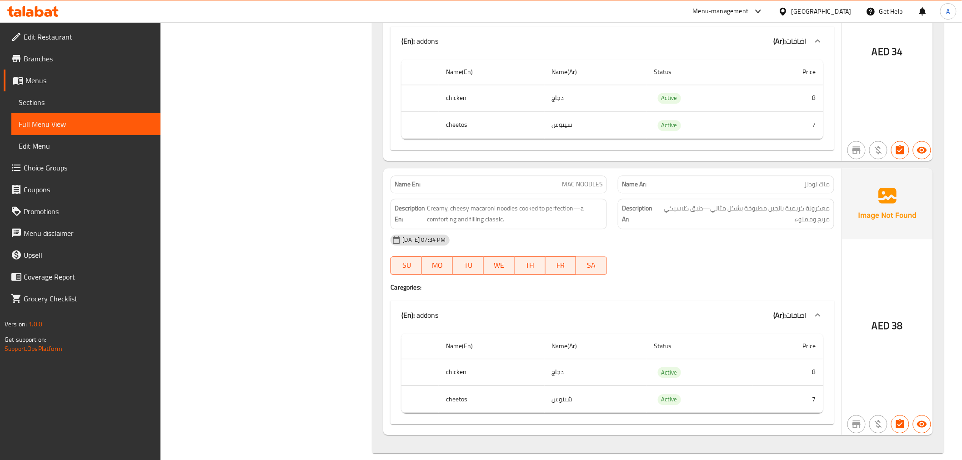
scroll to position [871, 0]
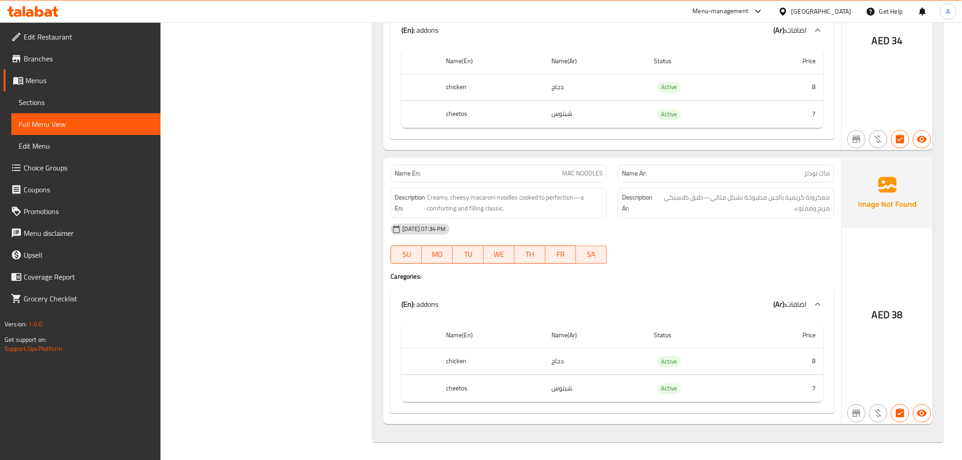
click at [557, 374] on td "choices table" at bounding box center [611, 374] width 421 height 0
click at [579, 396] on td "شيتوس" at bounding box center [595, 388] width 102 height 27
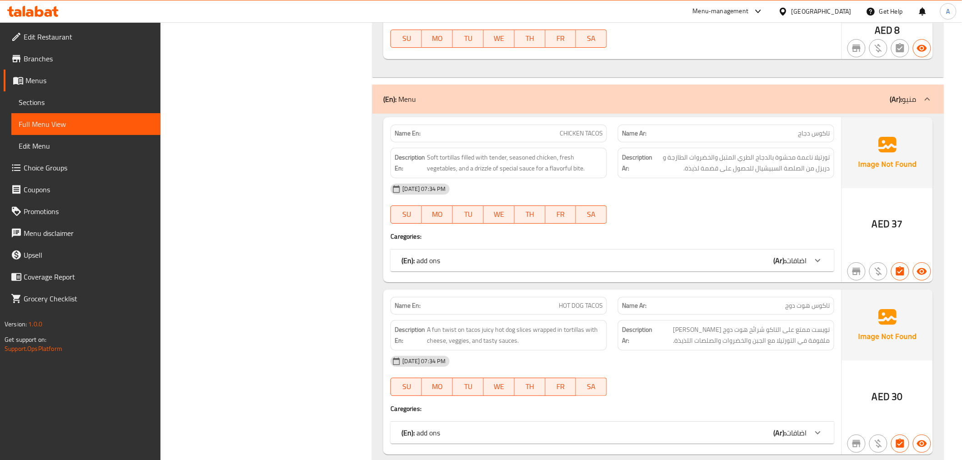
scroll to position [1331, 0]
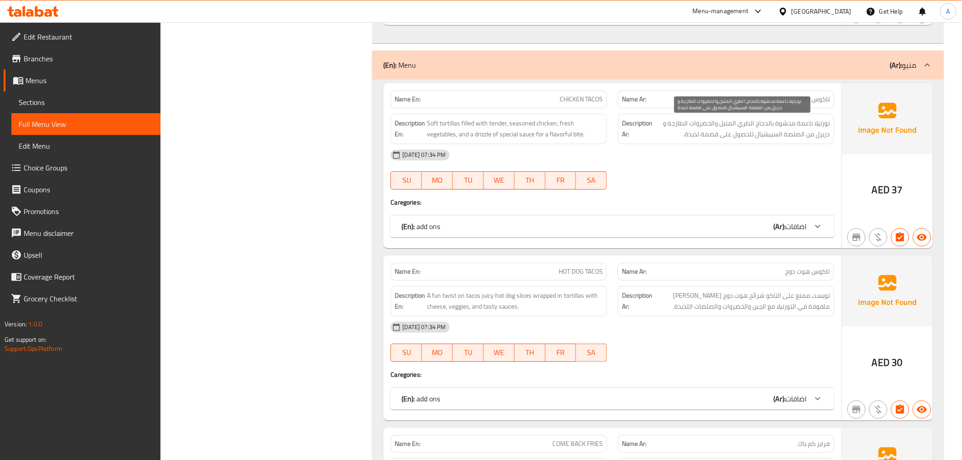
click at [733, 132] on span "تورتيلا ناعمة محشوة بالدجاج الطري المتبل والخضروات الطازجة و دريزل من الصلصة ال…" at bounding box center [742, 129] width 176 height 22
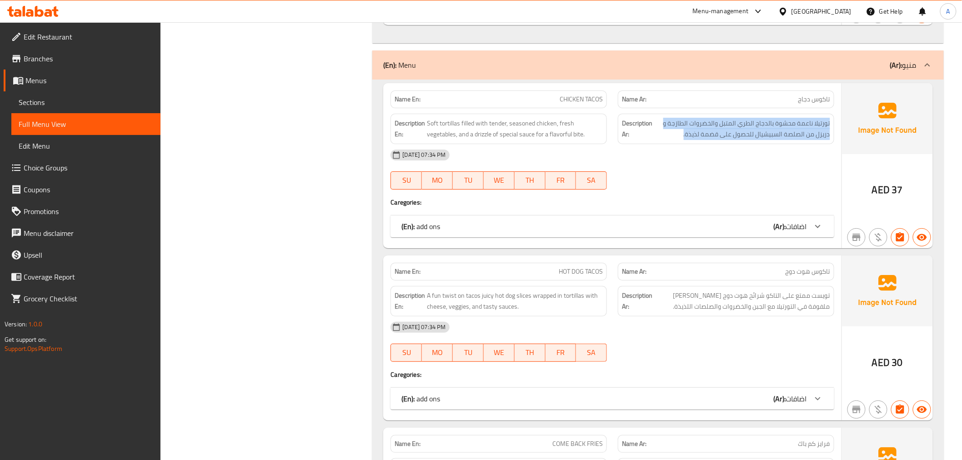
click at [730, 227] on div "(En): add ons (Ar): اضافات" at bounding box center [603, 226] width 405 height 11
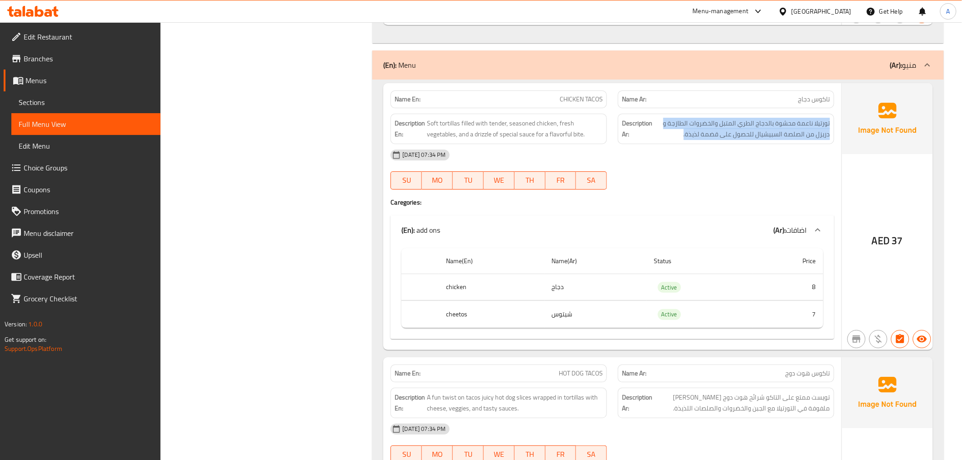
click at [730, 227] on div "(En): add ons (Ar): اضافات" at bounding box center [603, 230] width 405 height 11
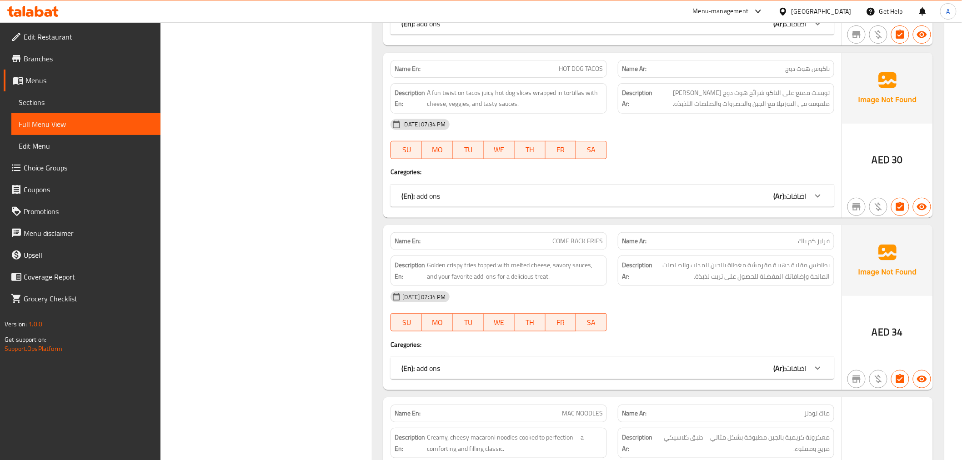
scroll to position [1546, 0]
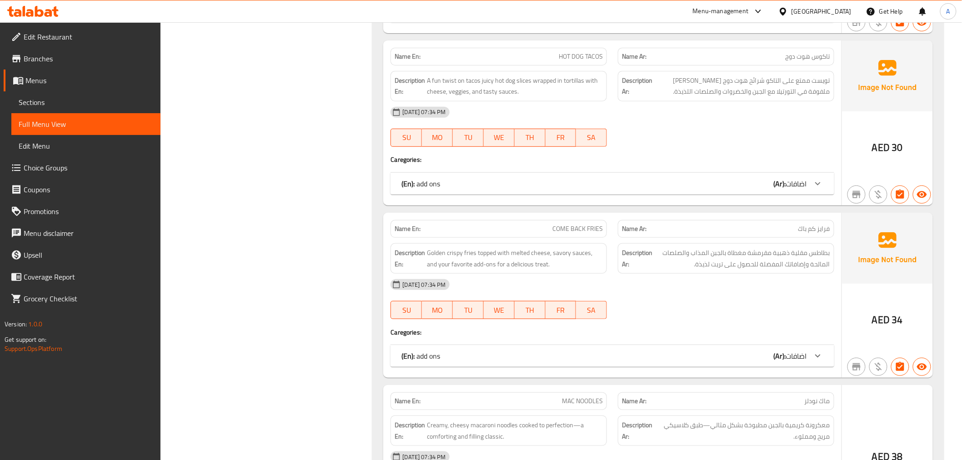
click at [761, 90] on span "تويست ممتع على التاكو شرائح هوت دوج الجوسي ملفوفة في التورتيلا مع الجبن والخضرو…" at bounding box center [742, 86] width 176 height 22
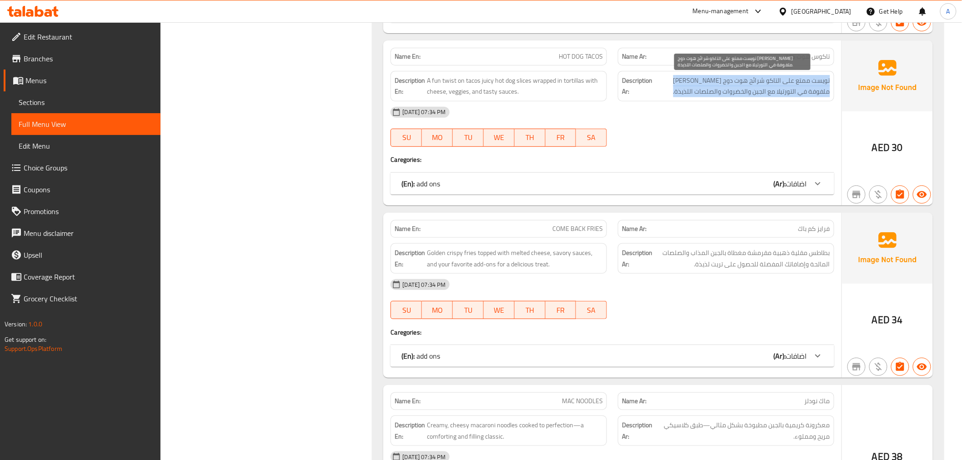
click at [761, 90] on span "تويست ممتع على التاكو شرائح هوت دوج الجوسي ملفوفة في التورتيلا مع الجبن والخضرو…" at bounding box center [742, 86] width 176 height 22
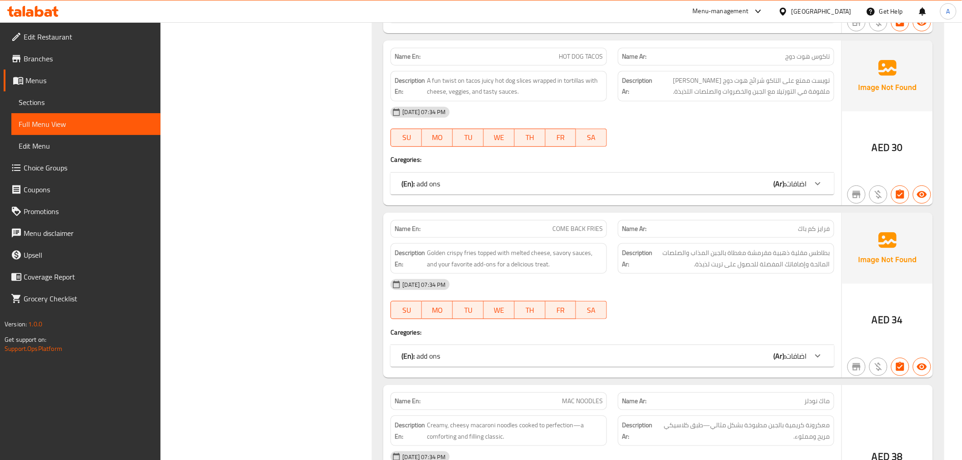
scroll to position [1674, 0]
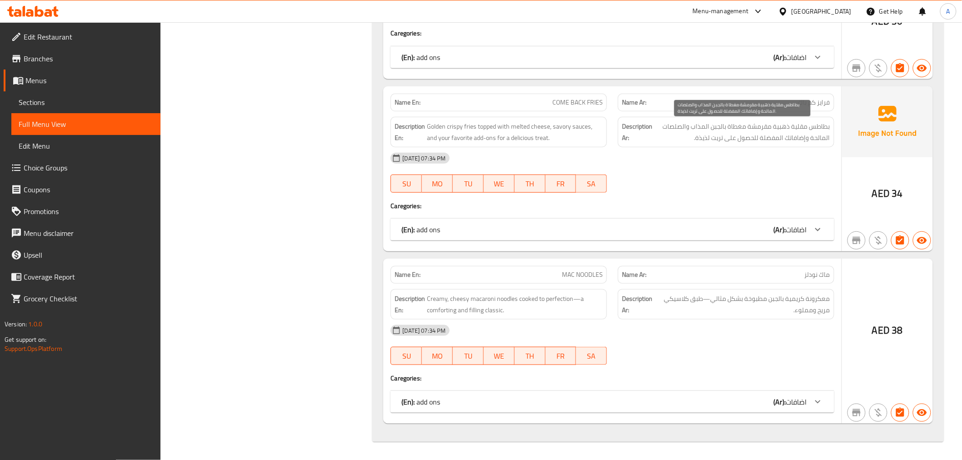
click at [759, 132] on span "بطاطس مقلية ذهبية مقرمشة مغطاة بالجبن المذاب والصلصات المالحة وإضافاتك المفضلة …" at bounding box center [742, 132] width 176 height 22
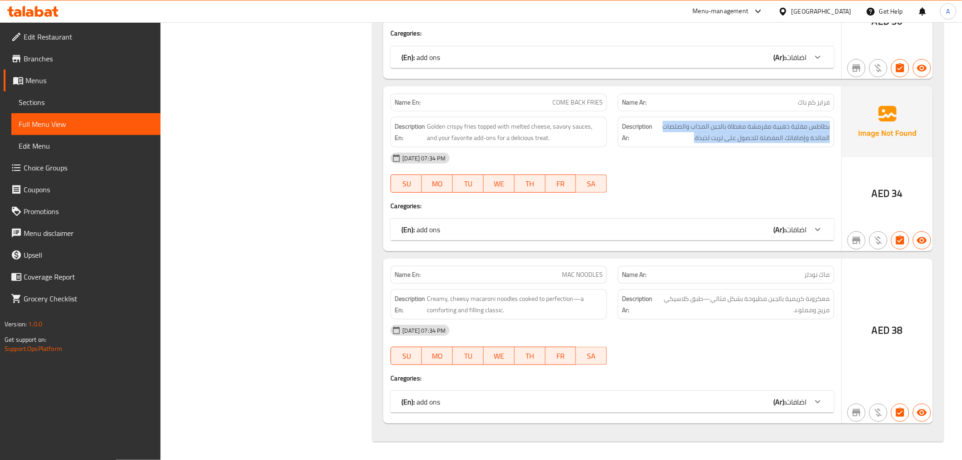
click at [755, 233] on div "(En): add ons (Ar): اضافات" at bounding box center [603, 229] width 405 height 11
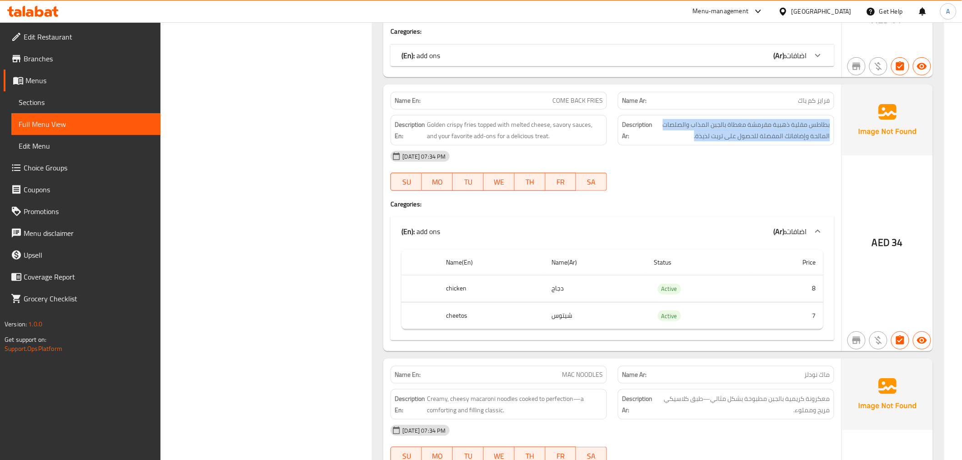
click at [755, 233] on div "(En): add ons (Ar): اضافات" at bounding box center [603, 231] width 405 height 11
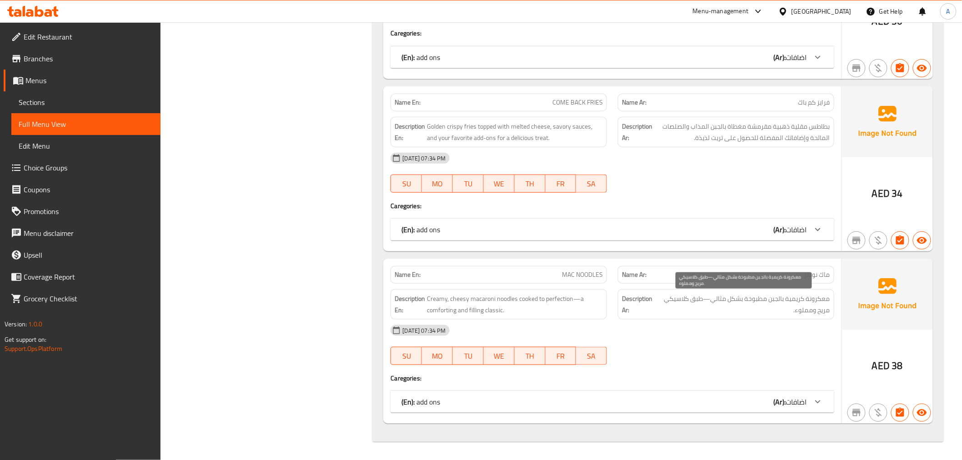
click at [779, 313] on span "معكرونة كريمية بالجبن مطبوخة بشكل مثالي—طبق كلاسيكي مريح ومملوء." at bounding box center [743, 304] width 173 height 22
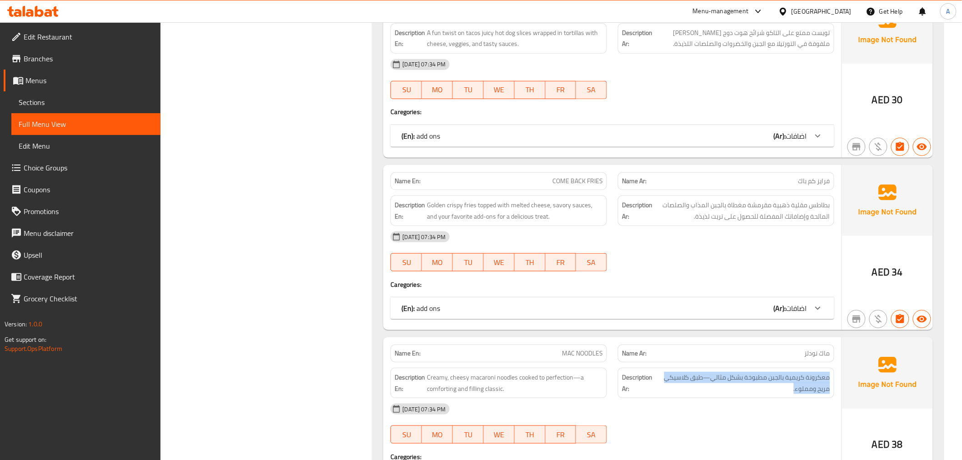
scroll to position [1581, 0]
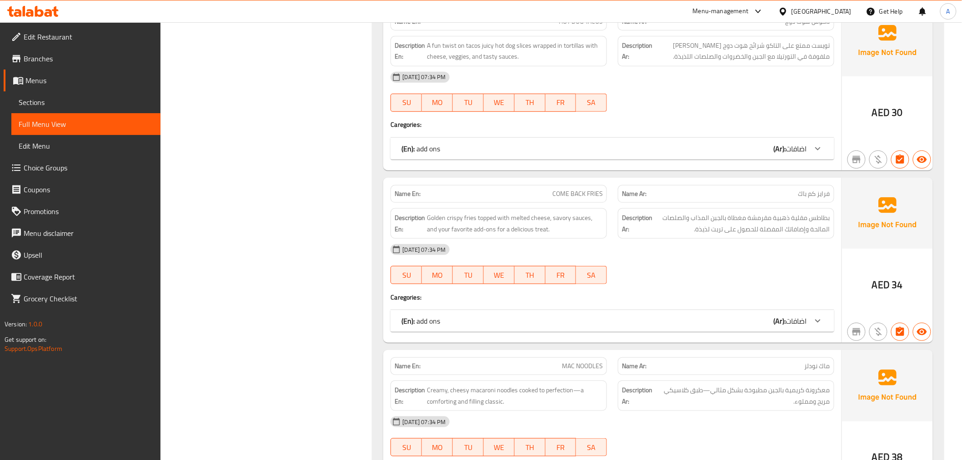
click at [747, 225] on span "بطاطس مقلية ذهبية مقرمشة مغطاة بالجبن المذاب والصلصات المالحة وإضافاتك المفضلة …" at bounding box center [742, 223] width 176 height 22
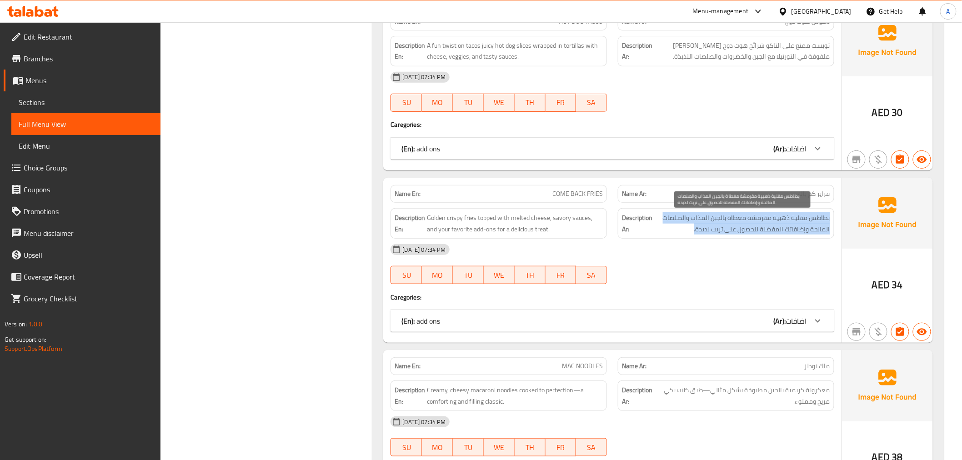
click at [747, 225] on span "بطاطس مقلية ذهبية مقرمشة مغطاة بالجبن المذاب والصلصات المالحة وإضافاتك المفضلة …" at bounding box center [742, 223] width 176 height 22
click at [771, 325] on div "(En): add ons (Ar): اضافات" at bounding box center [603, 320] width 405 height 11
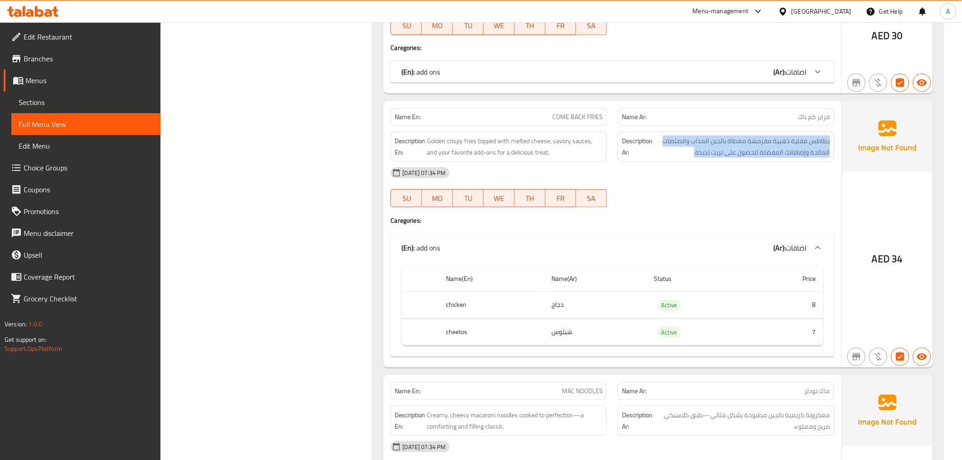
scroll to position [1683, 0]
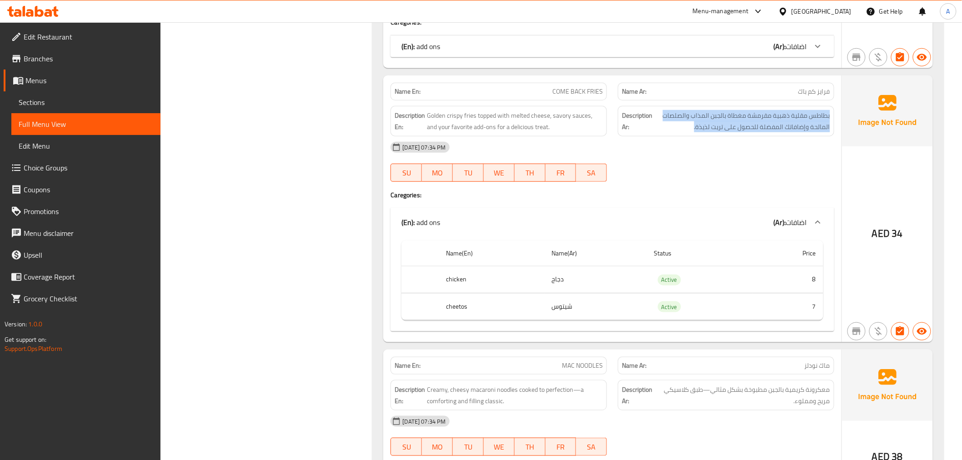
click at [793, 229] on span "اضافات" at bounding box center [796, 222] width 21 height 14
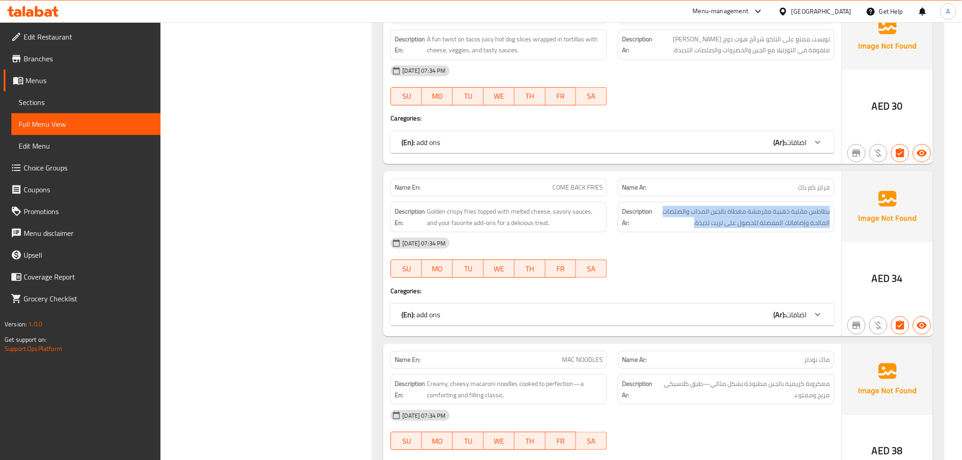
scroll to position [1581, 0]
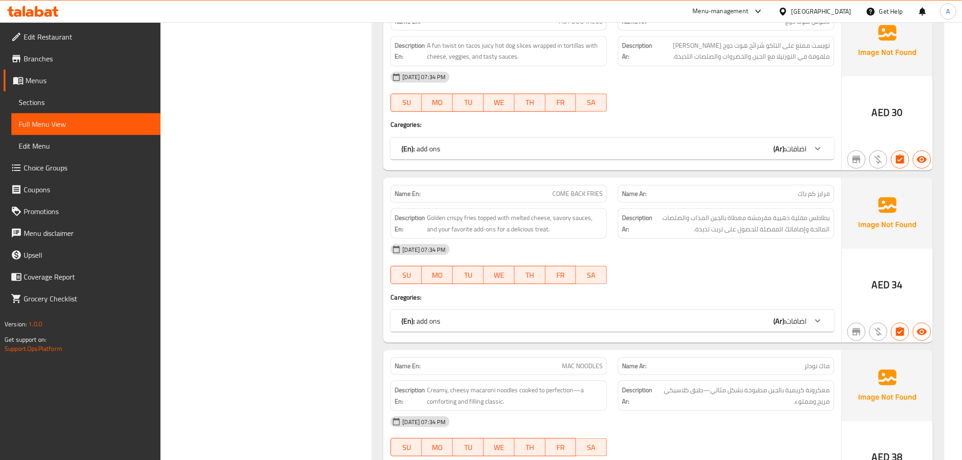
click at [792, 336] on div "Name En: COME BACK FRIES Name Ar: فرايز كم باك Description En: Golden crispy fr…" at bounding box center [612, 260] width 458 height 165
click at [792, 333] on div "Name En: COME BACK FRIES Name Ar: فرايز كم باك Description En: Golden crispy fr…" at bounding box center [612, 260] width 458 height 165
click at [792, 329] on div "(En): add ons (Ar): اضافات" at bounding box center [611, 321] width 443 height 22
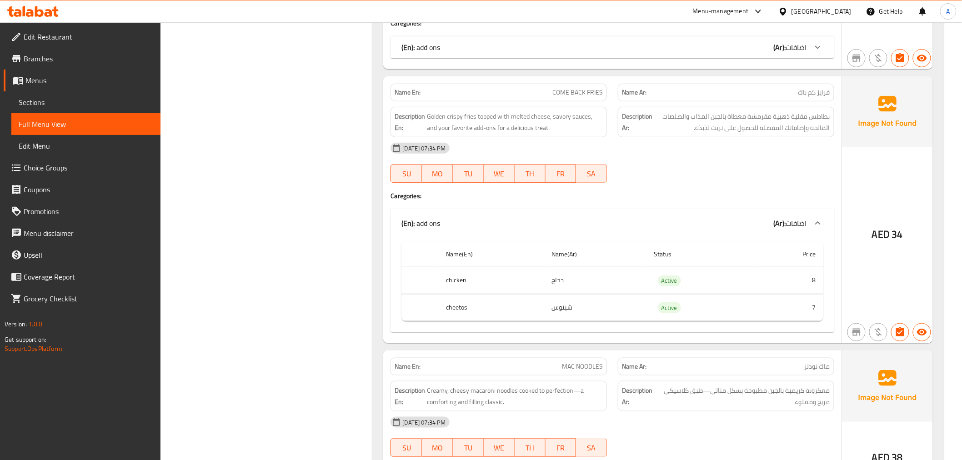
scroll to position [1683, 0]
click at [790, 225] on span "اضافات" at bounding box center [796, 222] width 21 height 14
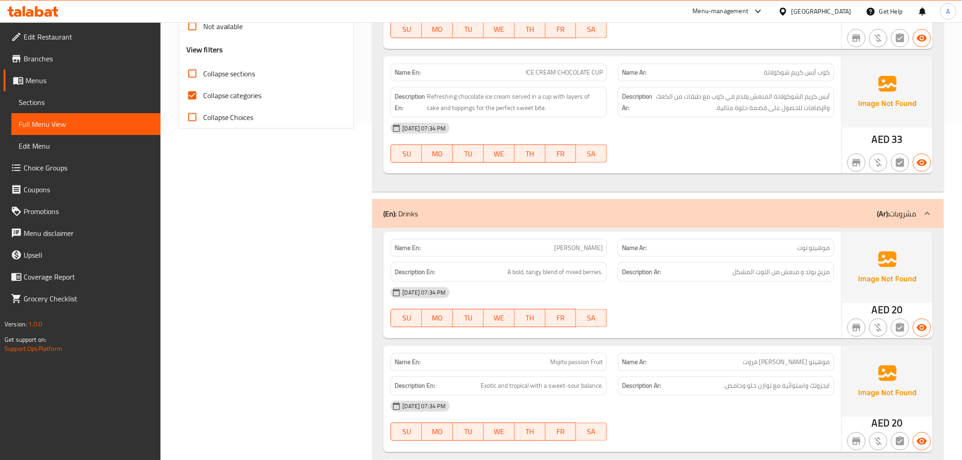
scroll to position [322, 0]
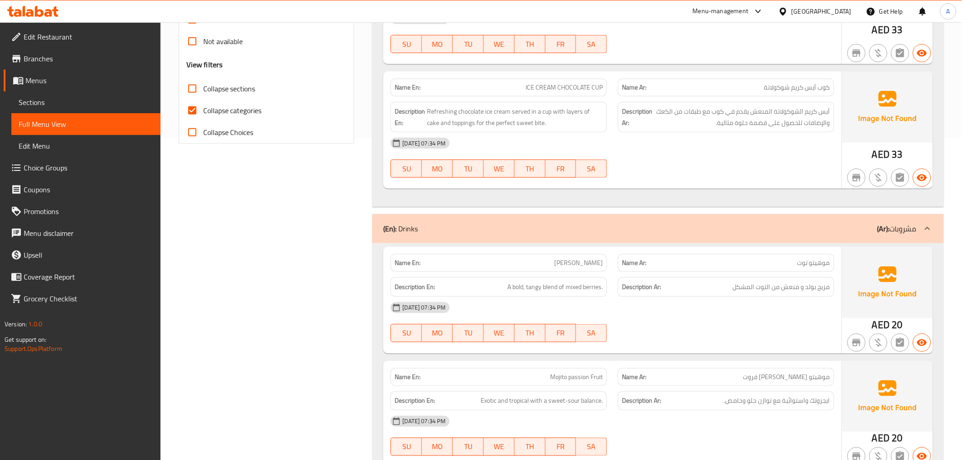
click at [870, 242] on div "(En): Drinks (Ar): مشروبات" at bounding box center [657, 228] width 571 height 29
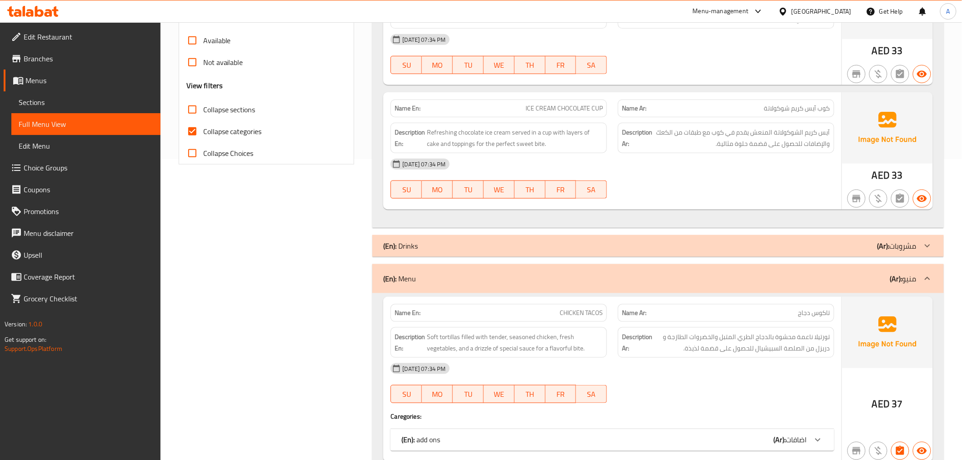
drag, startPoint x: 901, startPoint y: 285, endPoint x: 969, endPoint y: 238, distance: 83.0
click at [901, 284] on b "(Ar):" at bounding box center [896, 279] width 12 height 14
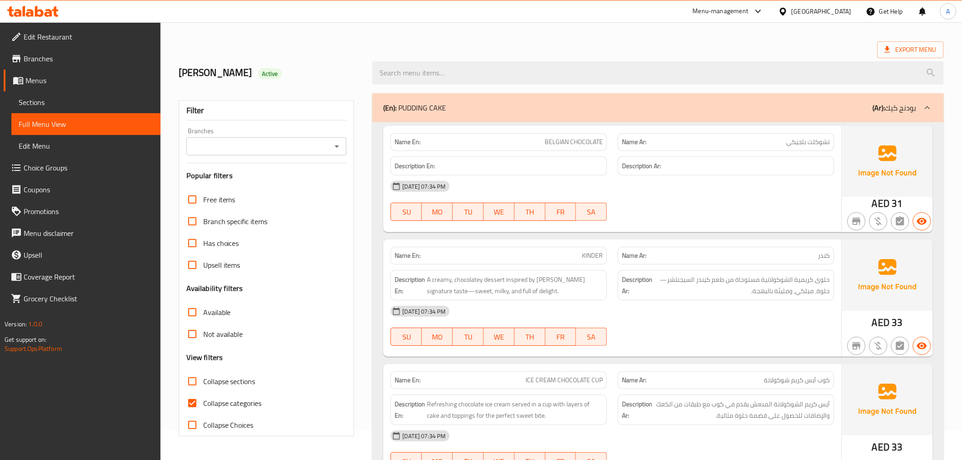
scroll to position [16, 0]
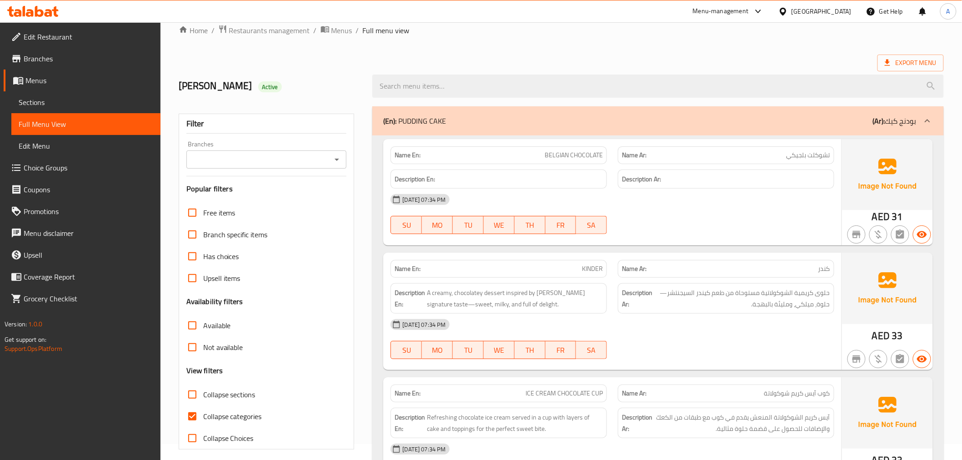
click at [830, 120] on div "(En): PUDDING CAKE (Ar): بودنج كيك" at bounding box center [649, 120] width 533 height 11
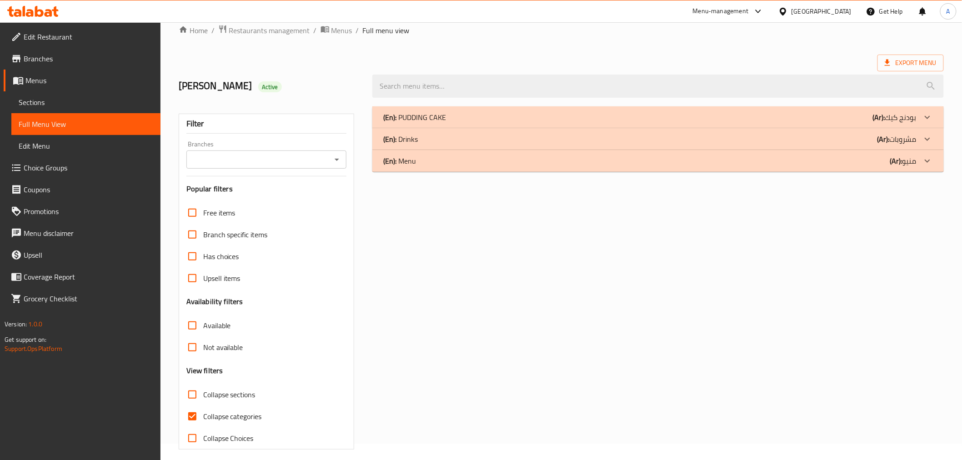
click at [433, 112] on p "(En): PUDDING CAKE" at bounding box center [414, 117] width 63 height 11
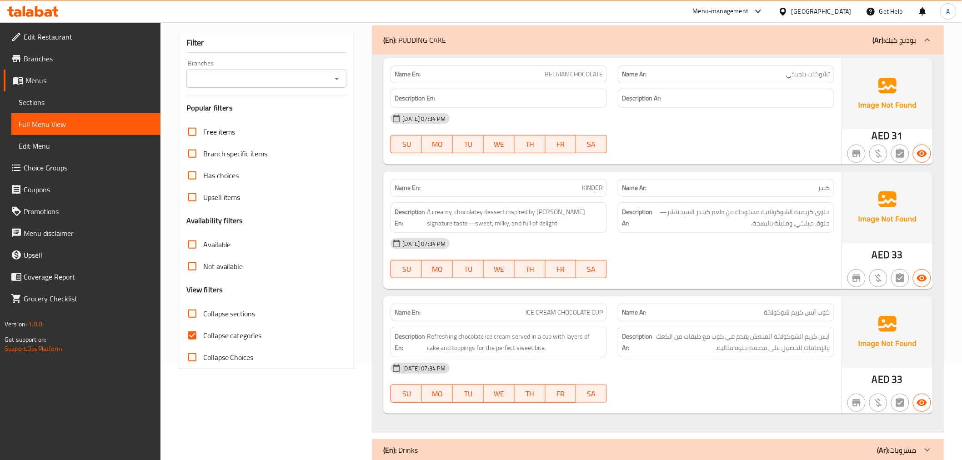
scroll to position [138, 0]
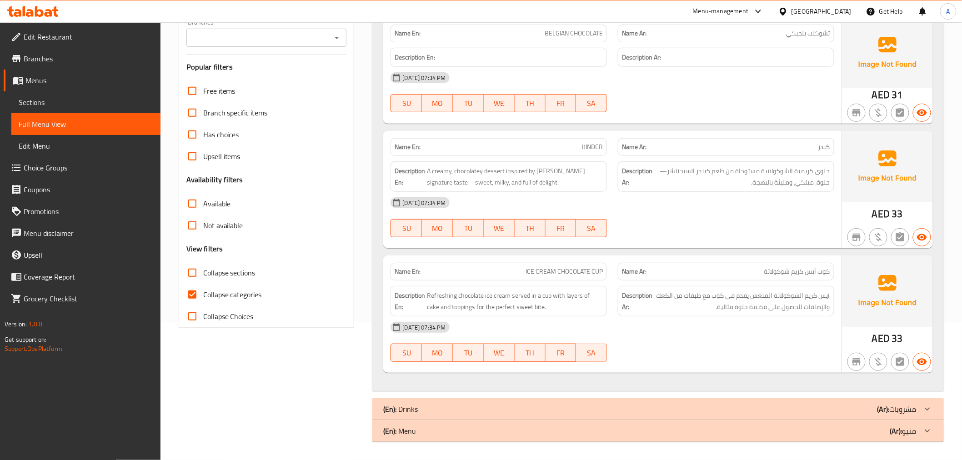
click at [788, 300] on span "آيس كريم الشوكولاتة المنعش يقدم في كوب مع طبقات من الكعك والإضافات للحصول على ق…" at bounding box center [742, 301] width 176 height 22
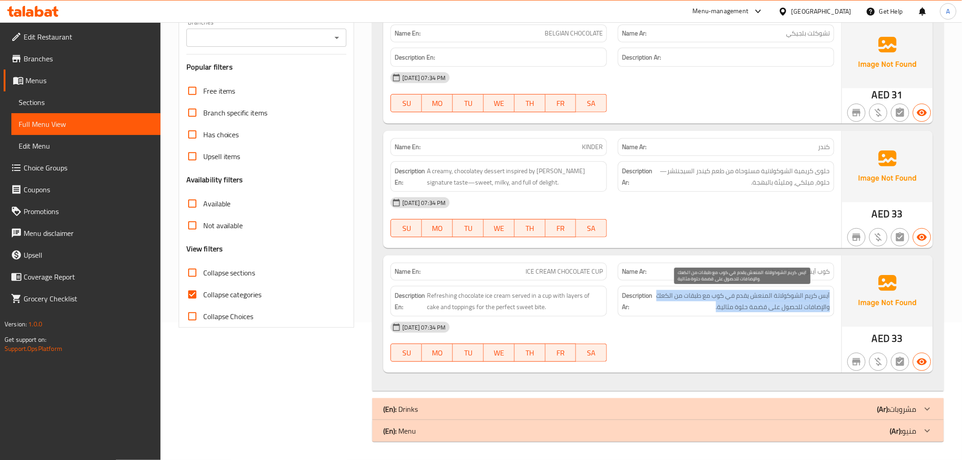
click at [788, 300] on span "آيس كريم الشوكولاتة المنعش يقدم في كوب مع طبقات من الكعك والإضافات للحصول على ق…" at bounding box center [742, 301] width 176 height 22
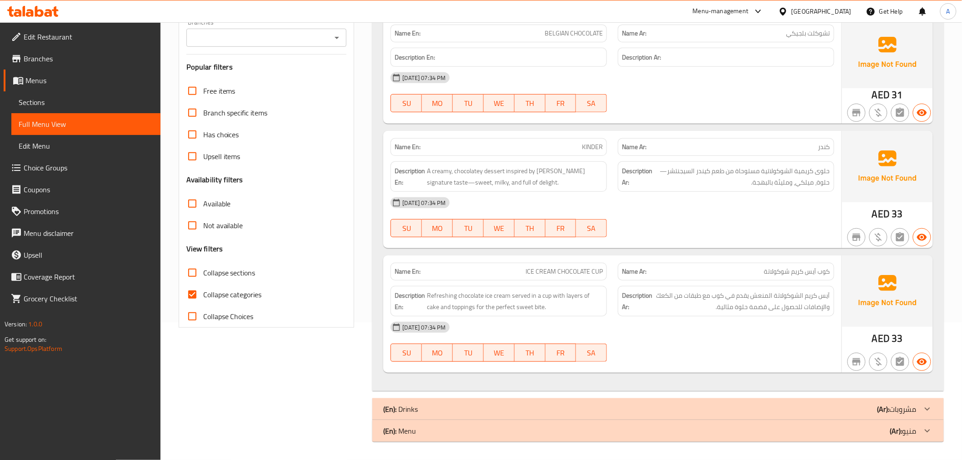
click at [530, 273] on span "ICE CREAM CHOCOLATE CUP" at bounding box center [563, 272] width 77 height 10
copy span "ICE CREAM CHOCOLATE CUP"
click at [895, 410] on p "(Ar): مشروبات" at bounding box center [896, 409] width 39 height 11
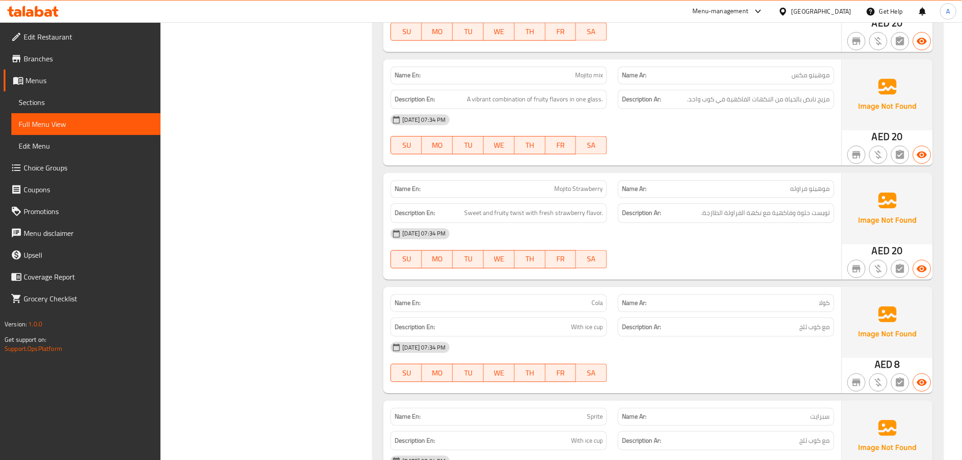
scroll to position [729, 0]
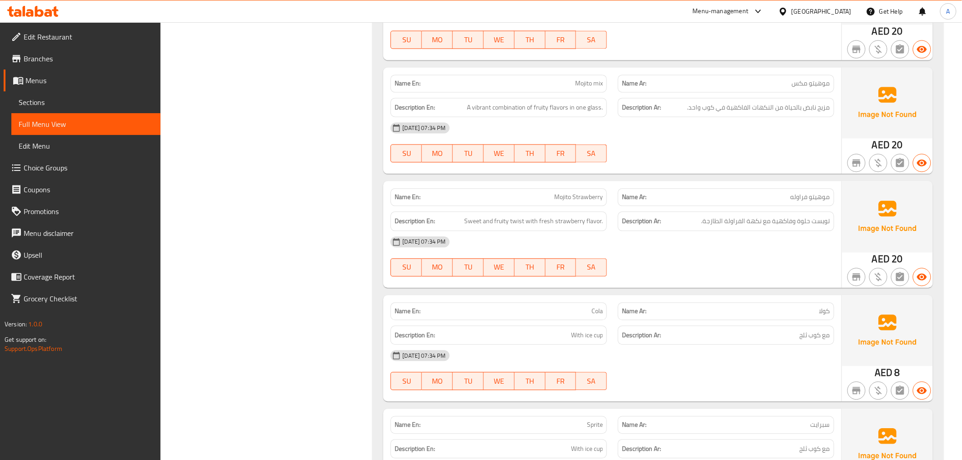
click at [799, 222] on span "تويست حلوة وفاكهية مع نكهة الفراولة الطازجة." at bounding box center [765, 220] width 129 height 11
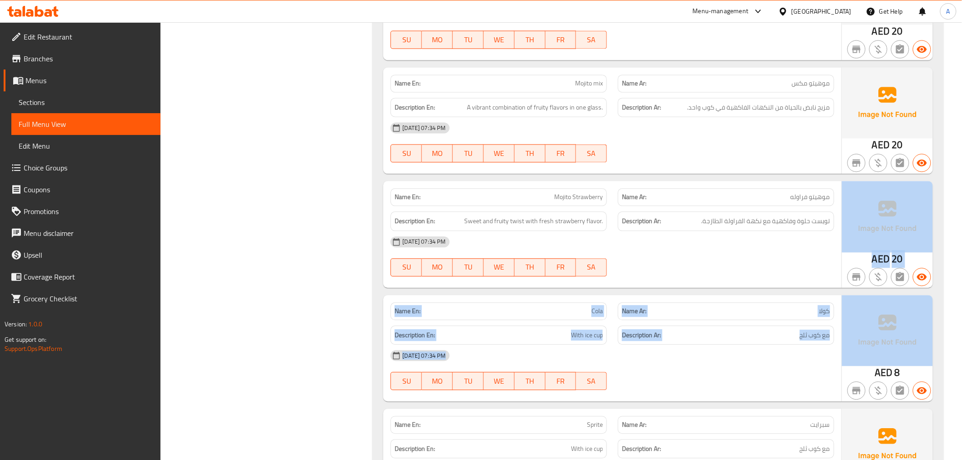
drag, startPoint x: 946, startPoint y: 319, endPoint x: 969, endPoint y: 234, distance: 88.5
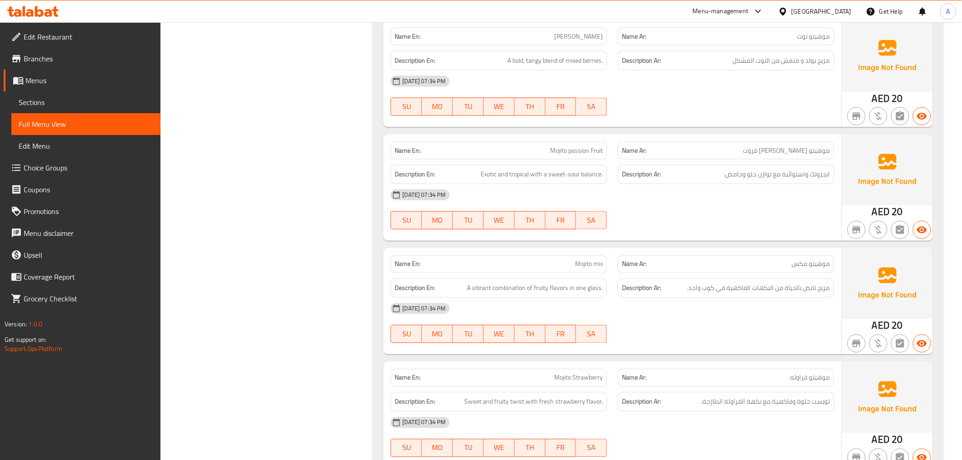
scroll to position [579, 0]
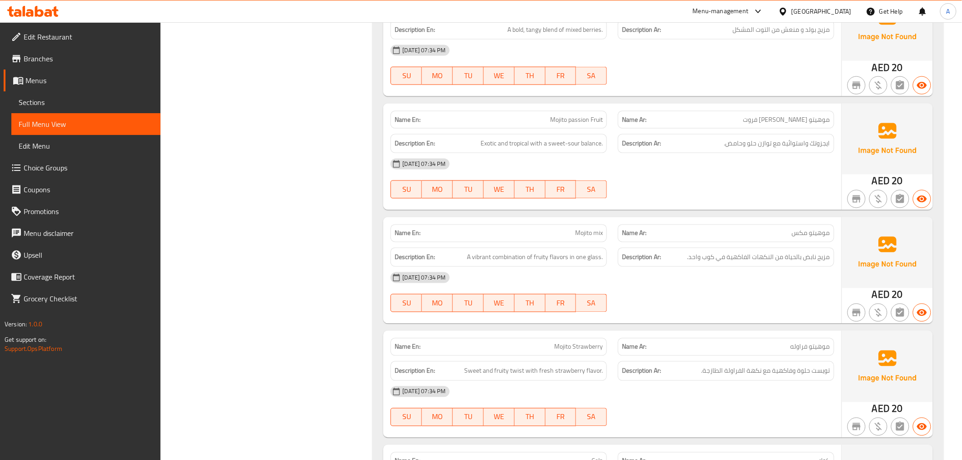
click at [811, 149] on div "Description Ar: ايجزوتك واستوائية مع توازن حلو وحامض." at bounding box center [726, 144] width 216 height 20
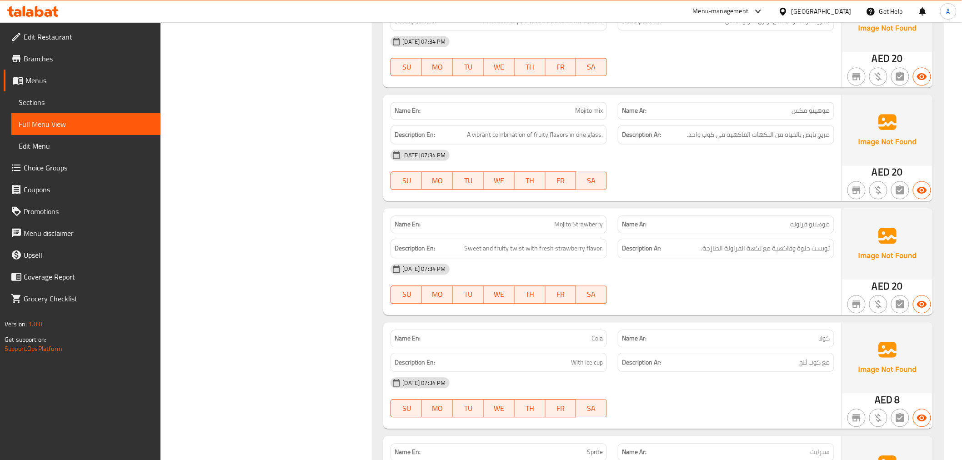
scroll to position [706, 0]
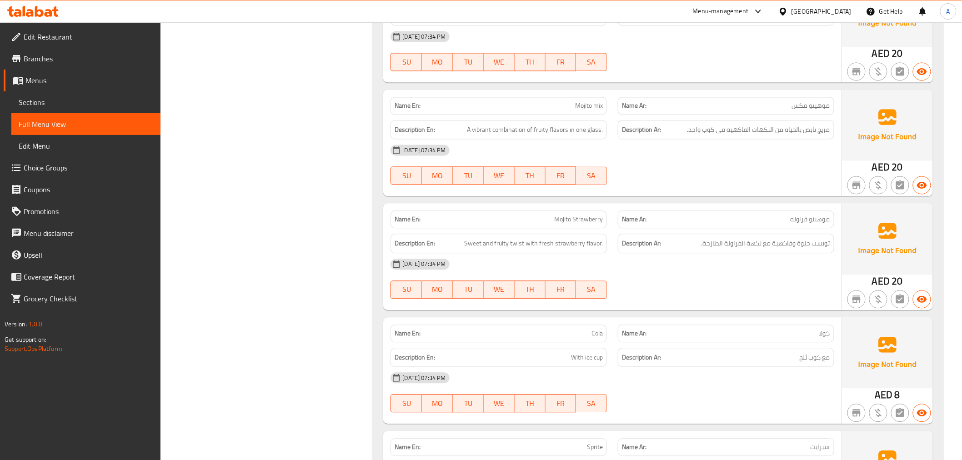
click at [779, 120] on div "Description Ar: مزيج نابض بالحياة من النكهات الفاكهية في كوب واحد." at bounding box center [725, 130] width 227 height 30
click at [475, 133] on span "A vibrant combination of fruity flavors in one glass." at bounding box center [535, 130] width 136 height 11
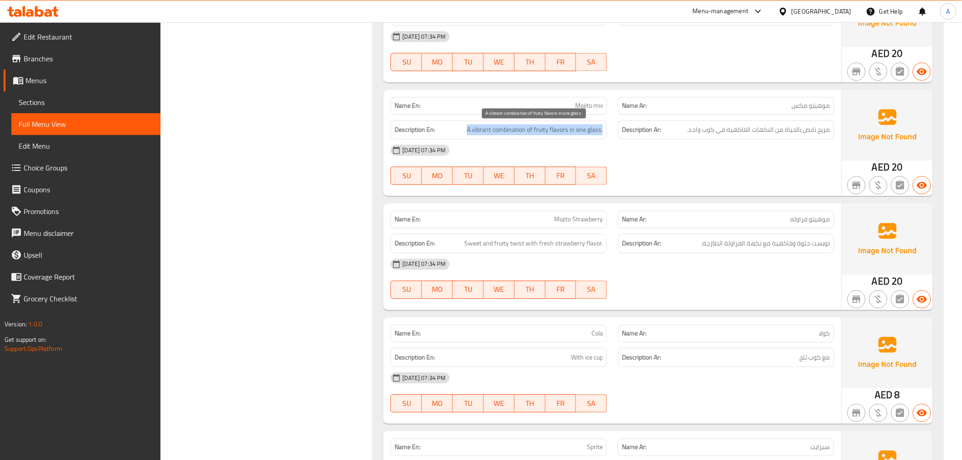
click at [475, 133] on span "A vibrant combination of fruity flavors in one glass." at bounding box center [535, 130] width 136 height 11
copy span "A vibrant combination of fruity flavors in one glass."
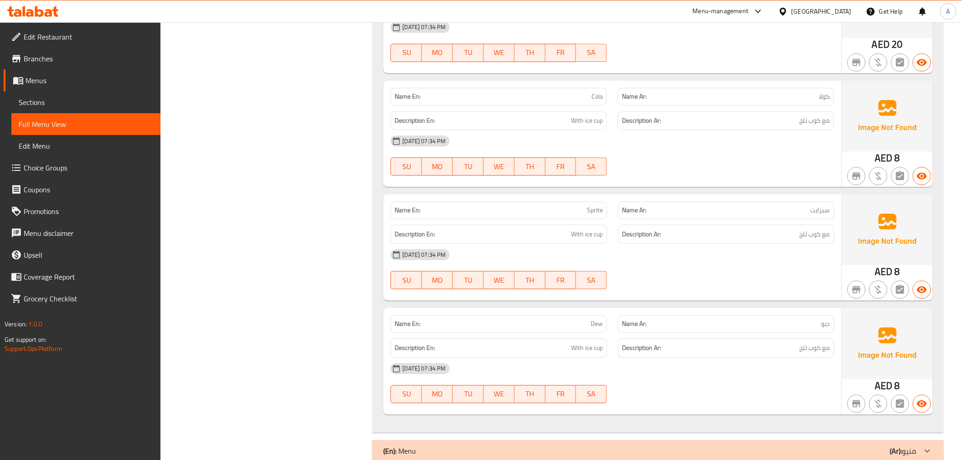
scroll to position [963, 0]
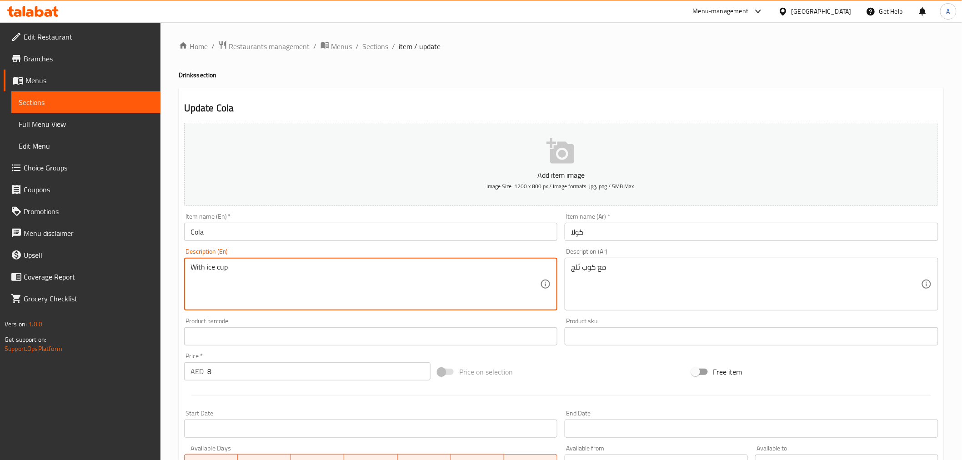
paste textarea "The timeless favorite with [PERSON_NAME] notes."
type textarea "The timeless favorite with [PERSON_NAME] notes. With ice cup"
click at [569, 264] on div "مع كوب ثلج Description (Ar)" at bounding box center [751, 284] width 374 height 53
drag, startPoint x: 328, startPoint y: 267, endPoint x: 182, endPoint y: 274, distance: 146.0
click at [569, 275] on div "مع كوب ثلج Description (Ar)" at bounding box center [751, 284] width 374 height 53
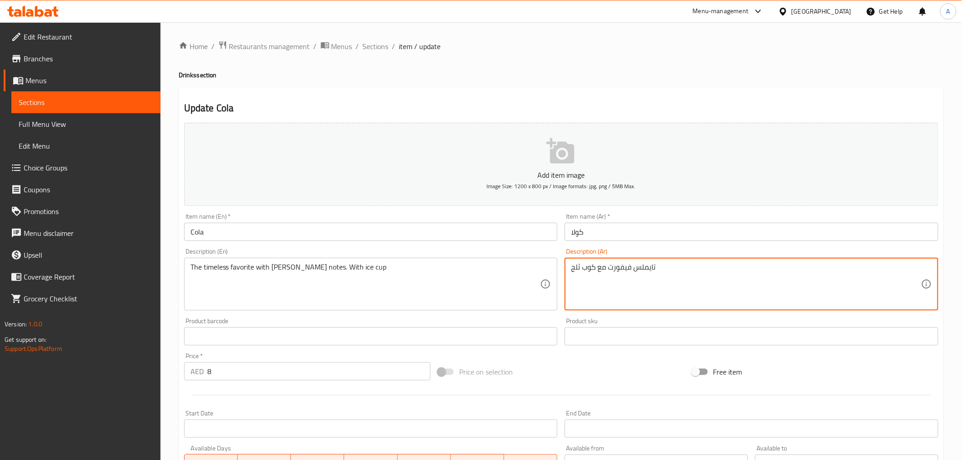
paste textarea "كهات الكراميل الغنية.مع"
click at [669, 271] on textarea "تايملس فيفورت مع نكهات الكراميل الغنية. مع كوب ثلج" at bounding box center [746, 284] width 350 height 43
type textarea "تايملس فيفورت مع نوتس الكراميل الغنية. مع كوب ثلج"
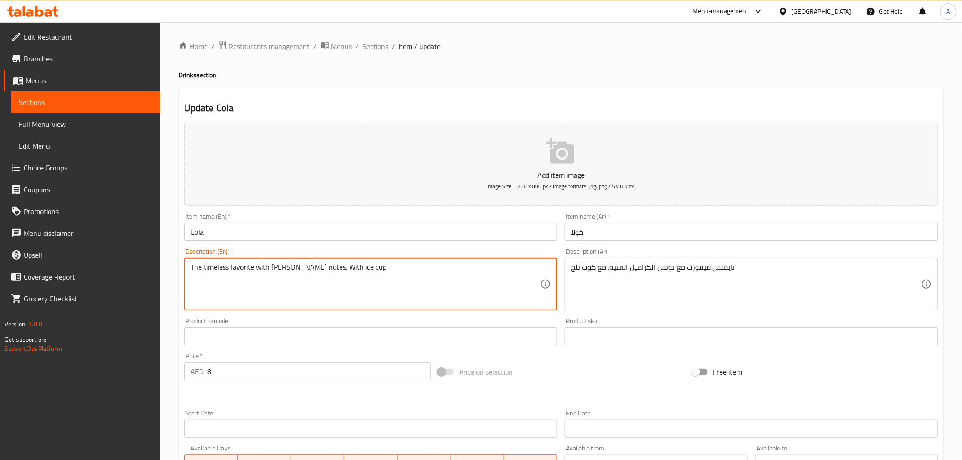
click at [367, 294] on textarea "The timeless favorite with [PERSON_NAME] notes. With ice cup" at bounding box center [365, 284] width 350 height 43
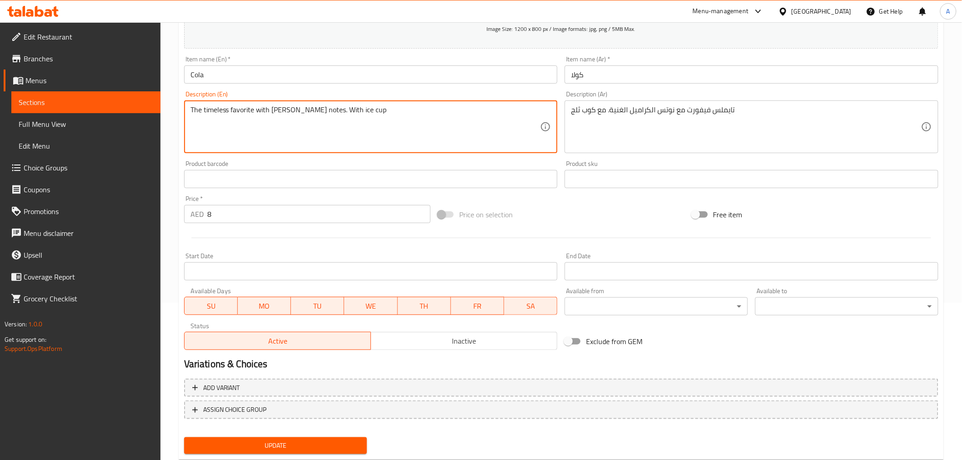
scroll to position [158, 0]
click at [319, 439] on span "Update" at bounding box center [275, 444] width 169 height 11
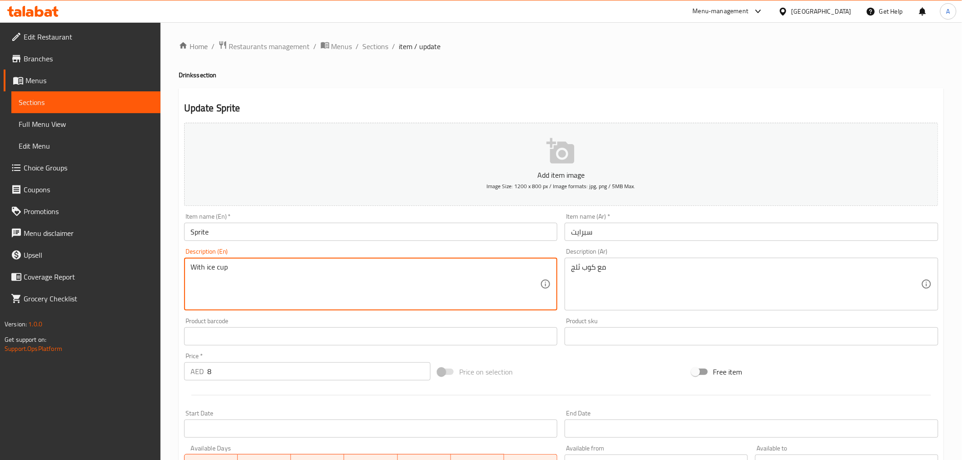
paste textarea "Crisp, lemon-lime soda for a clean, refreshing taste."
type textarea "Crisp, lemon-lime soda for a clean, refreshing taste. With ice cup"
drag, startPoint x: 296, startPoint y: 267, endPoint x: 270, endPoint y: 209, distance: 63.1
click at [182, 274] on div "Description (En) Crisp, lemon-lime soda for a clean, refreshing taste. With ice…" at bounding box center [370, 280] width 381 height 70
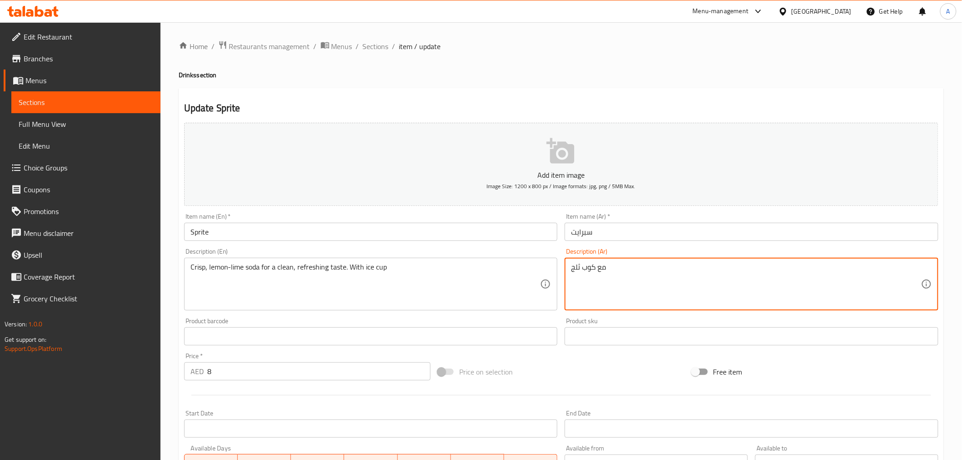
click at [572, 265] on textarea "مع كوب ثلج" at bounding box center [746, 284] width 350 height 43
paste textarea "صودا الليمون والليمون الحامض المنعشة لتنظيف،"
drag, startPoint x: 671, startPoint y: 268, endPoint x: 664, endPoint y: 269, distance: 7.3
click at [664, 269] on textarea "صودا الليمون والليمون الحامض المنعشة لتنظيف، مع كوب ثلج" at bounding box center [746, 284] width 350 height 43
click at [662, 270] on textarea "صودا الليمون والليمون الحامض المنعشة لتنظيف، مع كوب ثلج" at bounding box center [746, 284] width 350 height 43
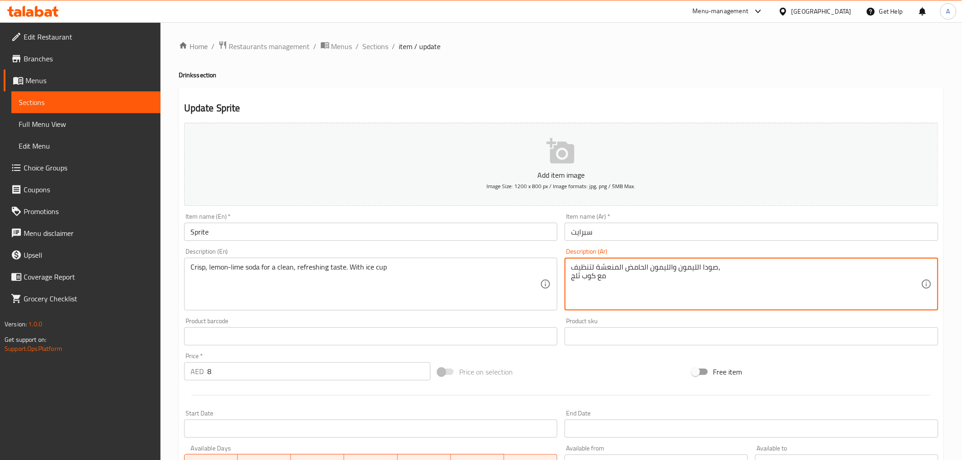
drag, startPoint x: 649, startPoint y: 270, endPoint x: 669, endPoint y: 270, distance: 20.0
click at [669, 270] on textarea "صودا الليمون والليمون الحامض المنعشة لتنظيف، مع كوب ثلج" at bounding box center [746, 284] width 350 height 43
click at [583, 267] on textarea "صودا الليمون والحامض الحامض المنعشة لتنظيف، مع كوب ثلج" at bounding box center [746, 284] width 350 height 43
click at [616, 285] on textarea "صودا الليمون والحامض الحامض المنعشة لتنظيف، مع كوب ثلج" at bounding box center [746, 284] width 350 height 43
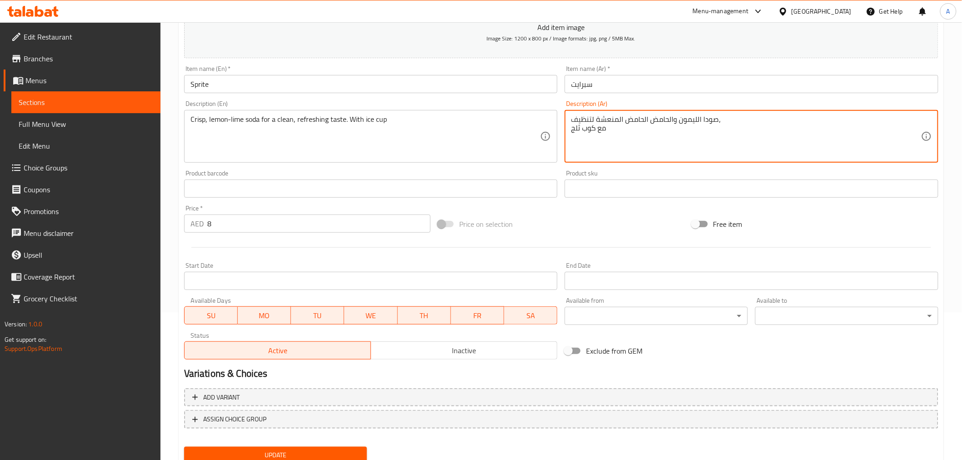
scroll to position [180, 0]
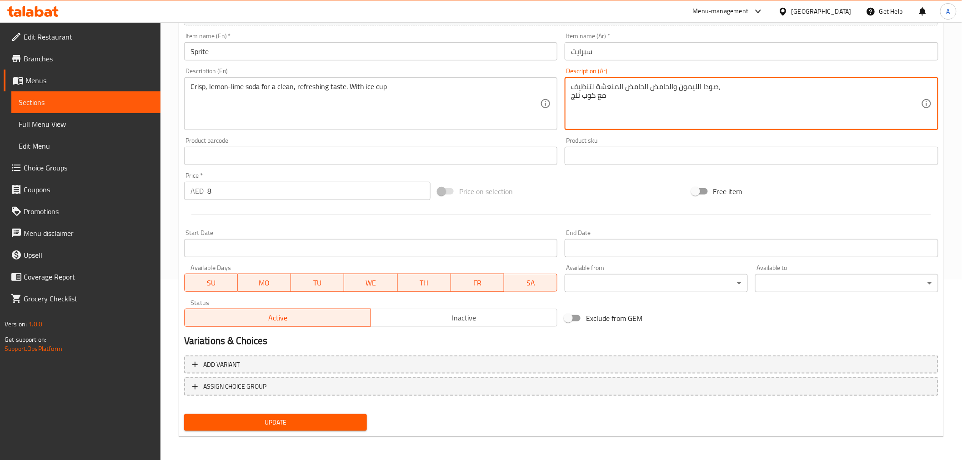
type textarea "صودا الليمون والحامض الحامض المنعشة لتنظيف، مع كوب ثلج"
click at [313, 414] on button "Update" at bounding box center [275, 422] width 183 height 17
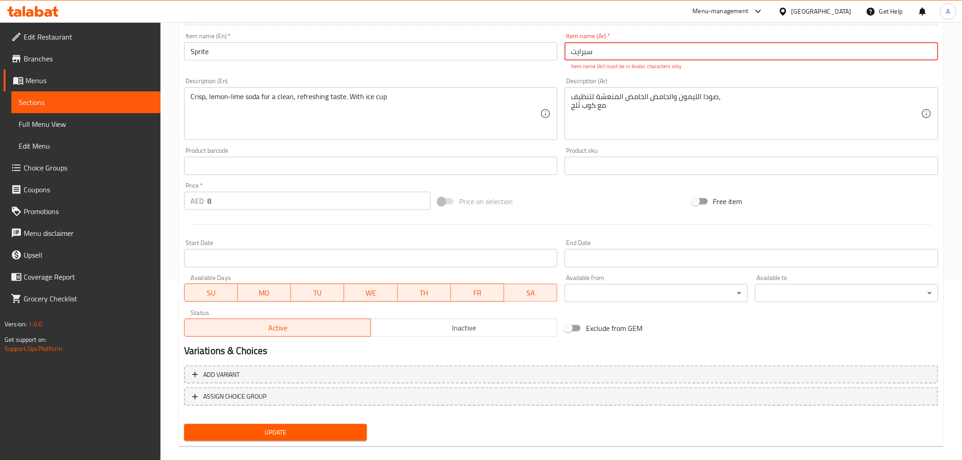
click at [605, 53] on input "سبرایت" at bounding box center [751, 51] width 374 height 18
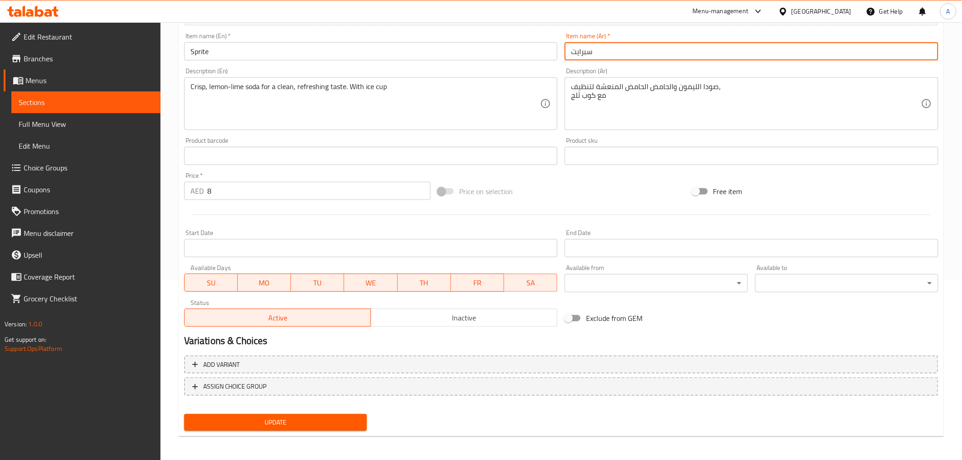
type input "سبرايت"
click at [319, 424] on span "Update" at bounding box center [275, 422] width 169 height 11
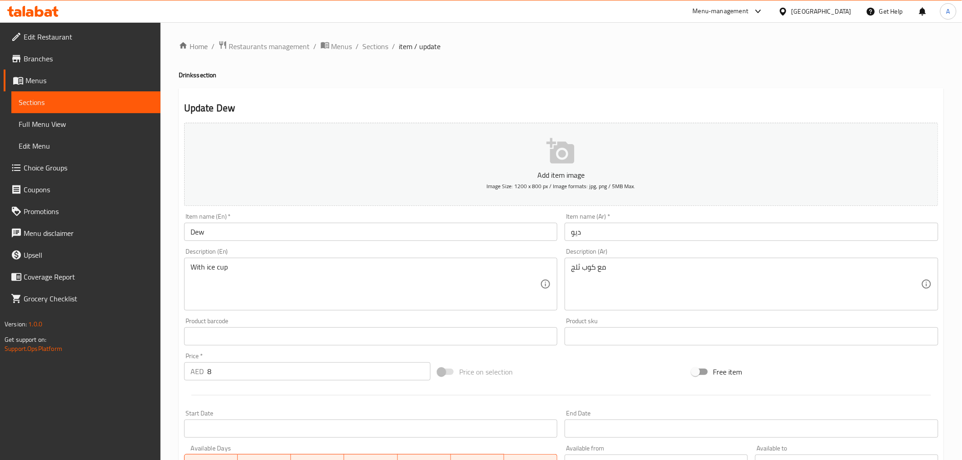
drag, startPoint x: 188, startPoint y: 266, endPoint x: 192, endPoint y: 270, distance: 6.1
click at [188, 266] on div "With ice cup Description (En)" at bounding box center [371, 284] width 374 height 53
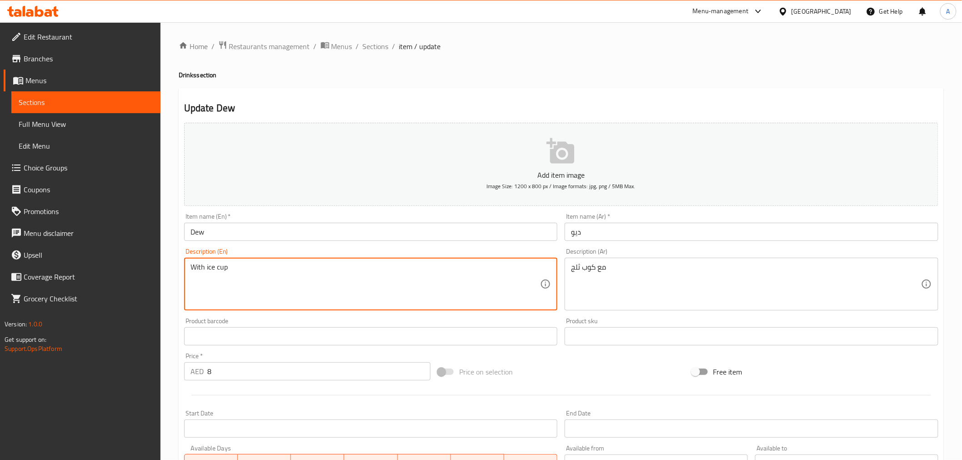
paste textarea "Bold citrus flavor with a refreshing edge"
type textarea "Bold citrus flavor with a refreshing edge With ice cup"
click at [234, 303] on textarea "Bold citrus flavor with a refreshing edge With ice cup" at bounding box center [365, 284] width 350 height 43
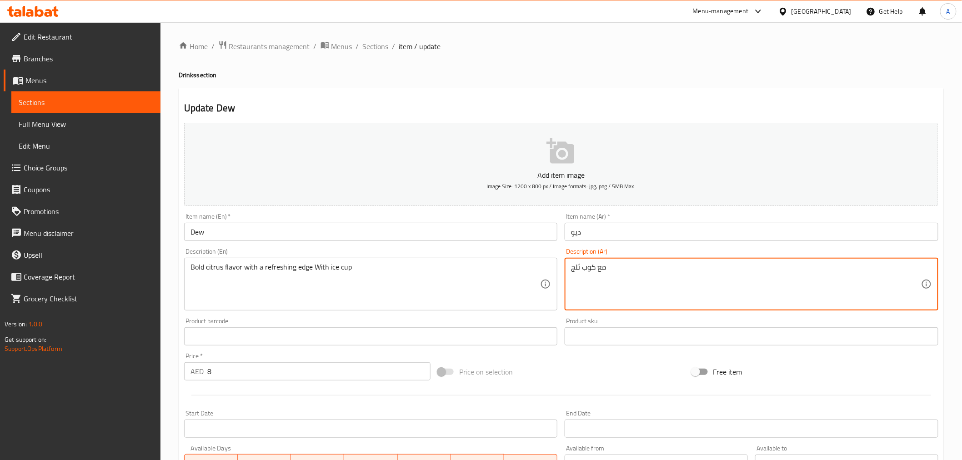
paste textarea "نكهة حمضيات جريئة"
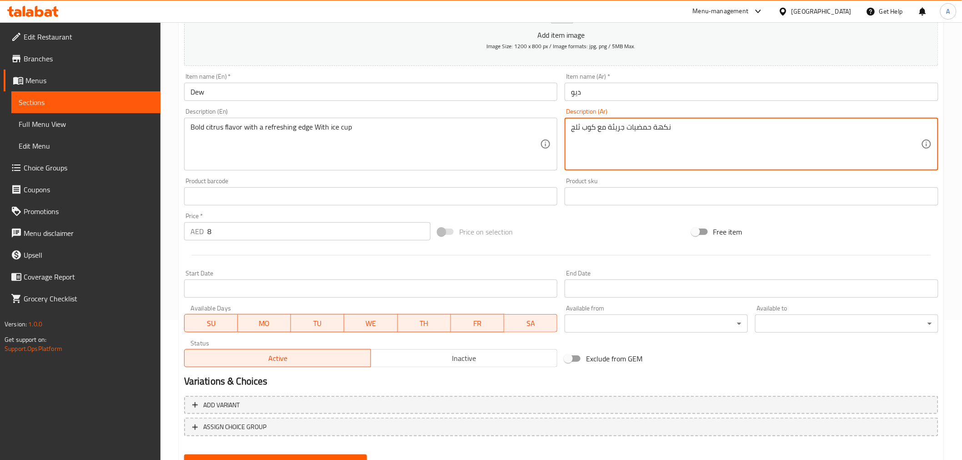
scroll to position [166, 0]
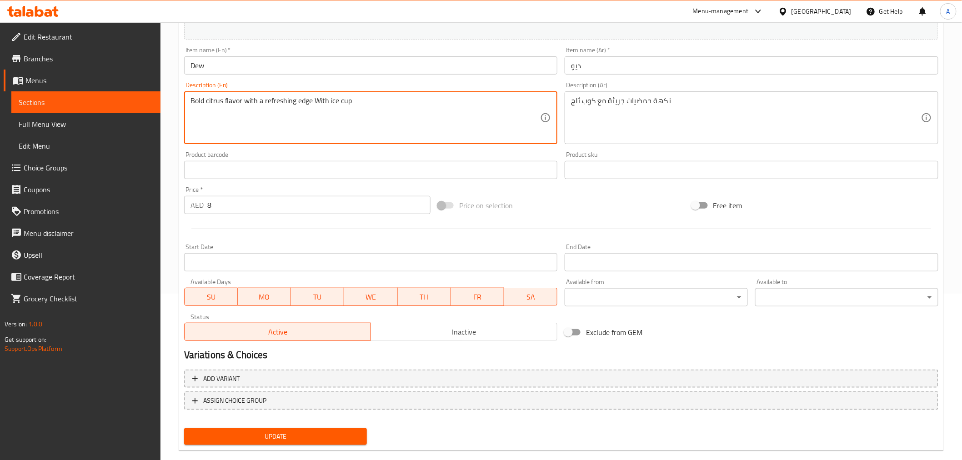
drag, startPoint x: 232, startPoint y: 105, endPoint x: 191, endPoint y: 102, distance: 41.1
click at [280, 106] on textarea "Bold citrus flavor with a refreshing edge With ice cup" at bounding box center [365, 117] width 350 height 43
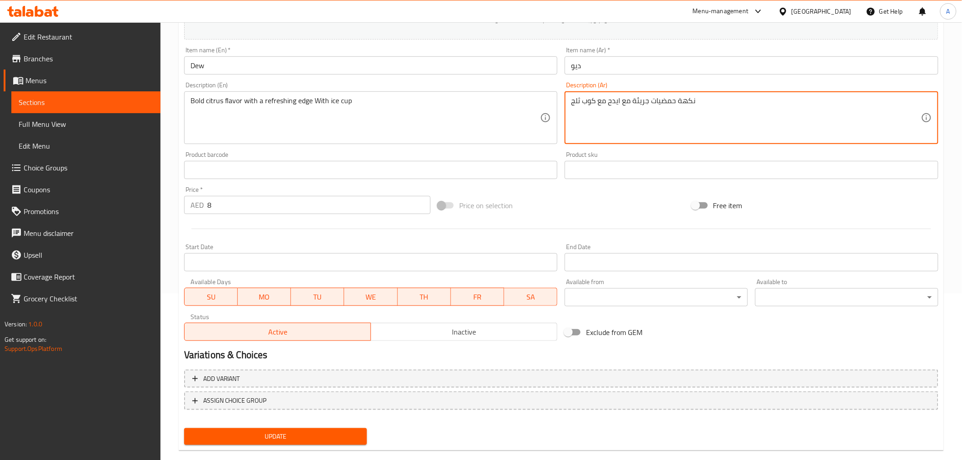
click at [611, 99] on textarea "نكهة حمضيات جريئة مع ايدح مع كوب ثلج" at bounding box center [746, 117] width 350 height 43
paste textarea
click at [629, 107] on textarea "نكهة حمضيات جريئة مع ايدج منعشة مع كوب ثلج" at bounding box center [746, 117] width 350 height 43
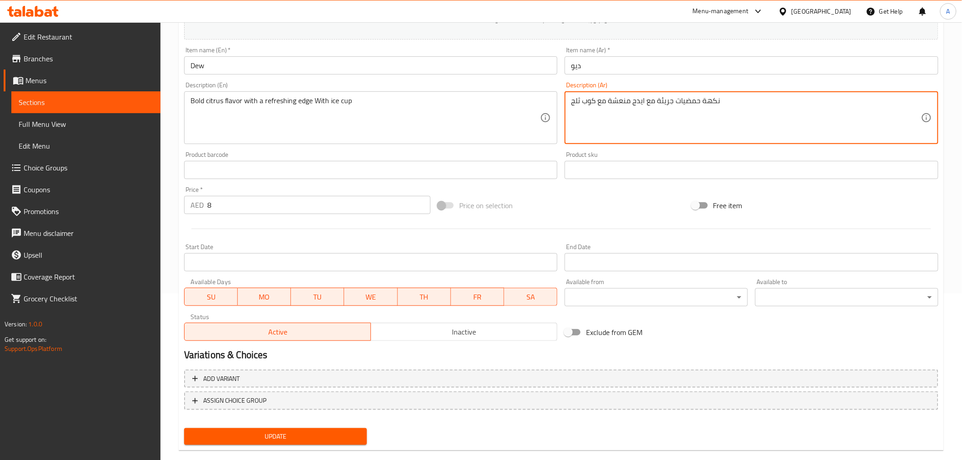
click at [629, 107] on textarea "نكهة حمضيات جريئة مع ايدج منعشة مع كوب ثلج" at bounding box center [746, 117] width 350 height 43
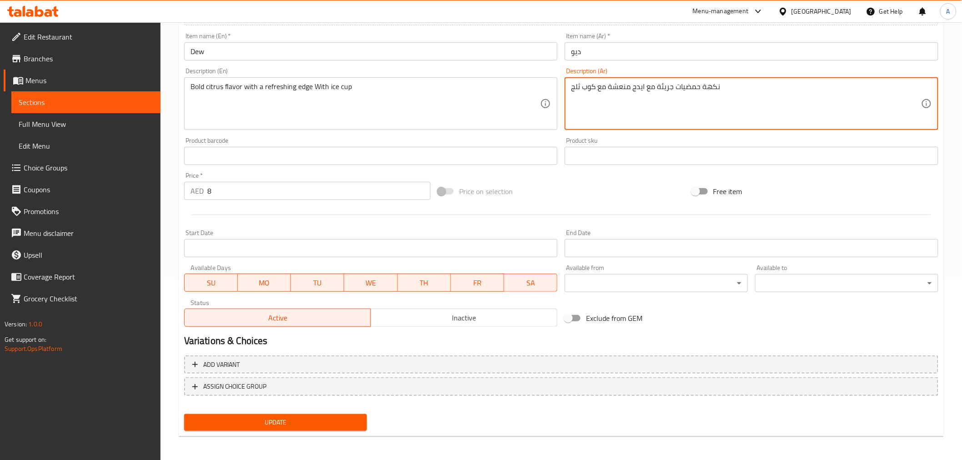
type textarea "نكهة حمضيات جريئة مع ايدج منعشة مع كوب ثلج"
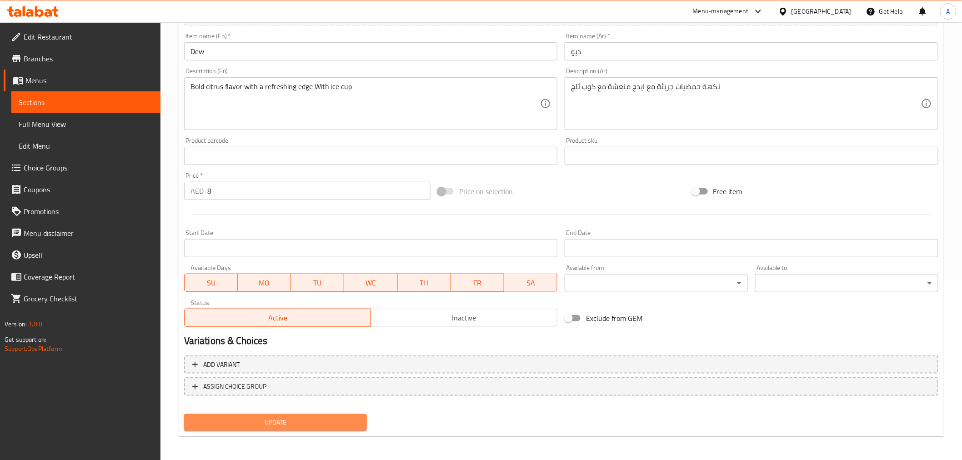
click at [322, 417] on span "Update" at bounding box center [275, 422] width 169 height 11
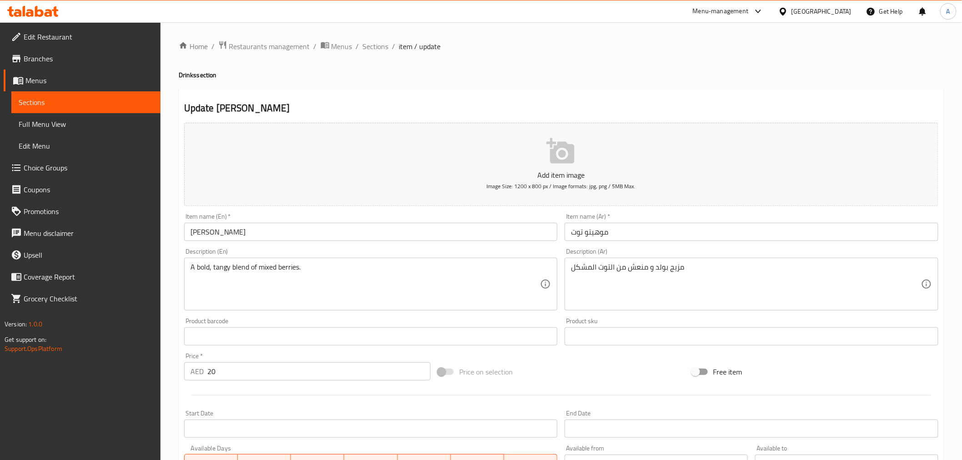
click at [188, 266] on div "A bold, tangy blend of mixed berries. Description (En)" at bounding box center [371, 284] width 374 height 53
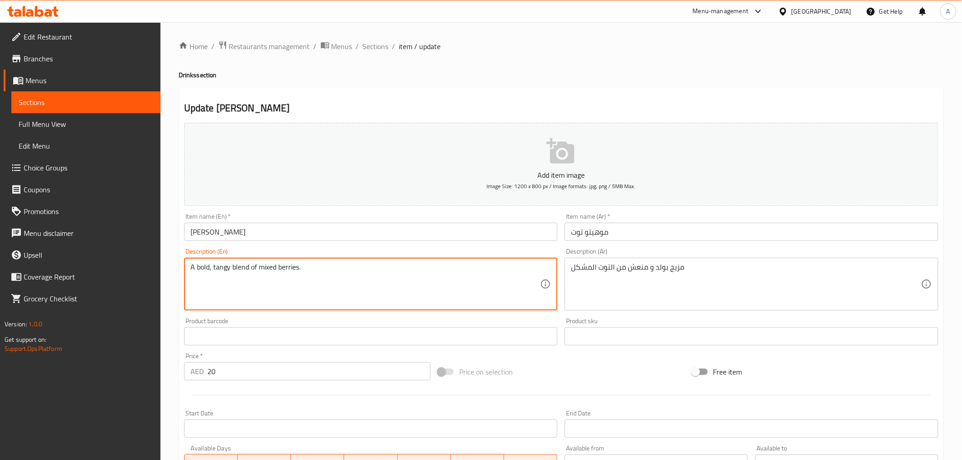
paste textarea "A refreshing mocktail with a zesty minty kick, perfect for cooling down"
click at [332, 279] on textarea "A bold, tangy blend of mixed berries." at bounding box center [365, 284] width 350 height 43
paste textarea "A refreshing mocktail with a zesty minty kick, perfect for cooling down"
type textarea "A bold, tangy blend of mixed berries, A refreshing mocktail with a zesty minty …"
drag, startPoint x: 527, startPoint y: 271, endPoint x: 302, endPoint y: 244, distance: 227.1
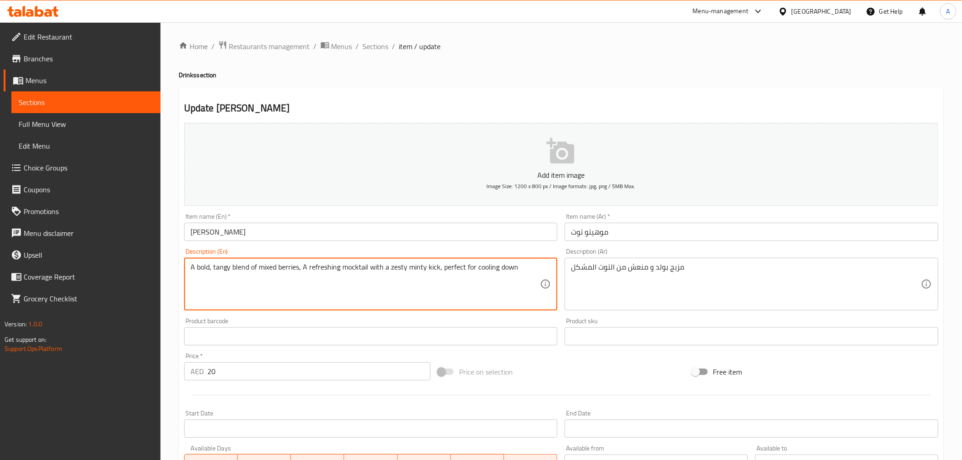
click at [302, 244] on div "Add item image Image Size: 1200 x 800 px / Image formats: jpg, png / 5MB Max. I…" at bounding box center [560, 315] width 761 height 392
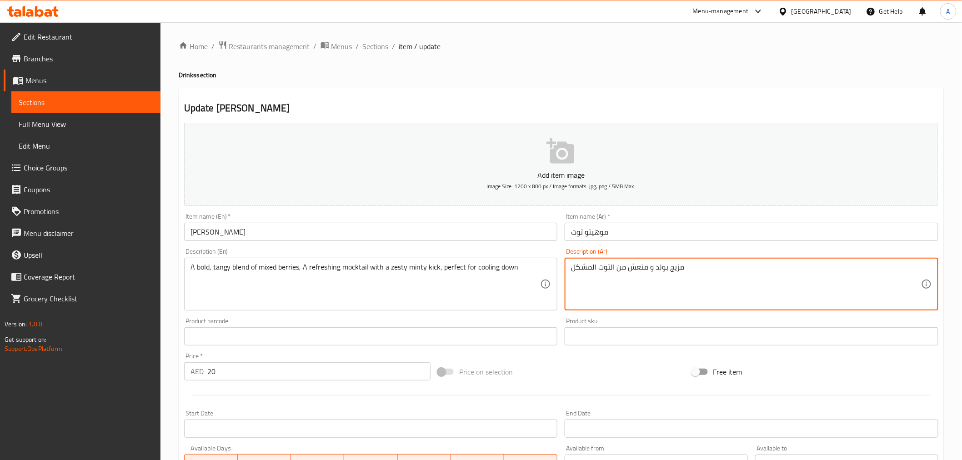
click at [661, 270] on textarea "مزيج بولد و منعش من التوت المشكل" at bounding box center [746, 284] width 350 height 43
click at [717, 270] on textarea "مزيج بولد و منعش من التوت المشكل" at bounding box center [746, 284] width 350 height 43
paste textarea "كوكتيل منعش بنكهة النعناع المنعشة، مثالي للتبريد"
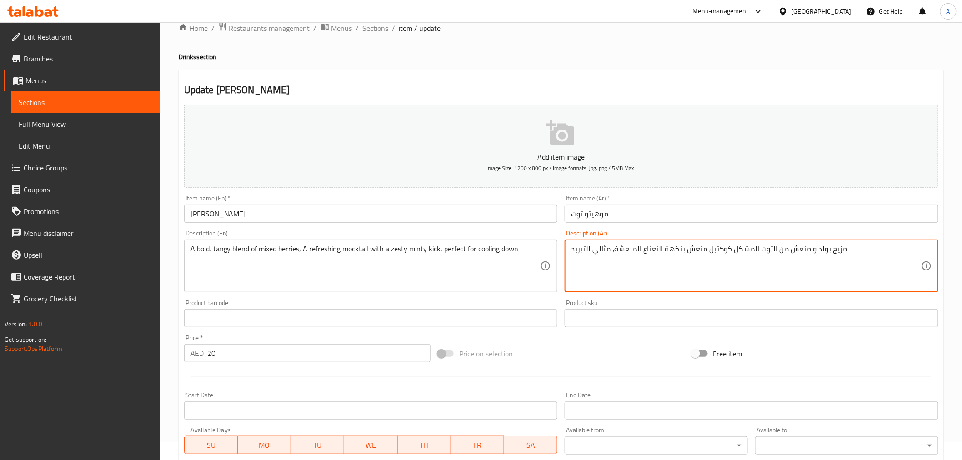
drag, startPoint x: 723, startPoint y: 246, endPoint x: 728, endPoint y: 251, distance: 7.1
click at [728, 251] on textarea "مزيج بولد و منعش من التوت المشكل كوكتيل منعش بنكهة النعناع المنعشة، مثالي للتبر…" at bounding box center [746, 266] width 350 height 43
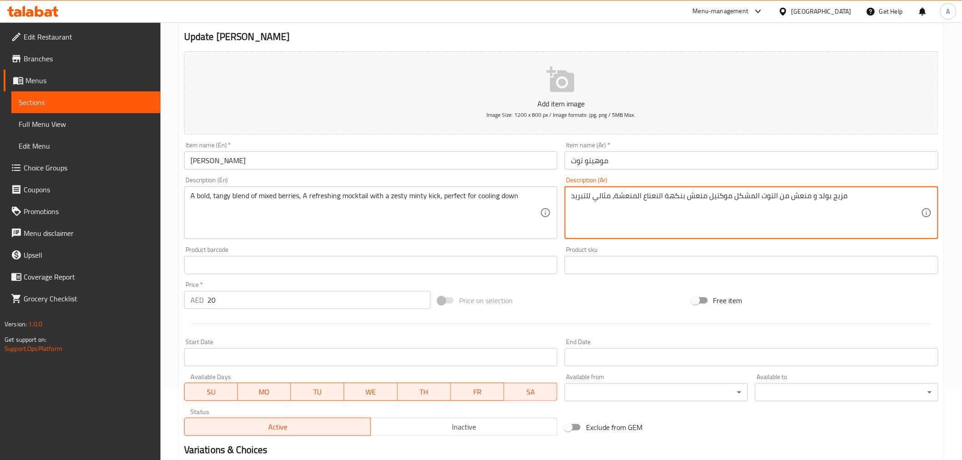
scroll to position [180, 0]
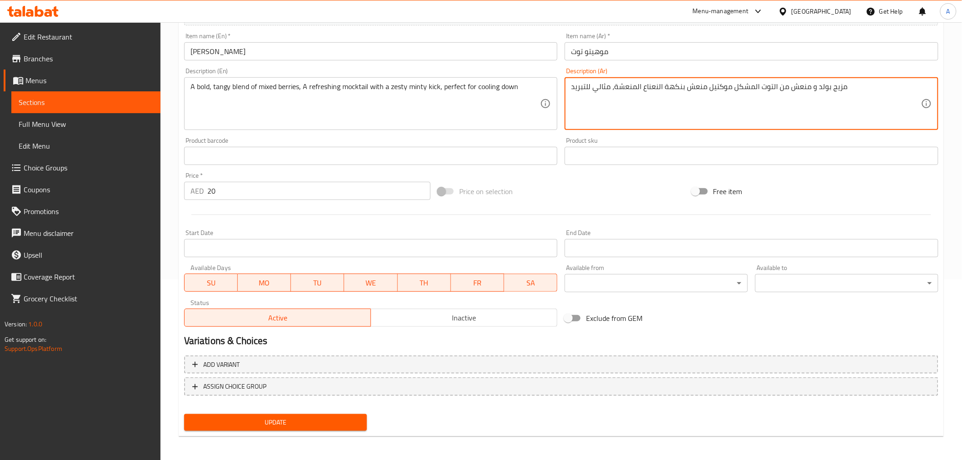
drag, startPoint x: 729, startPoint y: 92, endPoint x: 569, endPoint y: 85, distance: 160.6
click at [569, 85] on div "مزيج بولد و منعش من التوت المشكل موكتيل منعش بنكهة النعناع المنعشة، مثالي للتبر…" at bounding box center [751, 103] width 374 height 53
type textarea "مزيج بولد و منعش من التوت المشكل موكتيل منعش بنكهة النعناع المنعشة، مثالي للتبر…"
click at [319, 420] on span "Update" at bounding box center [275, 422] width 169 height 11
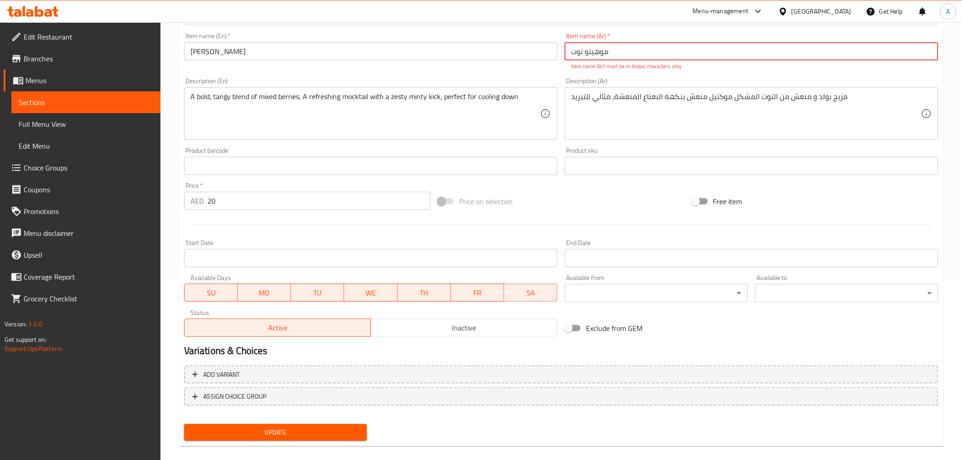
scroll to position [81, 0]
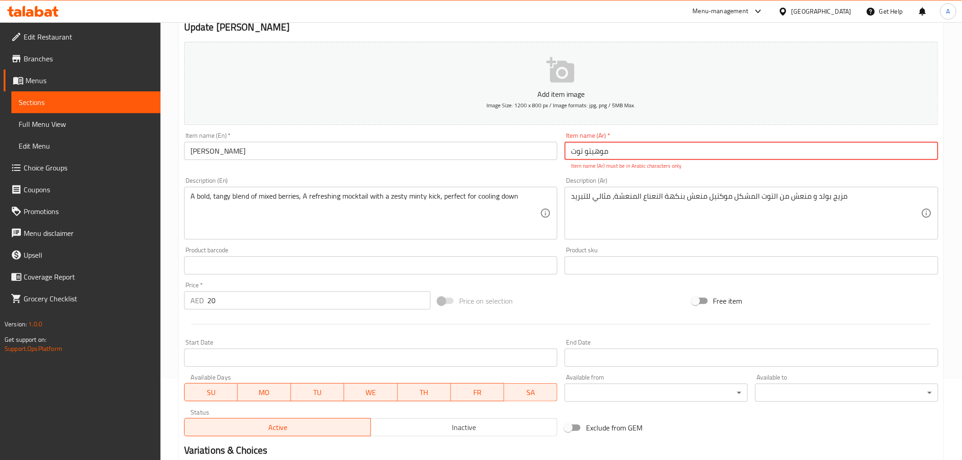
click at [579, 152] on input "موهیتو توت" at bounding box center [751, 151] width 374 height 18
type input "س"
type input "ك"
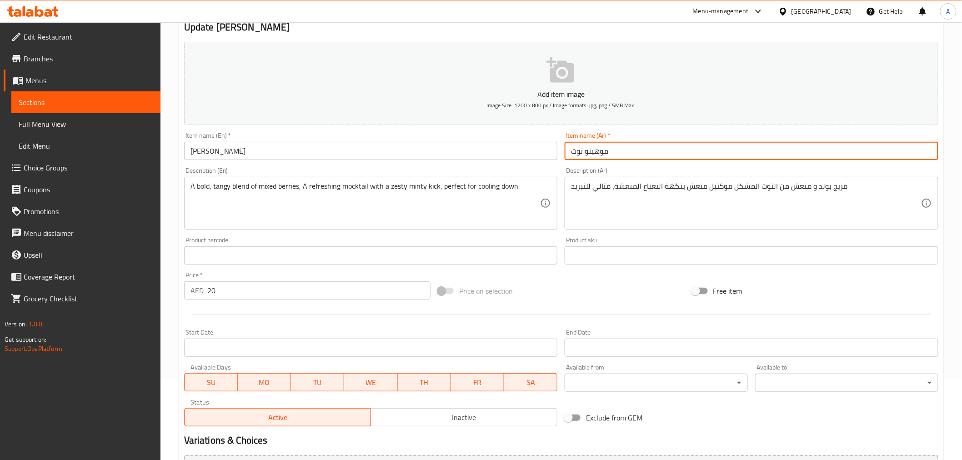
type input "موهيتو توت"
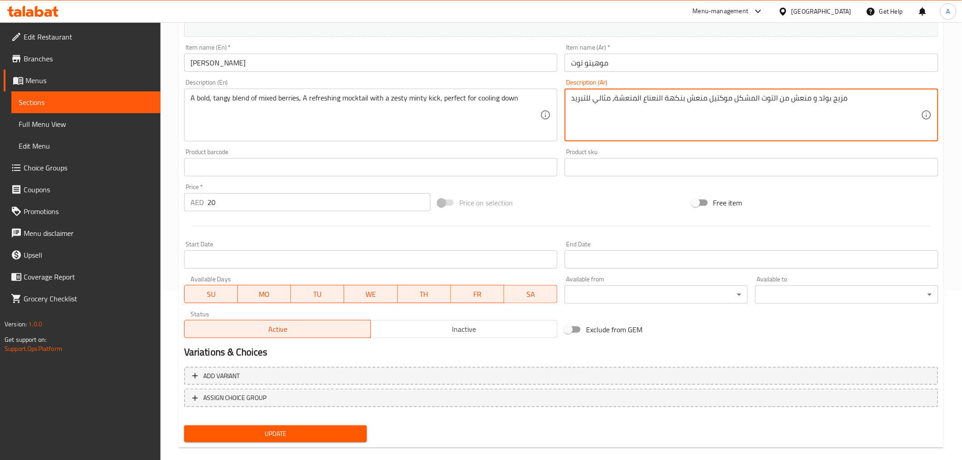
scroll to position [180, 0]
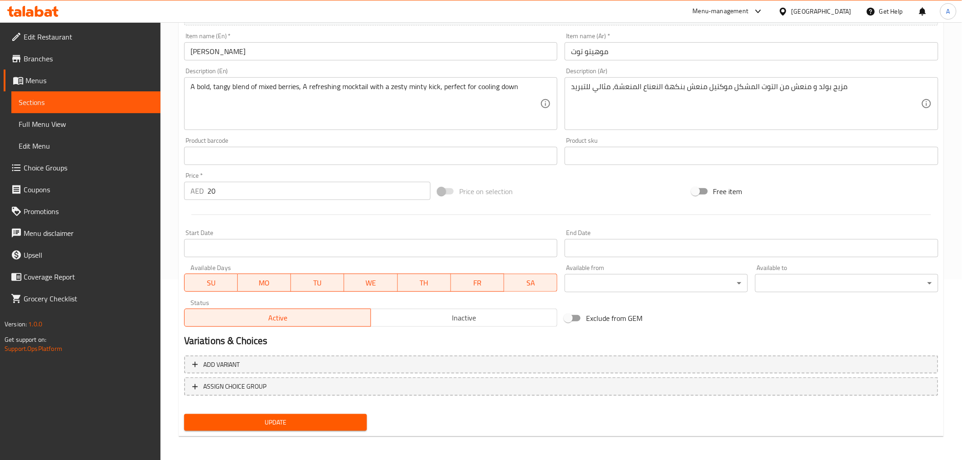
click at [255, 406] on div "Add variant ASSIGN CHOICE GROUP" at bounding box center [560, 381] width 761 height 59
click at [258, 421] on span "Update" at bounding box center [275, 422] width 169 height 11
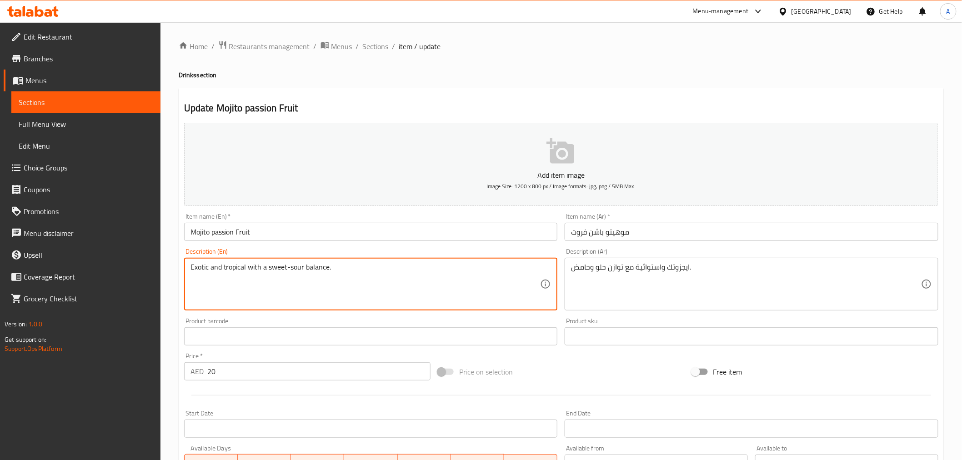
paste textarea "A refreshing mocktail with a zesty minty kick, perfect for cooling down"
type textarea "Exotic and tropical with a sweet-sour balance. A refreshing mocktail with a zes…"
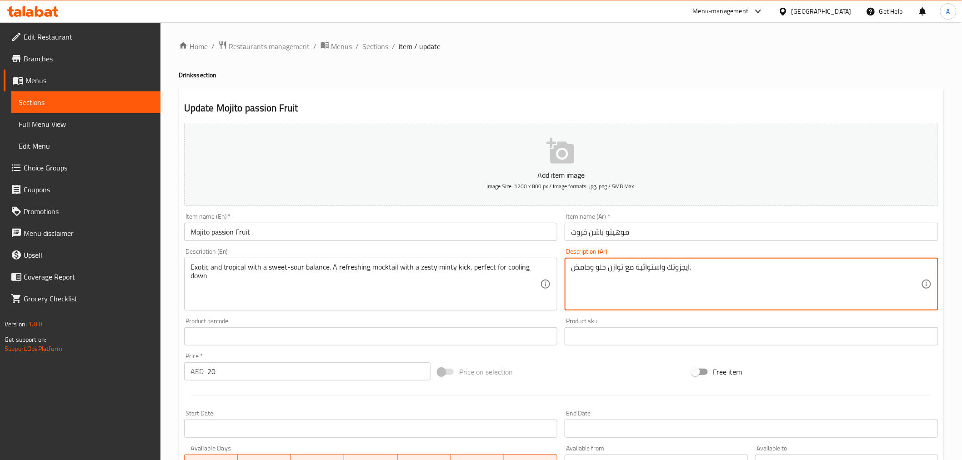
click at [708, 267] on textarea "ايجزوتك واستوائية مع توازن حلو وحامض." at bounding box center [746, 284] width 350 height 43
paste textarea "موكتيل منعش بنكهة النعناع المنعشة، مثالي للتبريد"
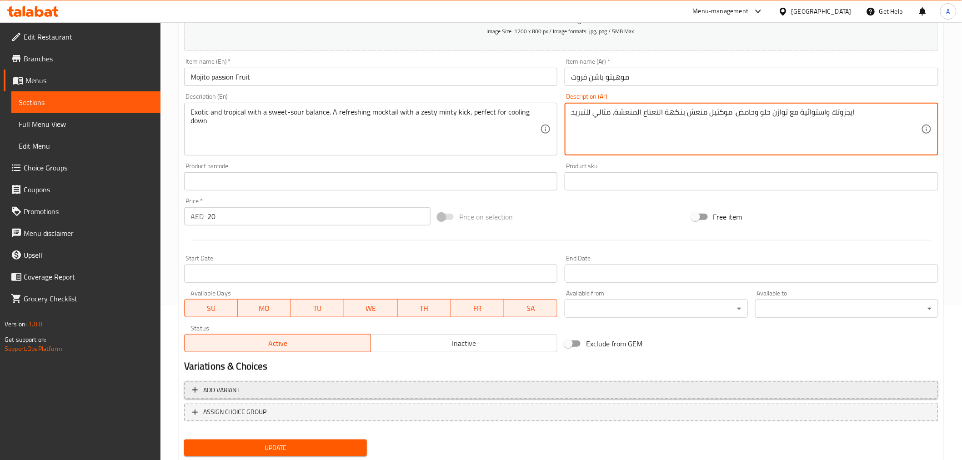
scroll to position [180, 0]
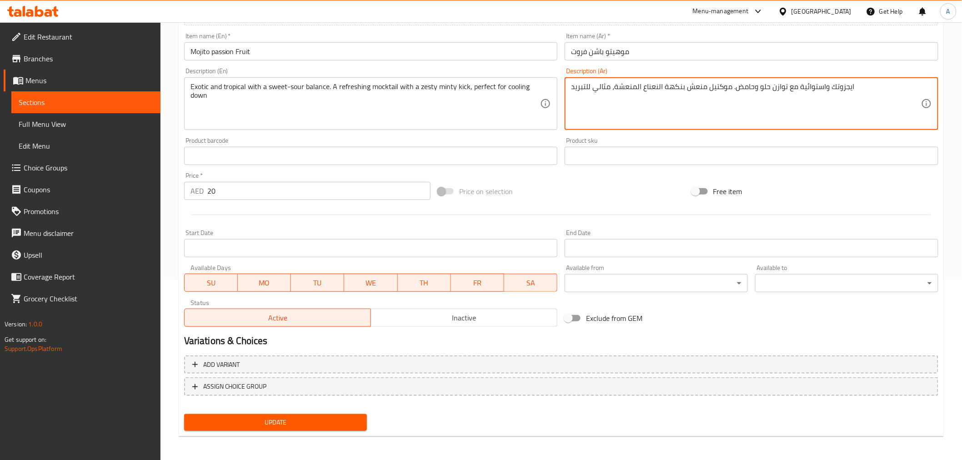
type textarea "ايجزوتك واستوائية مع توازن حلو وحامض. موكتيل منعش بنكهة النعناع المنعشة، مثالي …"
click at [349, 419] on span "Update" at bounding box center [275, 422] width 169 height 11
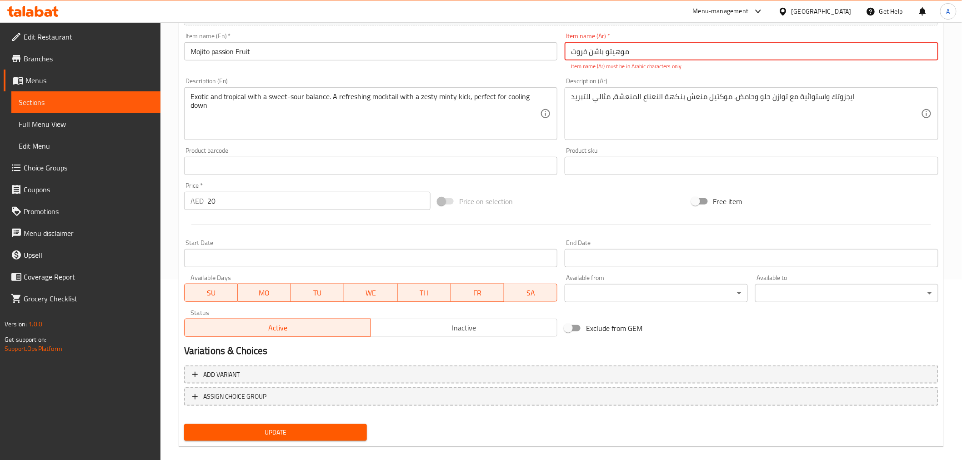
click at [416, 52] on input "Mojito passion Fruit" at bounding box center [371, 51] width 374 height 18
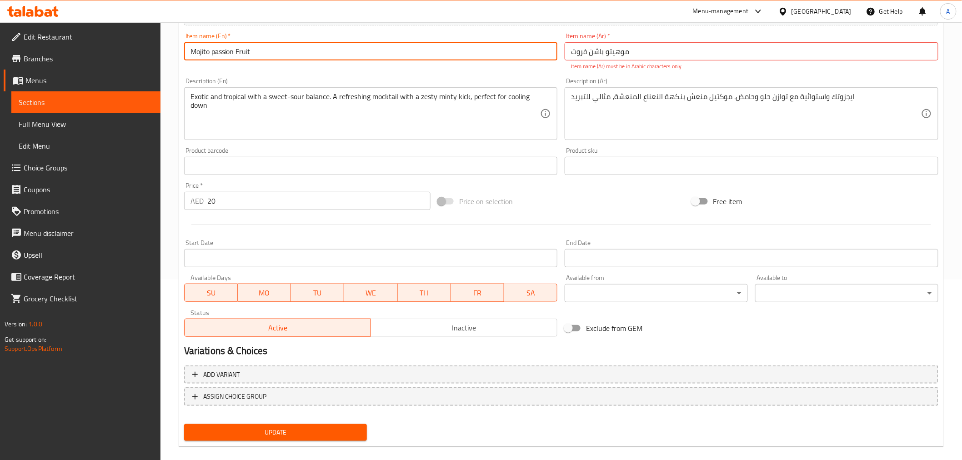
click at [416, 52] on input "Mojito passion Fruit" at bounding box center [371, 51] width 374 height 18
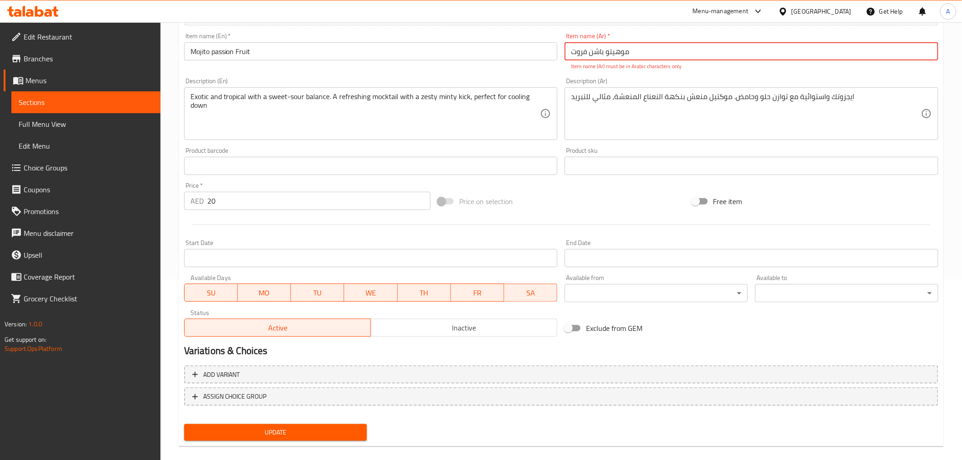
click at [611, 47] on input "موهیتو باشن فروت" at bounding box center [751, 51] width 374 height 18
click at [605, 51] on input "موهیتو باشن فروت" at bounding box center [751, 51] width 374 height 18
click at [624, 51] on input "موهیتو باشن فروت" at bounding box center [751, 51] width 374 height 18
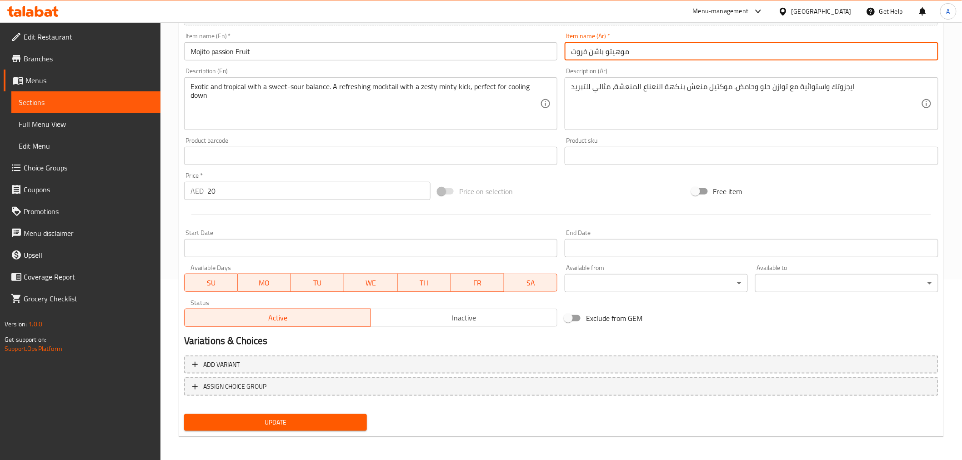
type input "موهيتو باشن فروت"
click at [334, 411] on div "Update" at bounding box center [275, 422] width 190 height 24
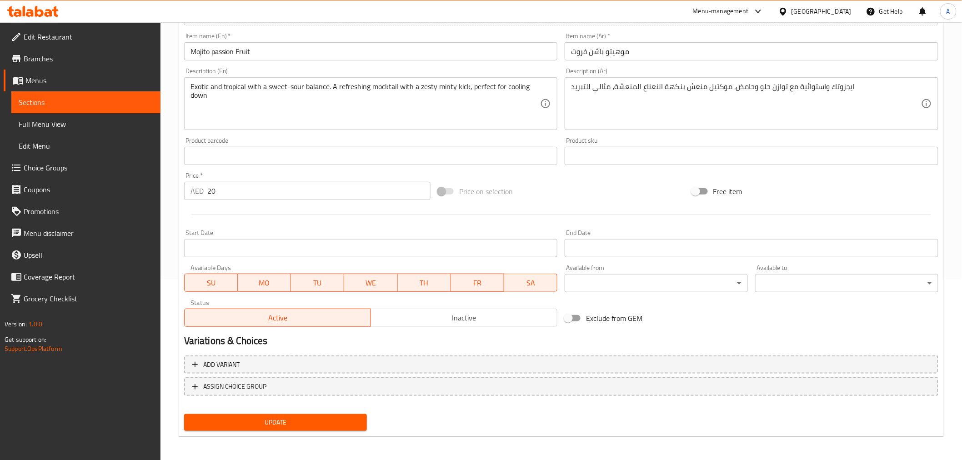
click at [329, 420] on span "Update" at bounding box center [275, 422] width 169 height 11
click at [616, 51] on input "موهيتو باشن فروت" at bounding box center [751, 51] width 374 height 18
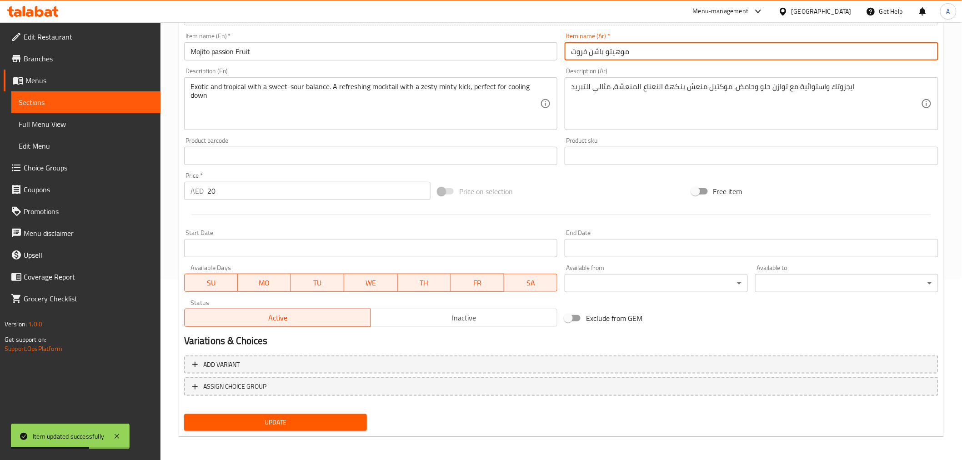
click at [616, 51] on input "موهيتو باشن فروت" at bounding box center [751, 51] width 374 height 18
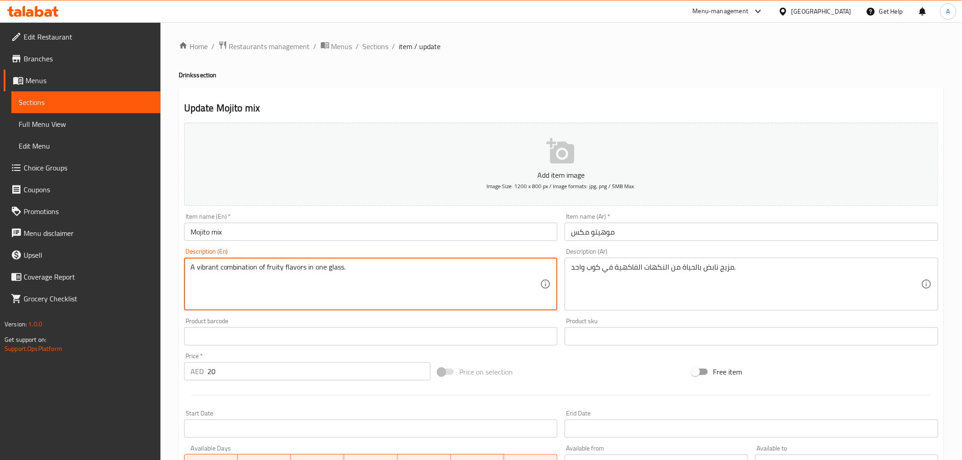
paste textarea "A refreshing mocktail with a zesty minty kick, perfect for cooling down"
type textarea "A vibrant combination of fruity flavors in one glass. A refreshing mocktail wit…"
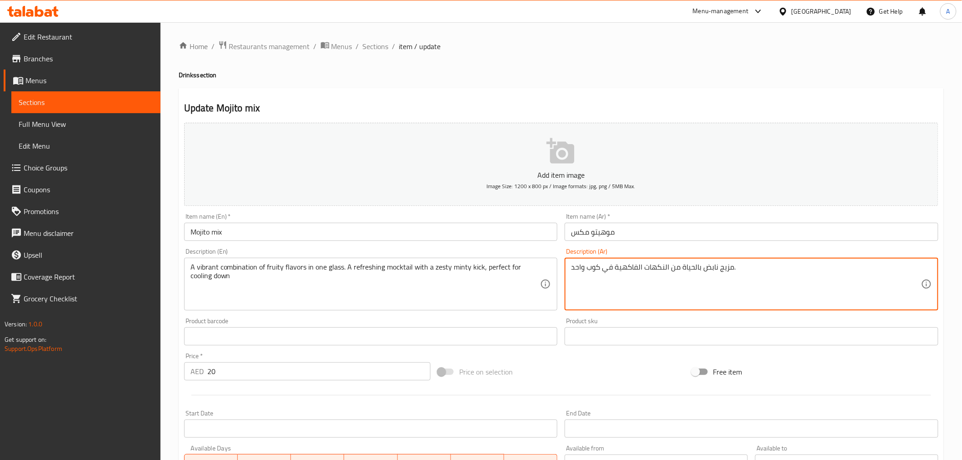
drag, startPoint x: 573, startPoint y: 265, endPoint x: 574, endPoint y: 272, distance: 6.6
click at [574, 265] on textarea "مزيج نابض بالحياة من النكهات الفاكهية في كوب واحد." at bounding box center [746, 284] width 350 height 43
click at [571, 269] on textarea "مزيج نابض بالحياة من النكهات الفاكهية في كوب واحد." at bounding box center [746, 284] width 350 height 43
paste textarea "موكتيل منعش بنكهة النعناع المنعشة، مثالي للتبريد"
click at [799, 275] on textarea "مزيج نابض بالحياة من النكهات الفاكهية في كوب واحد." at bounding box center [746, 284] width 350 height 43
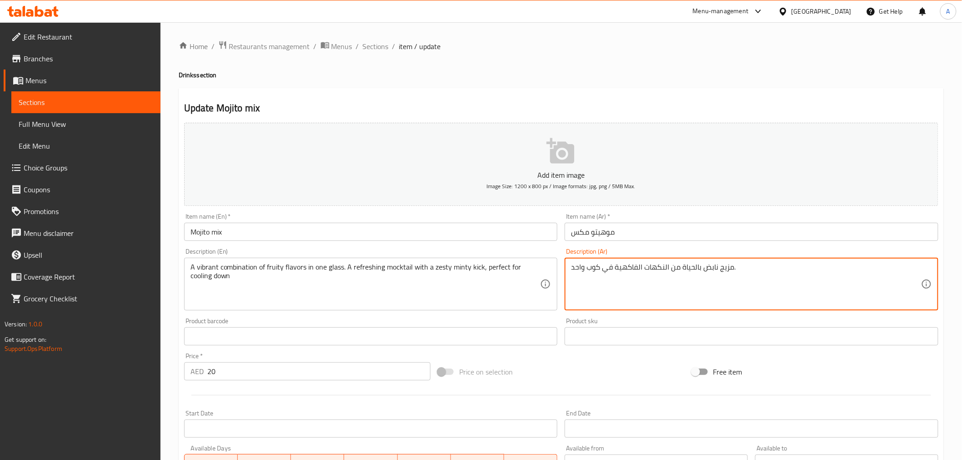
click at [794, 266] on textarea "مزيج نابض بالحياة من النكهات الفاكهية في كوب واحد." at bounding box center [746, 284] width 350 height 43
paste textarea "موكتيل منعش بنكهة النعناع المنعشة، مثالي للتبريد"
type textarea "مزيج نابض بالحياة من النكهات الفاكهية في كوب واحد. موكتيل منعش بنكهة النعناع ال…"
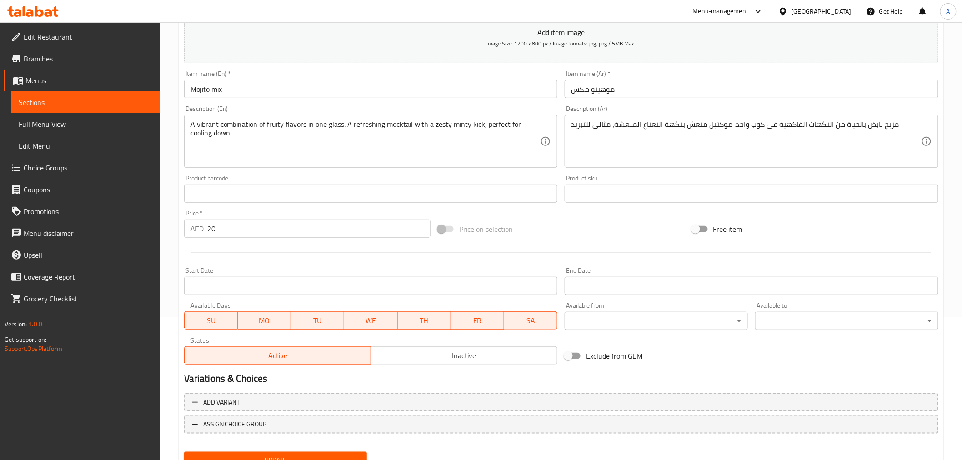
scroll to position [148, 0]
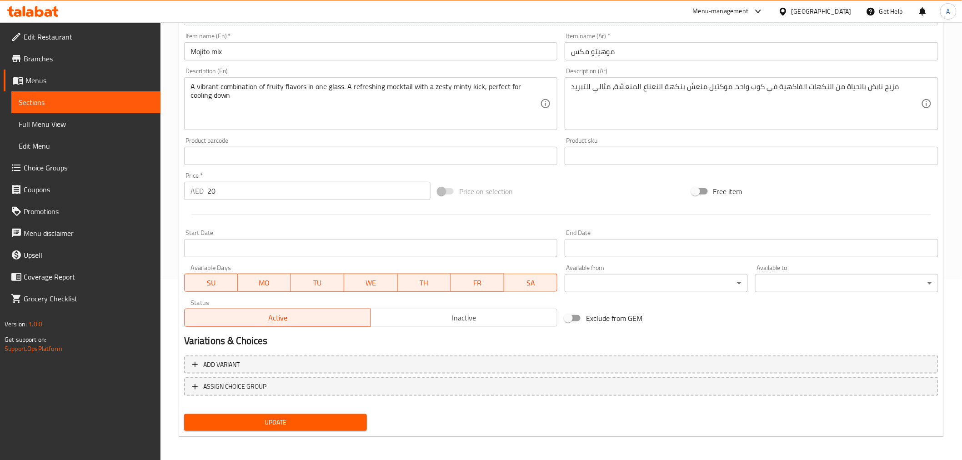
click at [334, 417] on span "Update" at bounding box center [275, 422] width 169 height 11
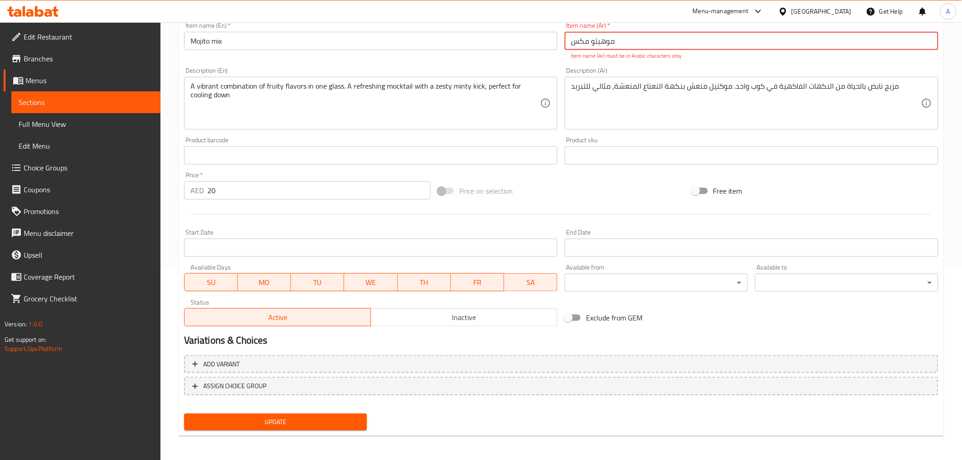
click at [599, 46] on input "موهیتو مكس" at bounding box center [751, 41] width 374 height 18
paste input "ي"
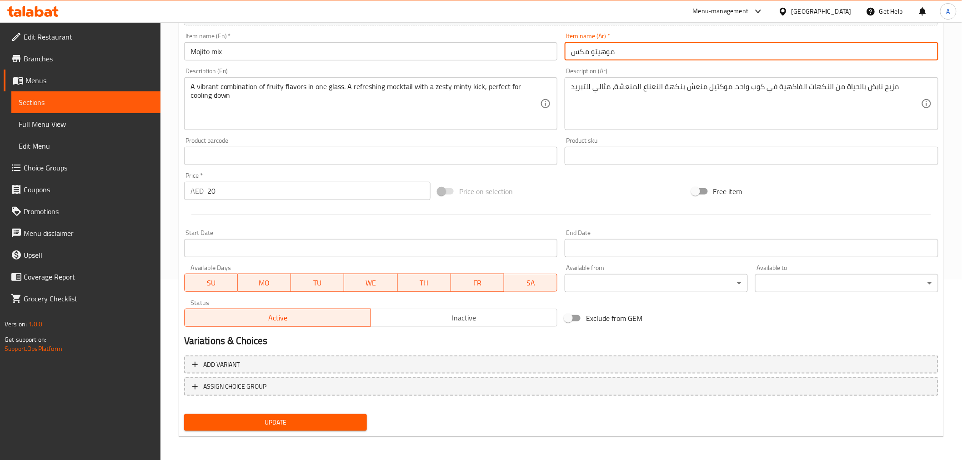
type input "موهيتو مكس"
click at [320, 420] on span "Update" at bounding box center [275, 422] width 169 height 11
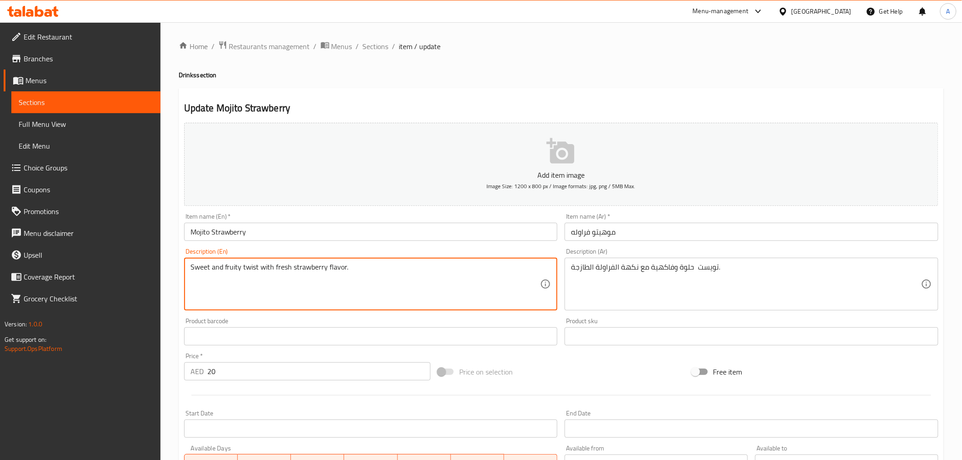
paste textarea "A refreshing mocktail with a zesty minty kick, perfect for cooling down"
type textarea "Sweet and fruity twist with fresh strawberry flavor. A refreshing mocktail with…"
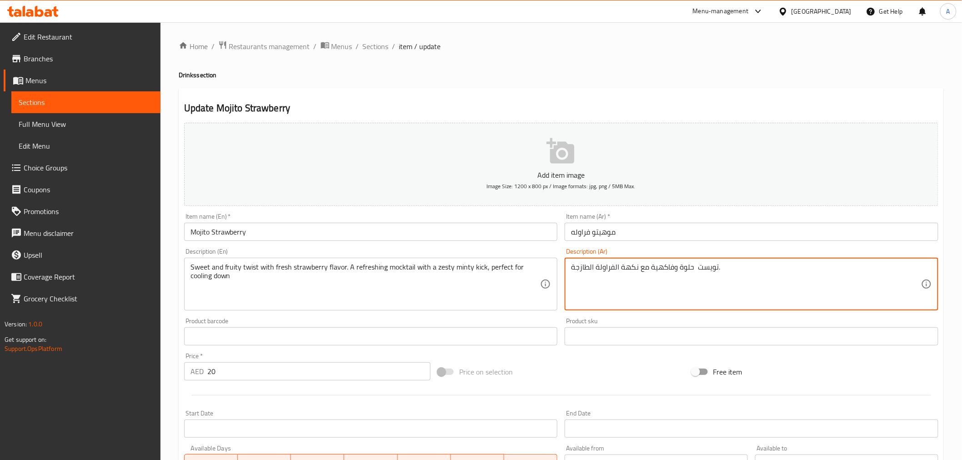
click at [746, 263] on textarea "تويست حلوة وفاكهية مع نكهة الفراولة الطازجة." at bounding box center [746, 284] width 350 height 43
paste textarea "موكتيل منعش بنكهة النعناع المنعشة، مثالي للتبريد"
type textarea "تويست حلوة وفاكهية مع نكهة الفراولة الطازجة. موكتيل منعش بنكهة النعناع المنعشة،…"
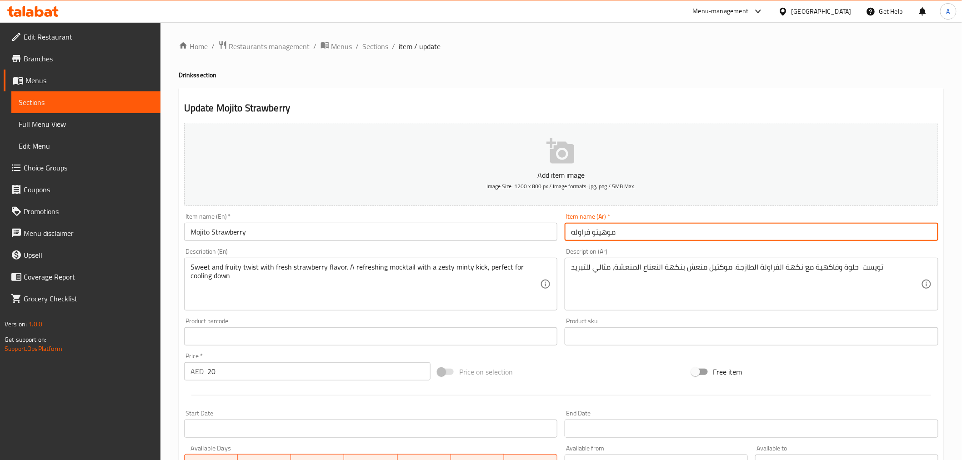
click at [608, 234] on input "موهیتو فراوله" at bounding box center [751, 232] width 374 height 18
paste input "ي"
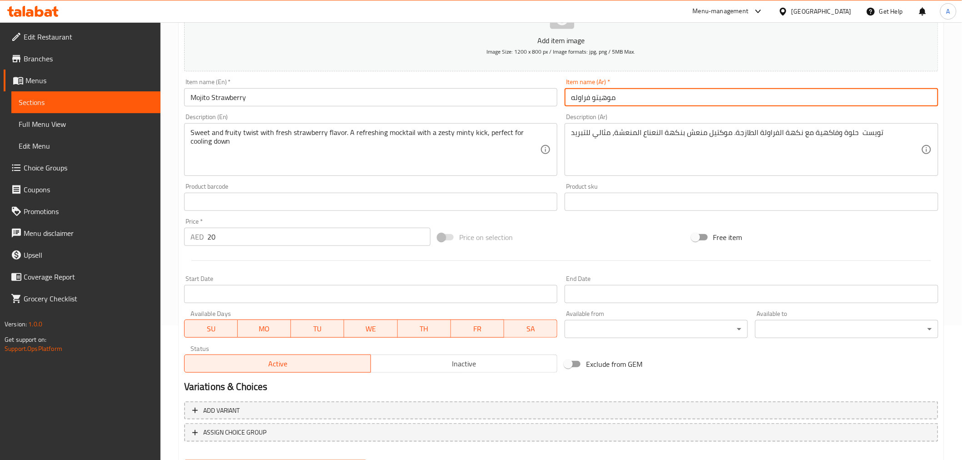
scroll to position [180, 0]
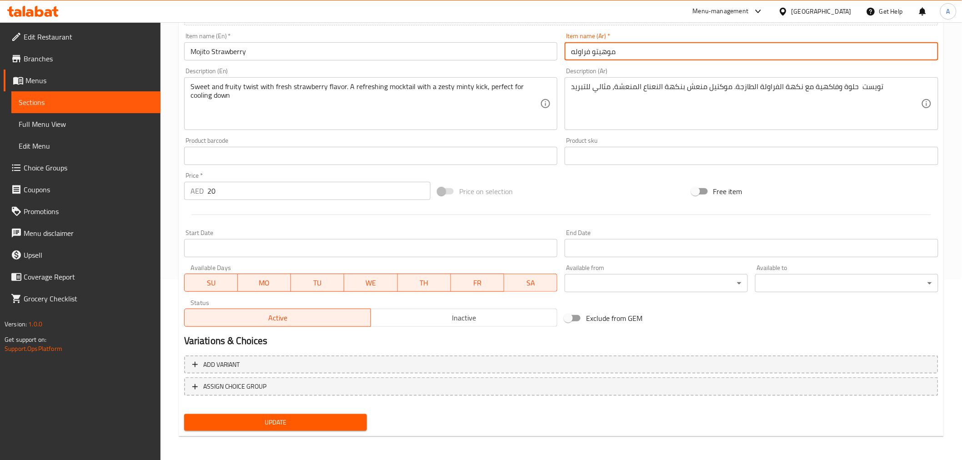
type input "موهيتو فراوله"
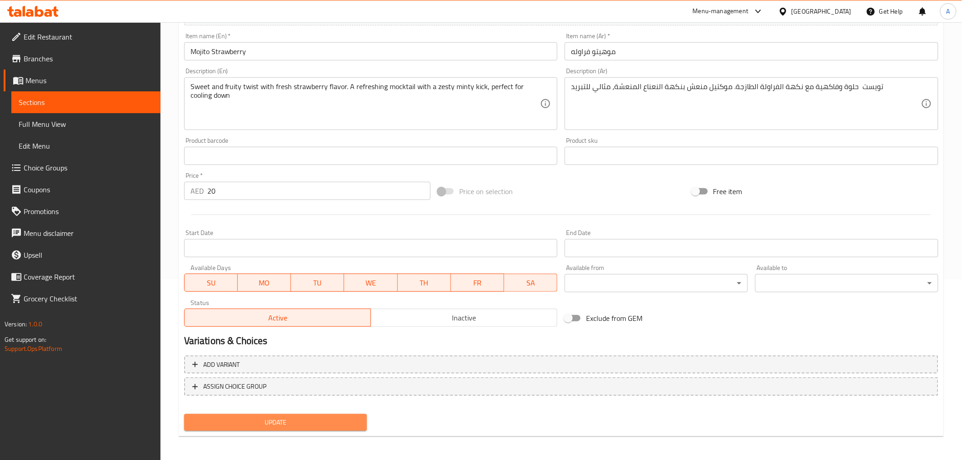
click at [328, 414] on button "Update" at bounding box center [275, 422] width 183 height 17
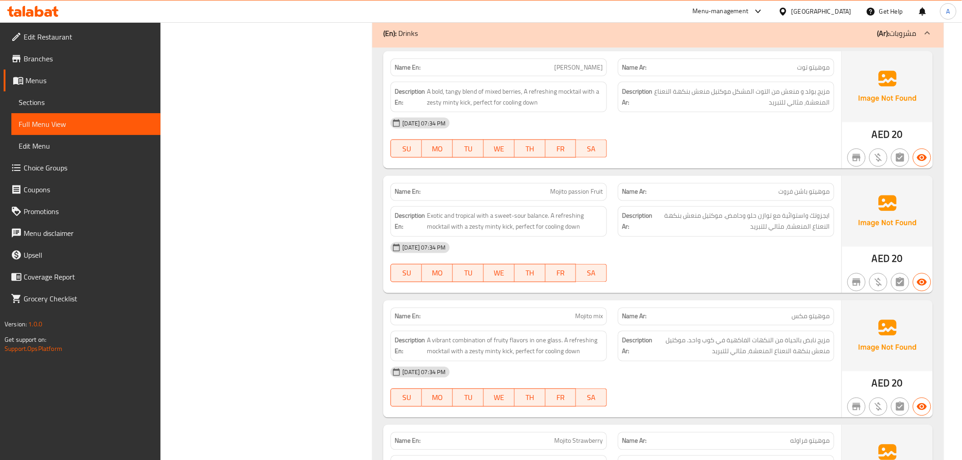
scroll to position [535, 0]
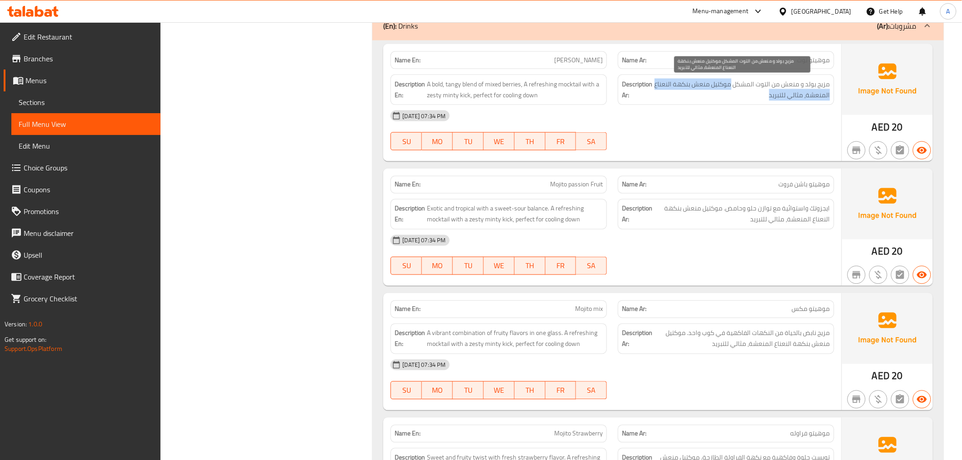
drag, startPoint x: 729, startPoint y: 83, endPoint x: 674, endPoint y: 93, distance: 56.8
click at [674, 93] on span "مزيج بولد و منعش من التوت المشكل موكتيل منعش بنكهة النعناع المنعشة، مثالي للتبر…" at bounding box center [742, 90] width 176 height 22
copy span "موكتيل منعش بنكهة النعناع المنعشة، مثالي للتبريد"
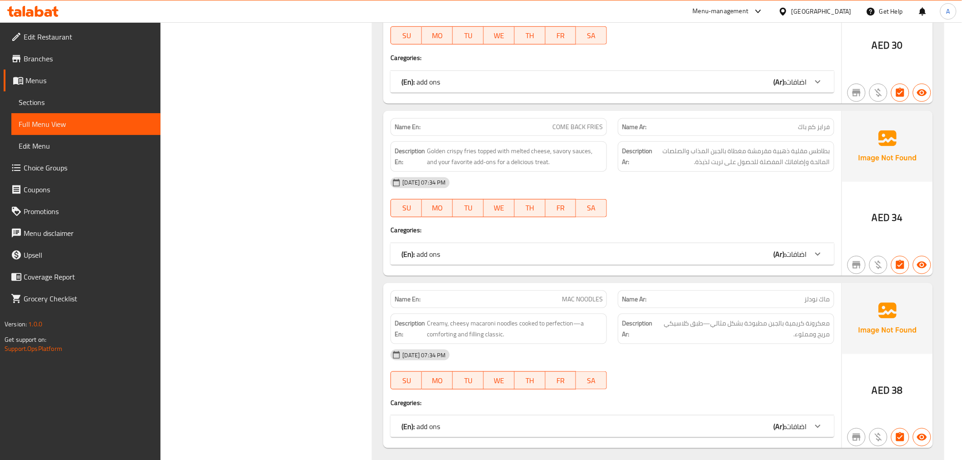
scroll to position [1741, 0]
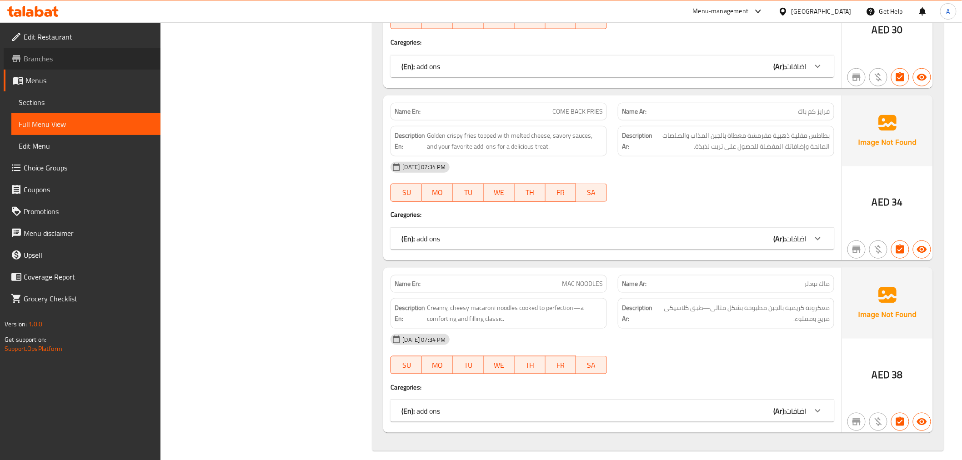
click at [55, 65] on link "Branches" at bounding box center [82, 59] width 157 height 22
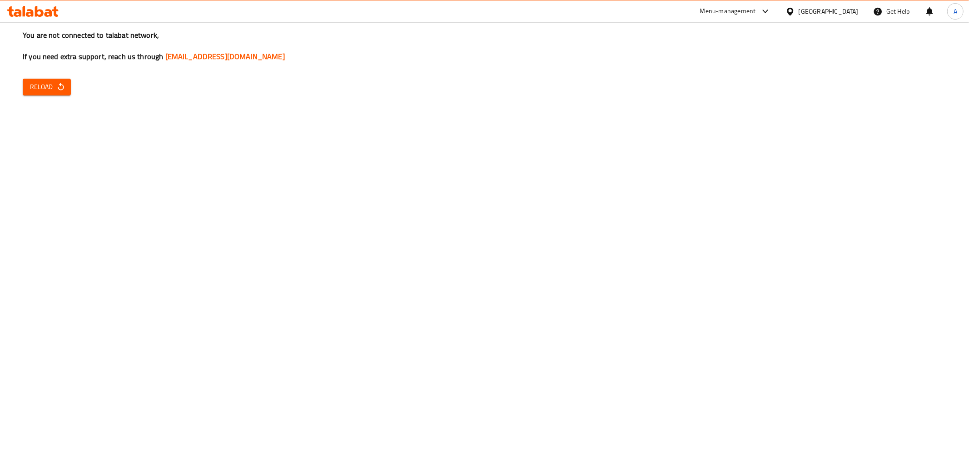
click at [213, 182] on div "You are not connected to talabat network, If you need extra support, reach us t…" at bounding box center [484, 230] width 969 height 460
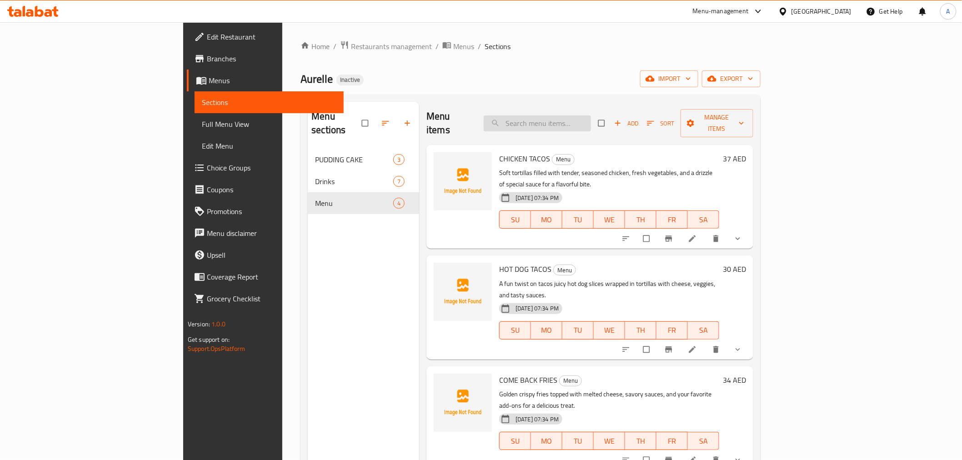
click at [584, 121] on input "search" at bounding box center [537, 123] width 107 height 16
paste input "Frankcastle@999"
type input "Frankcastle@999"
click at [195, 130] on link "Full Menu View" at bounding box center [269, 124] width 149 height 22
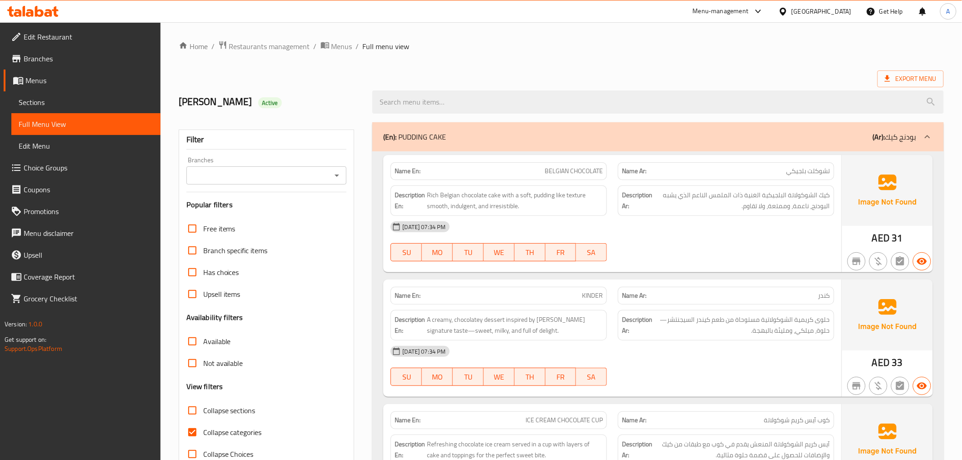
click at [226, 414] on span "Collapse sections" at bounding box center [229, 410] width 52 height 11
click at [203, 414] on input "Collapse sections" at bounding box center [192, 410] width 22 height 22
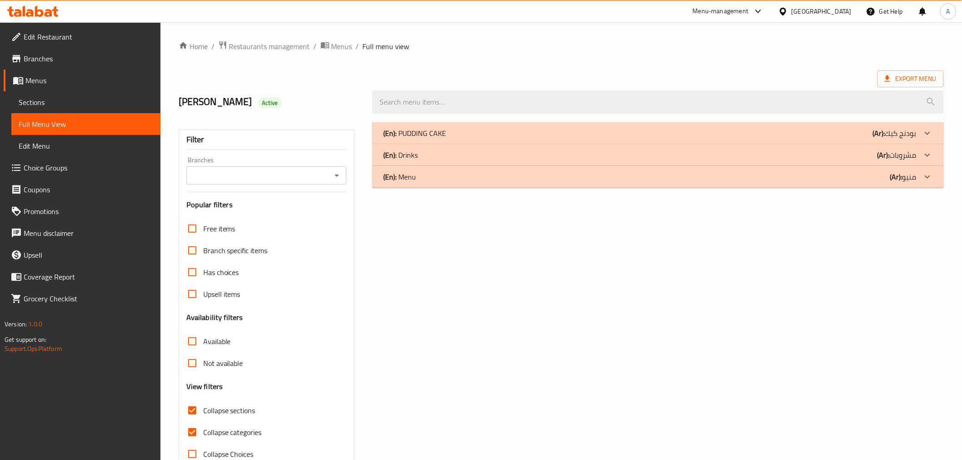
click at [226, 414] on span "Collapse sections" at bounding box center [229, 410] width 52 height 11
click at [203, 414] on input "Collapse sections" at bounding box center [192, 410] width 22 height 22
checkbox input "false"
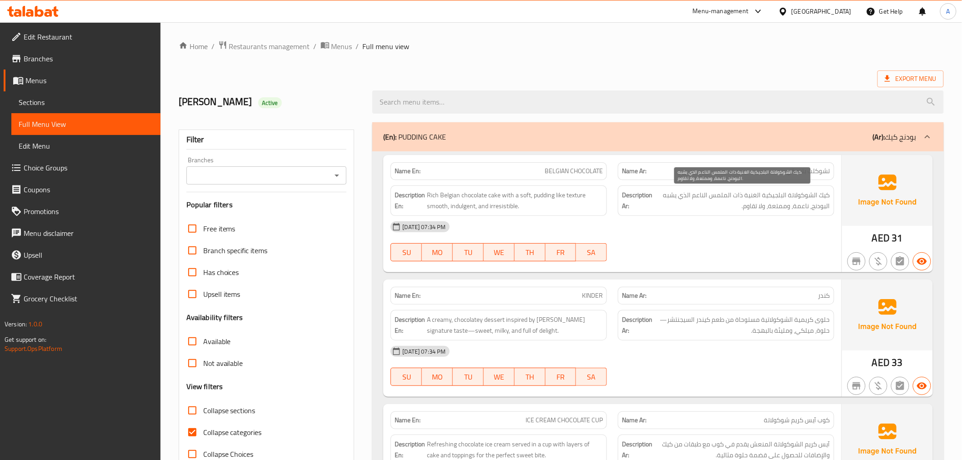
click at [747, 210] on span "كيك الشوكولاتة البلجيكية الغنية ذات الملمس الناعم الذي يشبه البودنج، ناعمة، ومم…" at bounding box center [742, 201] width 176 height 22
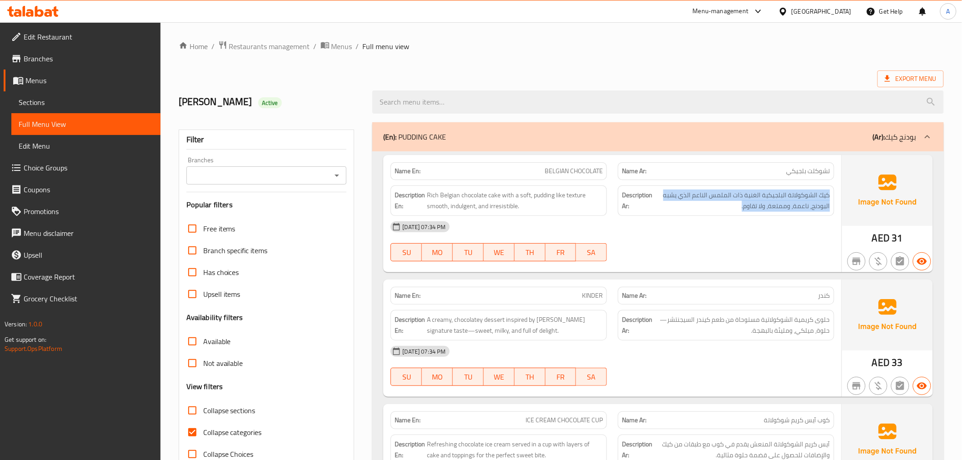
click at [56, 99] on span "Sections" at bounding box center [86, 102] width 135 height 11
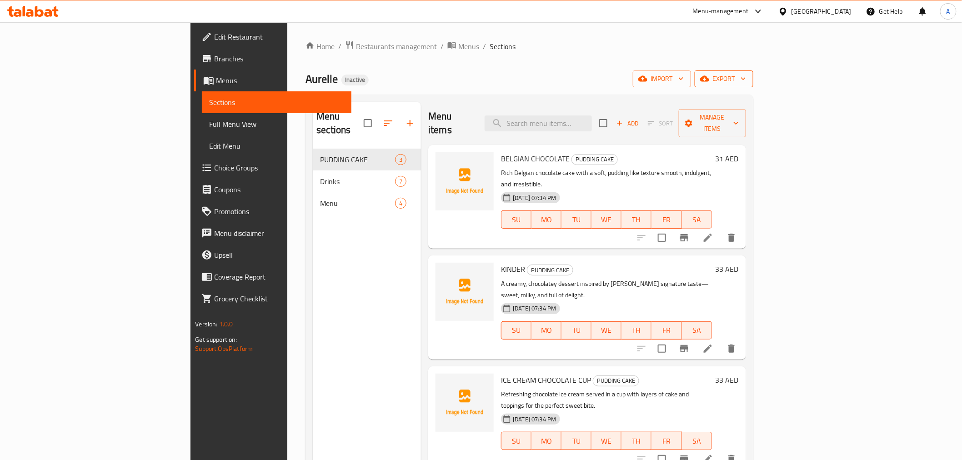
click at [746, 84] on span "export" at bounding box center [724, 78] width 44 height 11
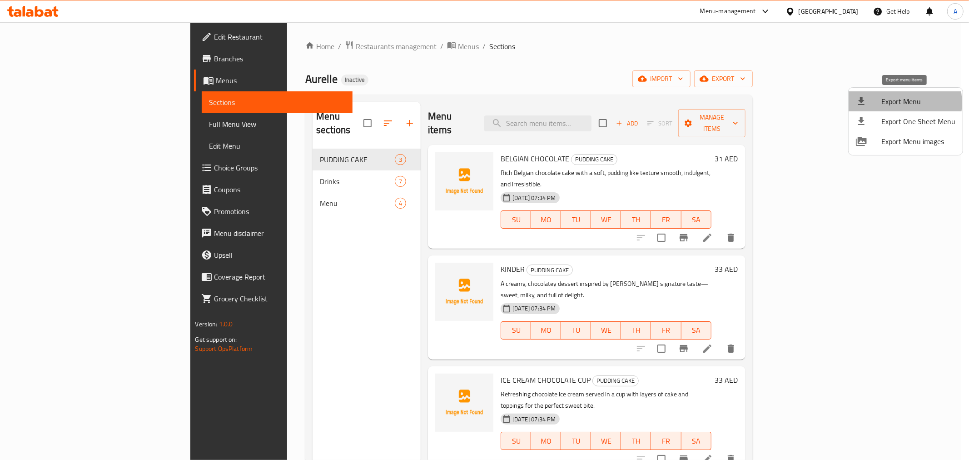
click at [890, 103] on span "Export Menu" at bounding box center [919, 101] width 74 height 11
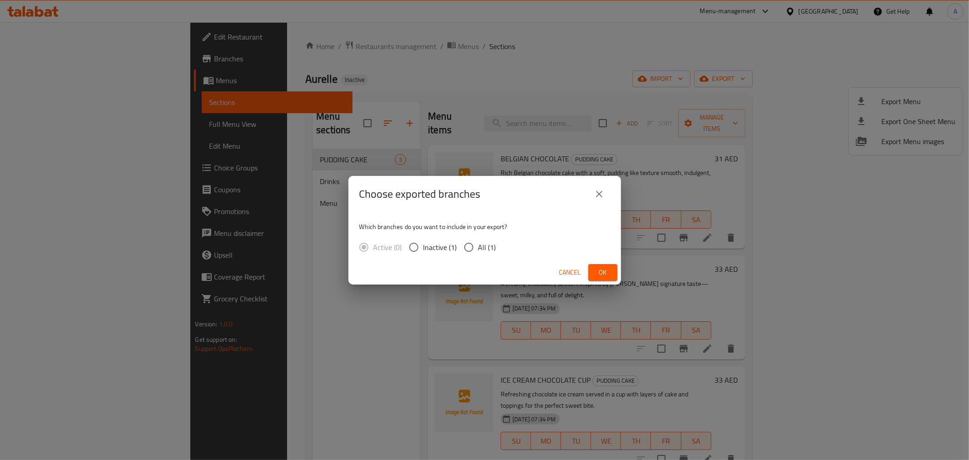
click at [488, 244] on span "All (1)" at bounding box center [488, 247] width 18 height 11
click at [479, 244] on input "All (1)" at bounding box center [468, 247] width 19 height 19
radio input "true"
click at [602, 267] on span "Ok" at bounding box center [603, 272] width 15 height 11
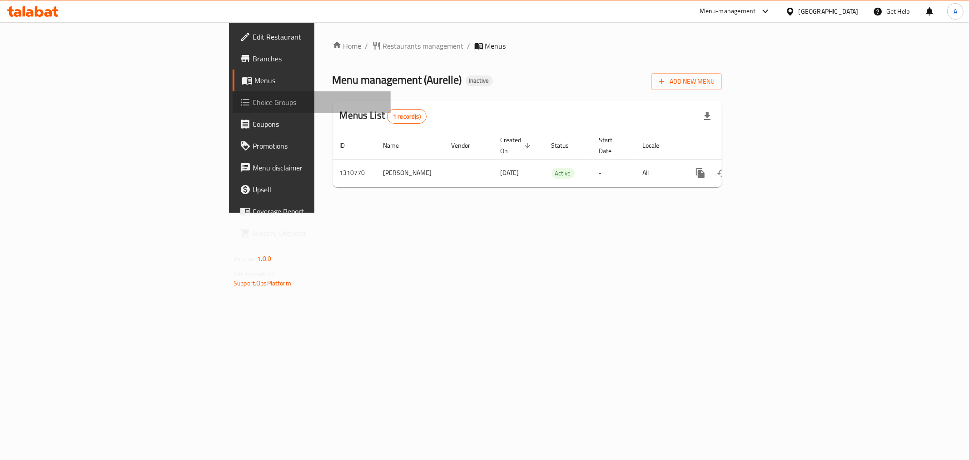
click at [253, 108] on span "Choice Groups" at bounding box center [318, 102] width 131 height 11
